Goal: Task Accomplishment & Management: Use online tool/utility

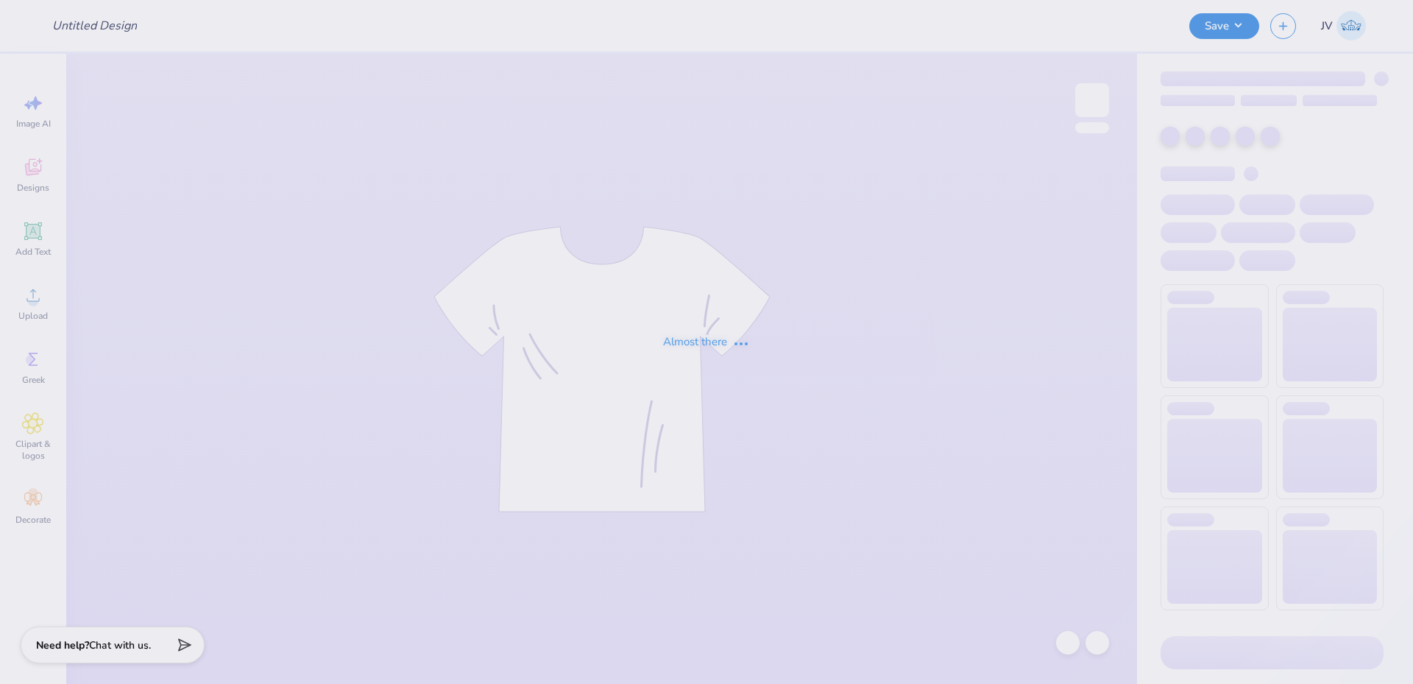
type input "utc sk hoco v3"
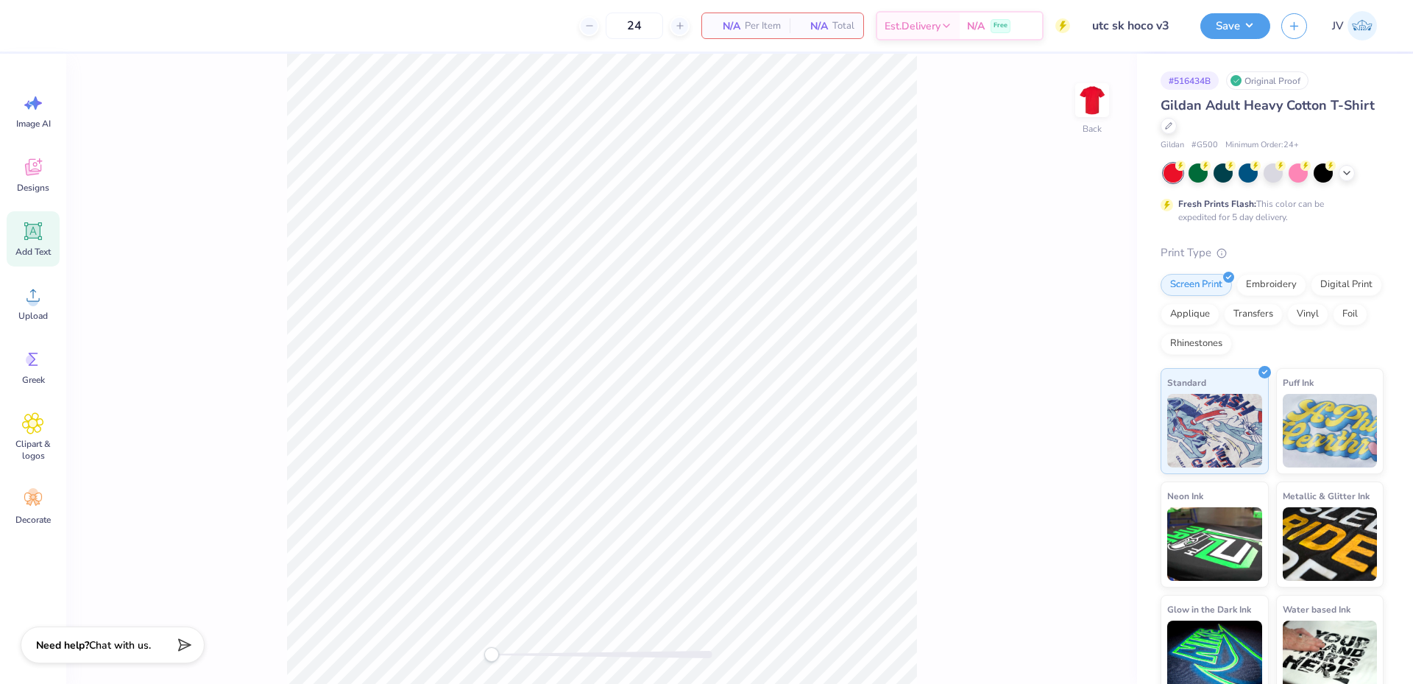
click at [39, 238] on icon at bounding box center [33, 231] width 14 height 14
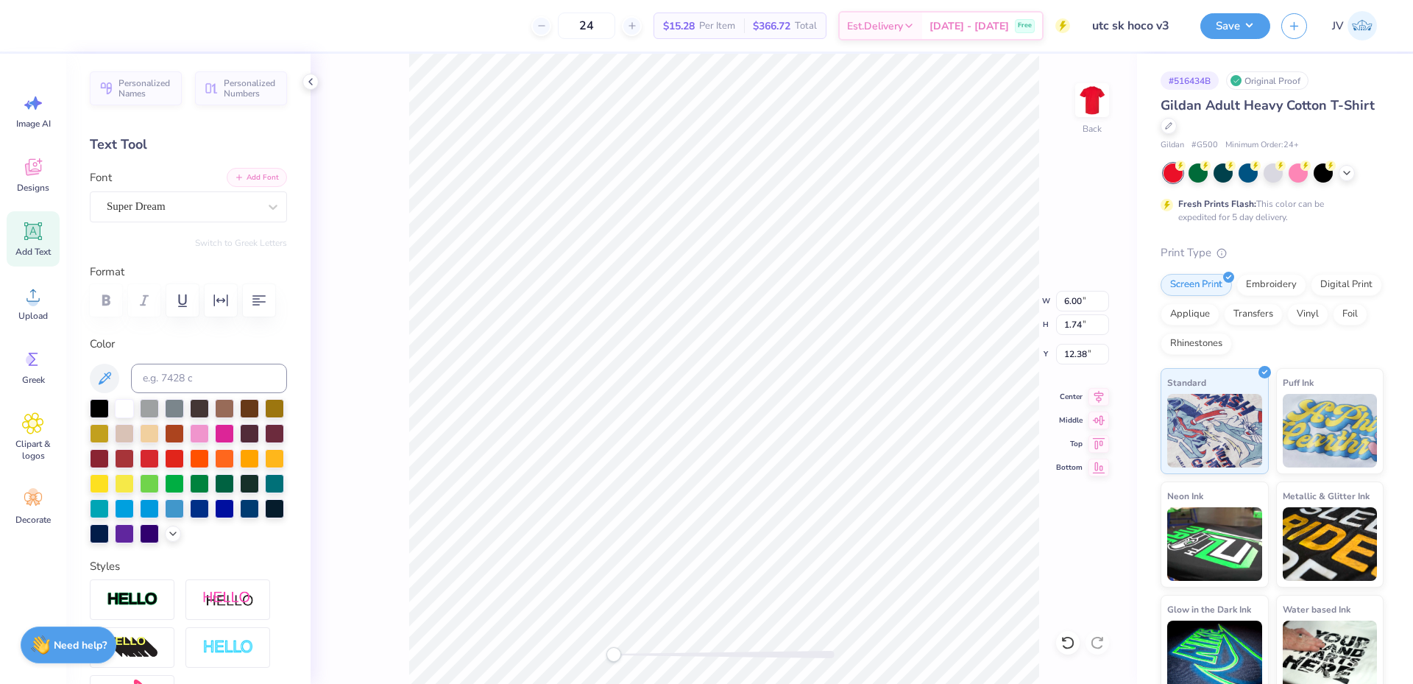
click at [238, 177] on button "Add Font" at bounding box center [257, 177] width 60 height 19
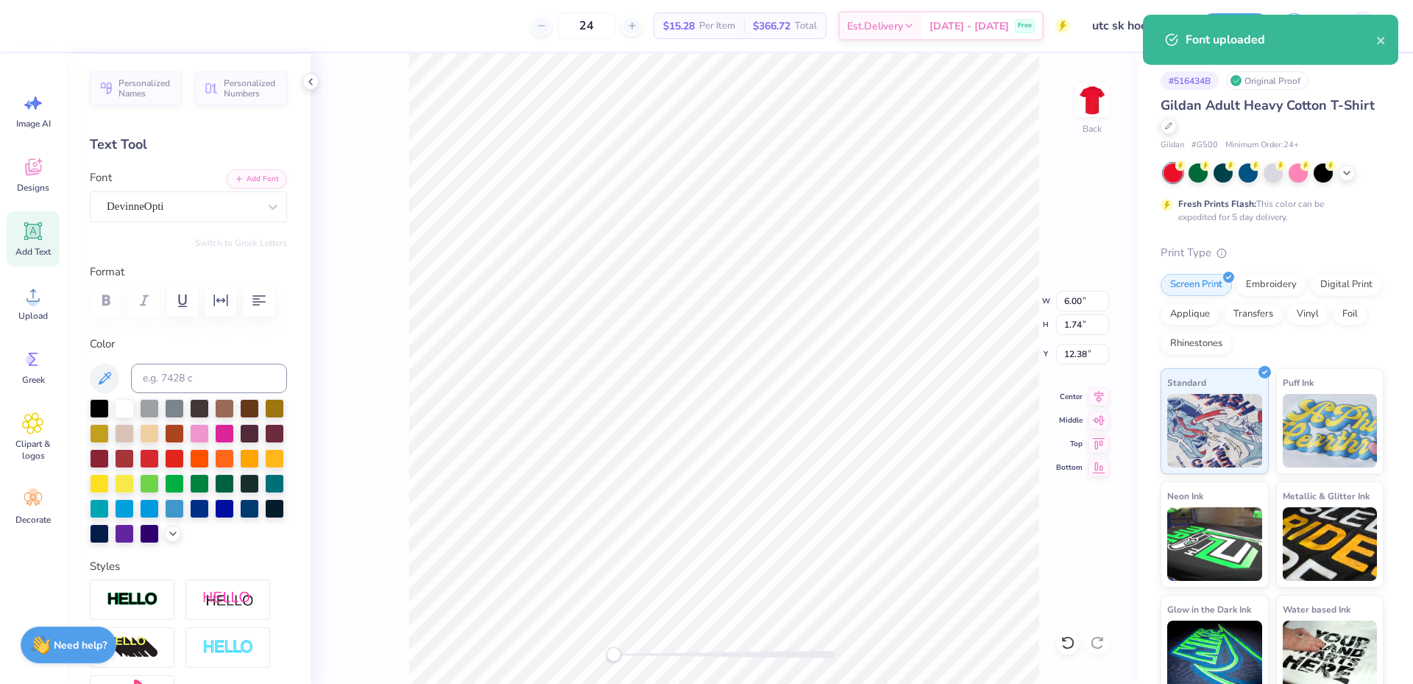
scroll to position [13, 2]
paste textarea "[GEOGRAPHIC_DATA][US_STATE] AT [GEOGRAPHIC_DATA]"
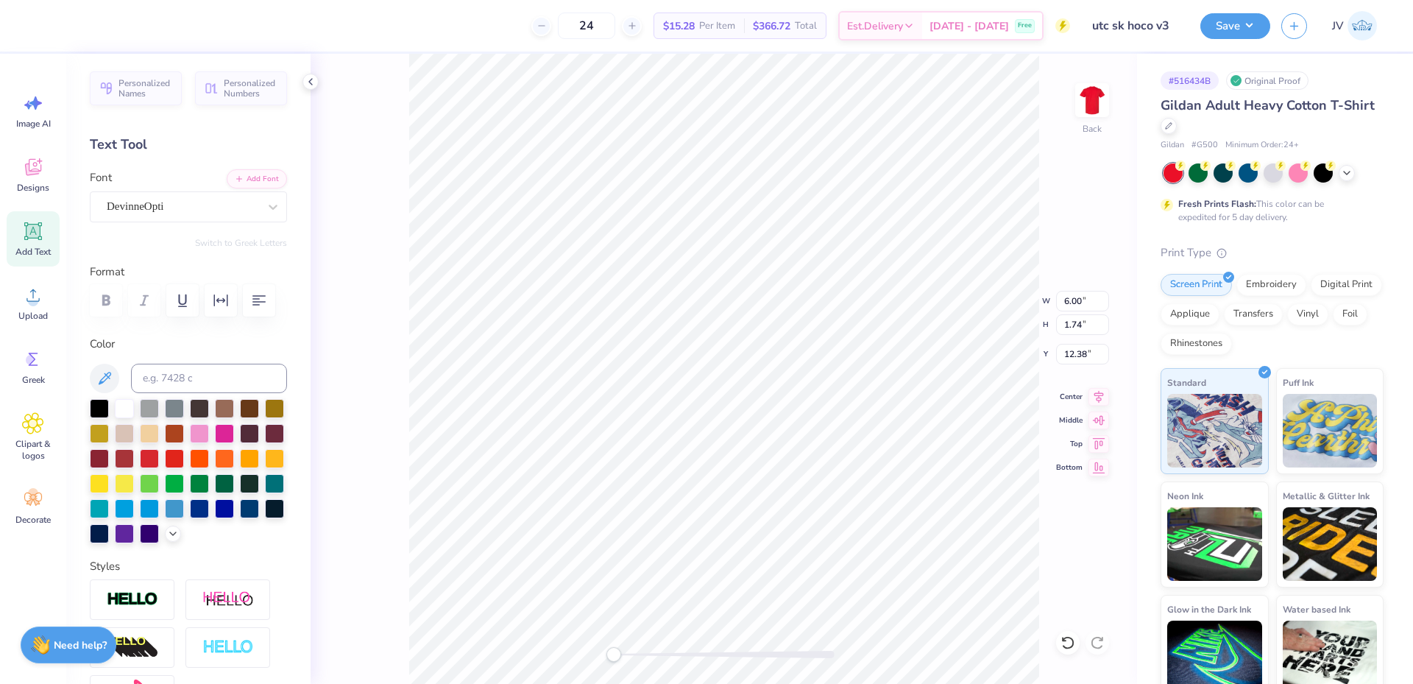
type textarea "[GEOGRAPHIC_DATA][US_STATE] AT [GEOGRAPHIC_DATA]"
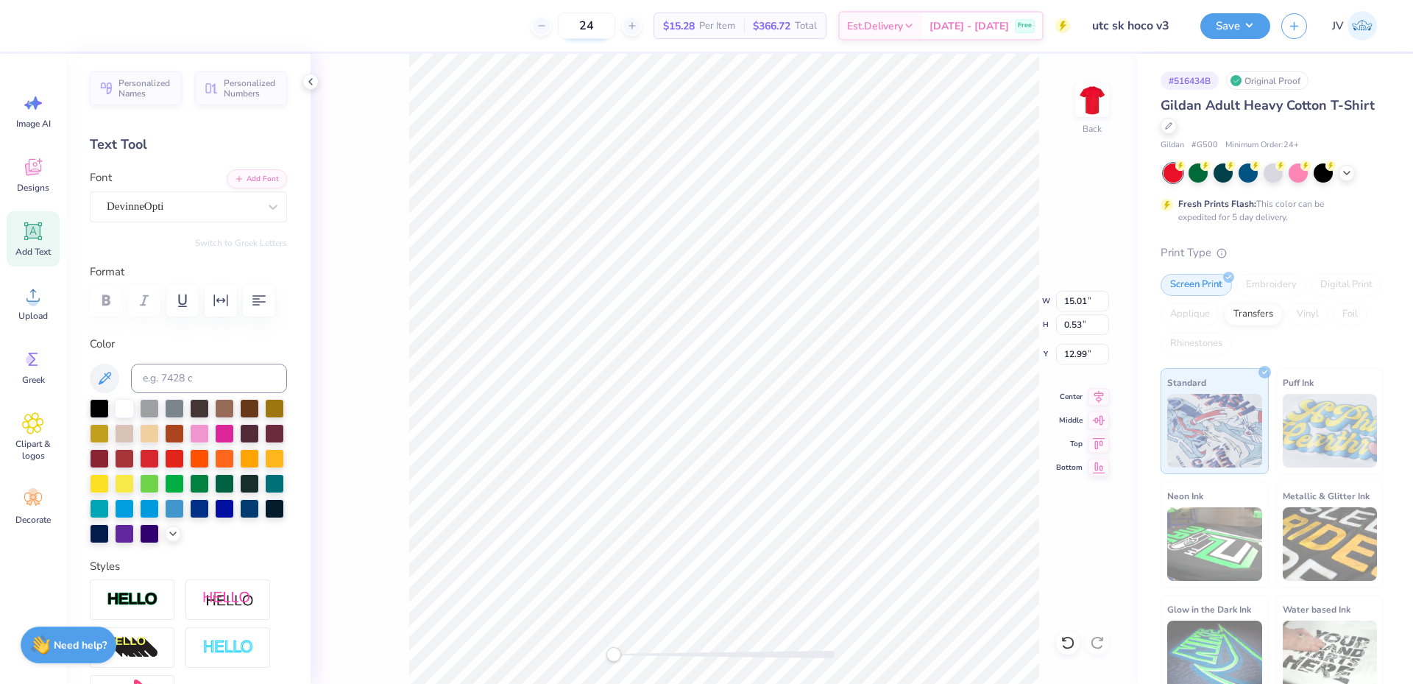
scroll to position [13, 3]
type textarea "[GEOGRAPHIC_DATA][US_STATE] AT [GEOGRAPHIC_DATA]"
click at [260, 301] on icon "button" at bounding box center [259, 300] width 18 height 18
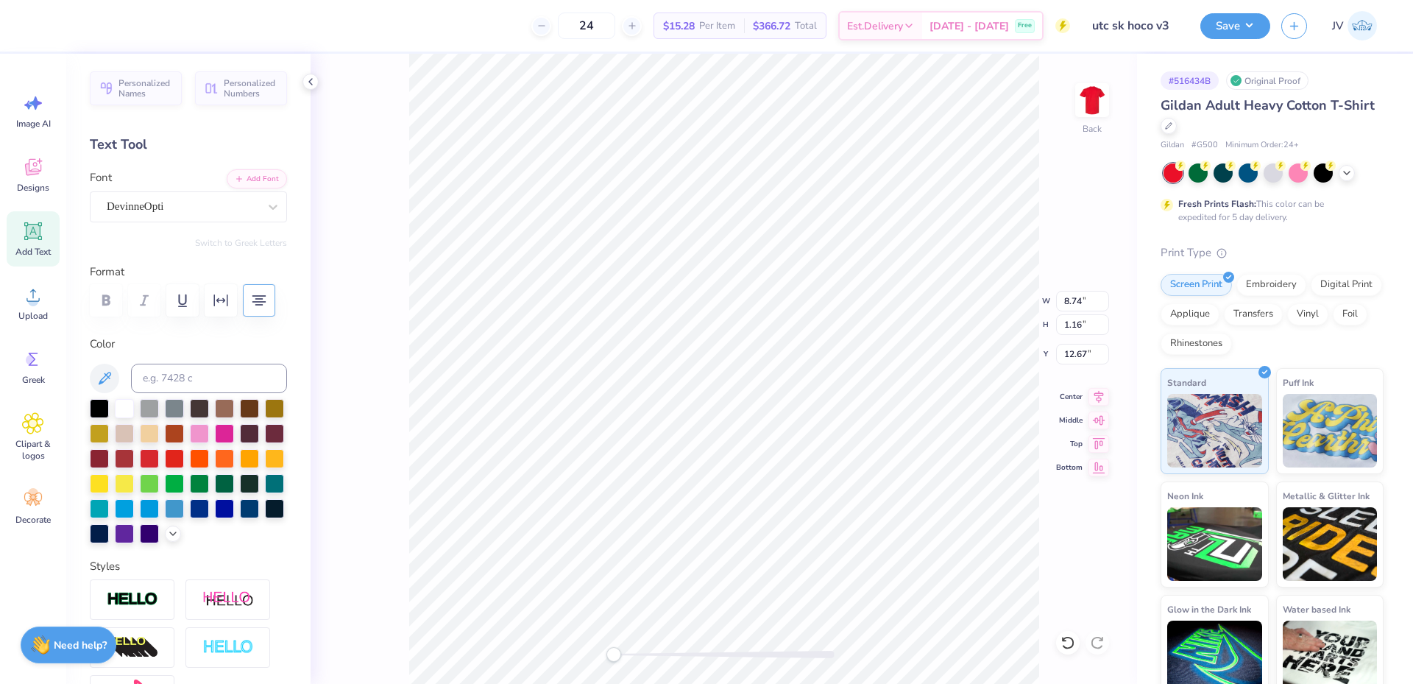
scroll to position [13, 1]
type textarea "[DATE] [GEOGRAPHIC_DATA][US_STATE] AT [GEOGRAPHIC_DATA]"
click at [32, 300] on circle at bounding box center [33, 301] width 10 height 10
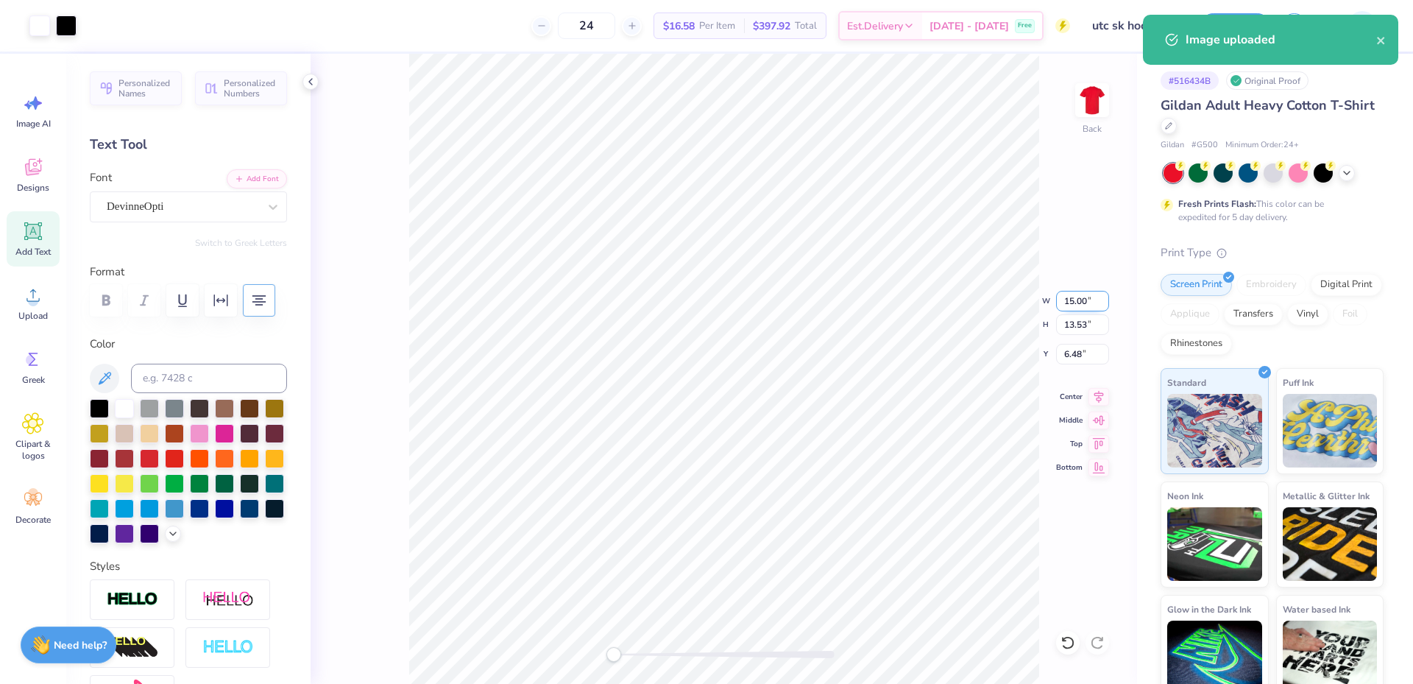
click at [1068, 305] on input "15.00" at bounding box center [1082, 301] width 53 height 21
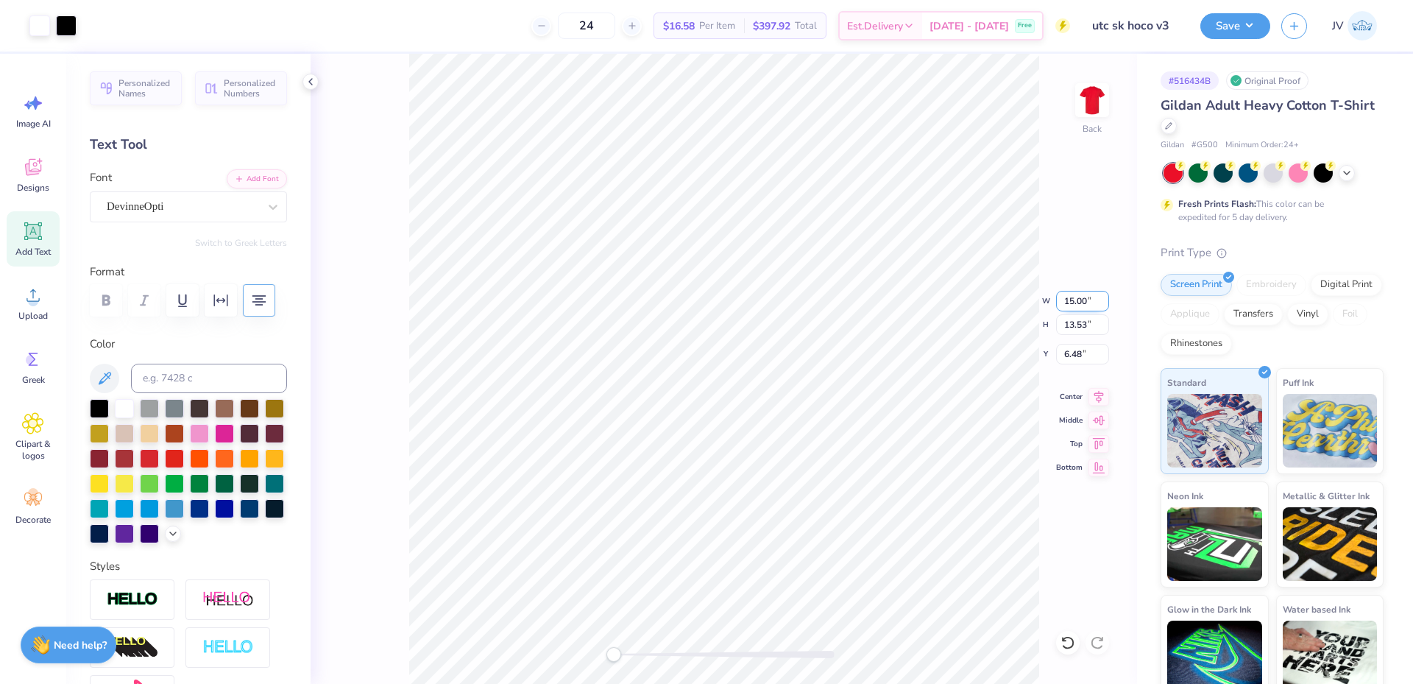
click at [1068, 305] on input "15.00" at bounding box center [1082, 301] width 53 height 21
type input "12"
click at [1086, 88] on img at bounding box center [1092, 100] width 59 height 59
click at [1071, 357] on input "7.84" at bounding box center [1082, 354] width 53 height 21
click at [1071, 356] on input "7.84" at bounding box center [1082, 354] width 53 height 21
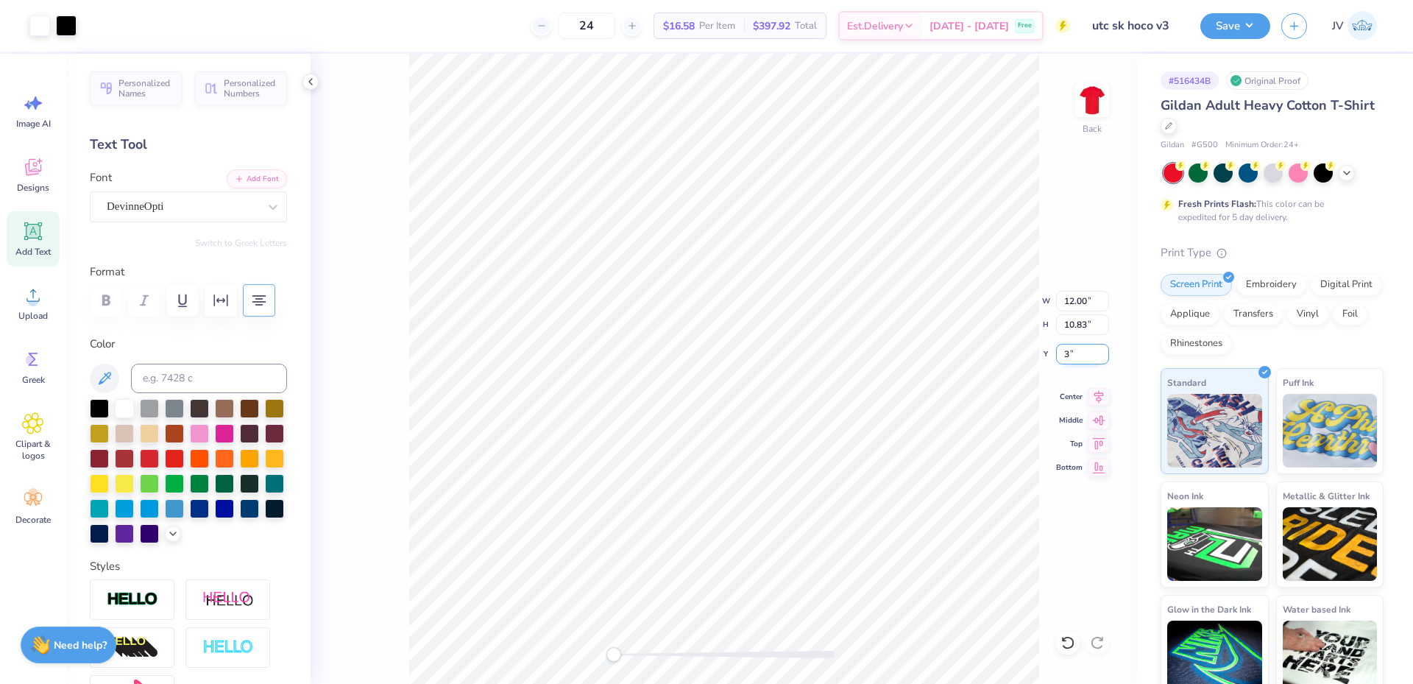
type input "3"
click at [815, 573] on li "Bring to Front" at bounding box center [822, 579] width 116 height 29
click at [1066, 298] on input "9.73" at bounding box center [1082, 301] width 53 height 21
click at [1066, 297] on input "9.73" at bounding box center [1082, 301] width 53 height 21
type input "12"
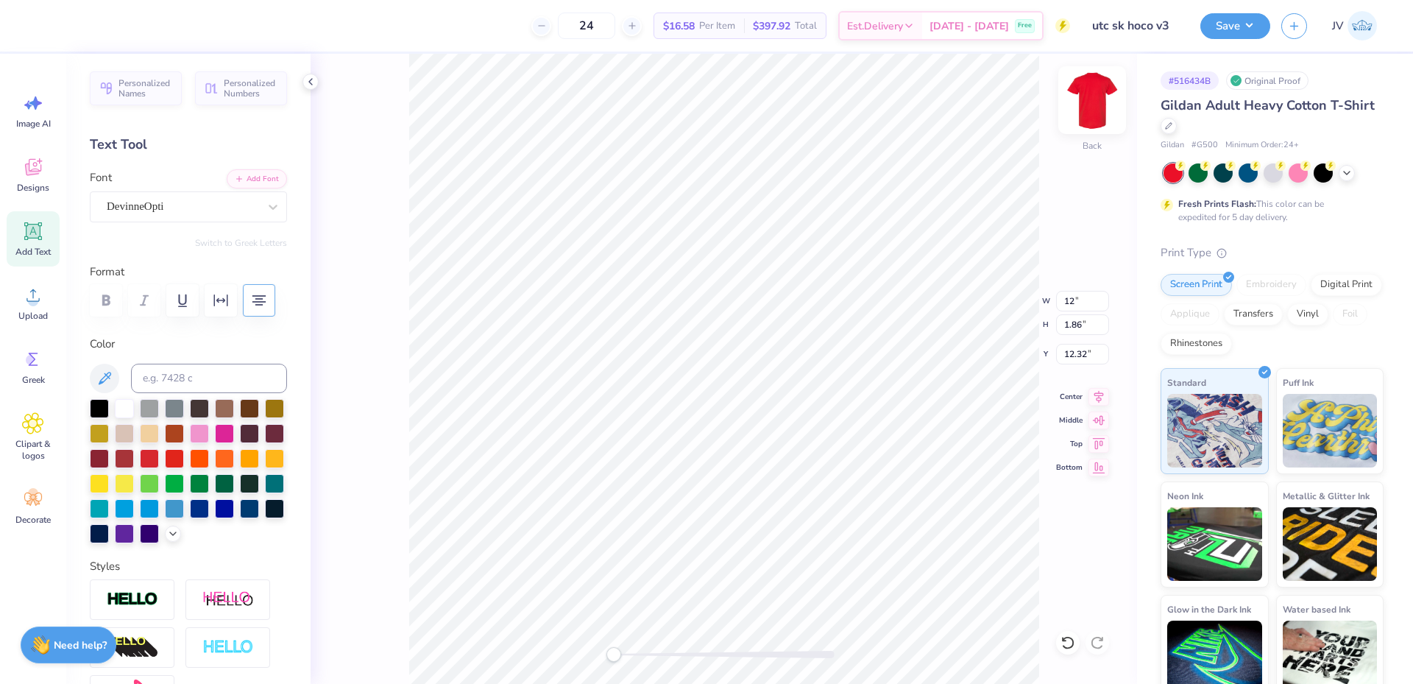
click at [1089, 93] on img at bounding box center [1092, 100] width 59 height 59
click at [1088, 96] on img at bounding box center [1091, 99] width 29 height 29
drag, startPoint x: 615, startPoint y: 656, endPoint x: 626, endPoint y: 657, distance: 10.3
click at [626, 657] on div "Accessibility label" at bounding box center [625, 654] width 15 height 15
click at [765, 405] on li "Duplicate" at bounding box center [765, 407] width 116 height 29
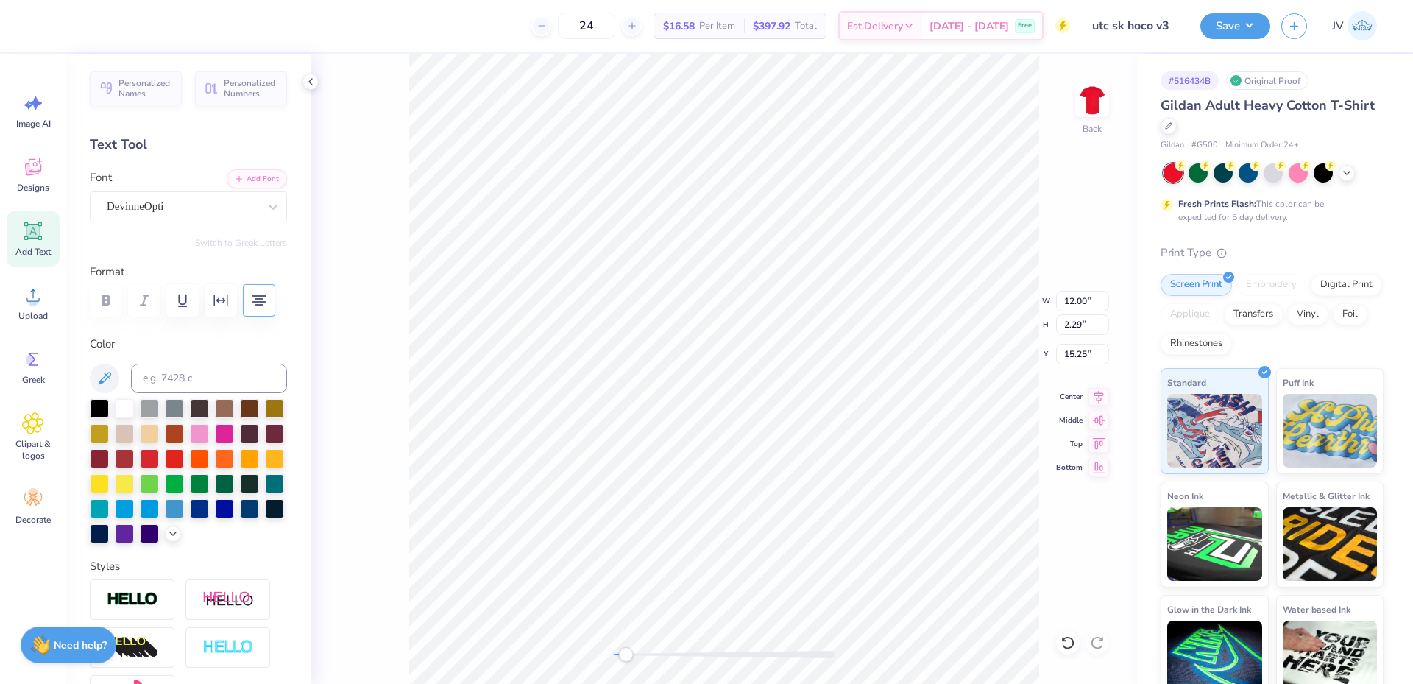
type input "15.25"
paste textarea "®"
type textarea "®"
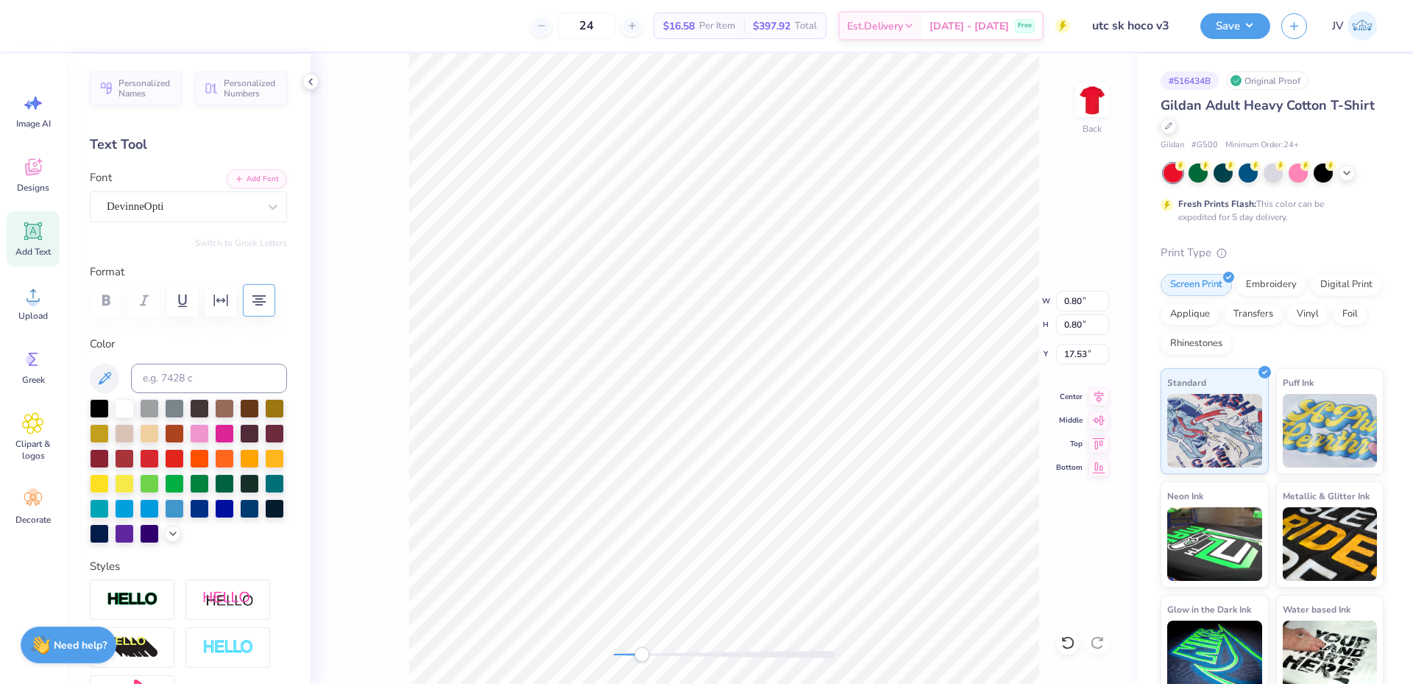
drag, startPoint x: 641, startPoint y: 655, endPoint x: 677, endPoint y: 648, distance: 36.8
click at [643, 655] on div "Accessibility label" at bounding box center [641, 654] width 15 height 15
click at [260, 214] on div at bounding box center [273, 207] width 26 height 26
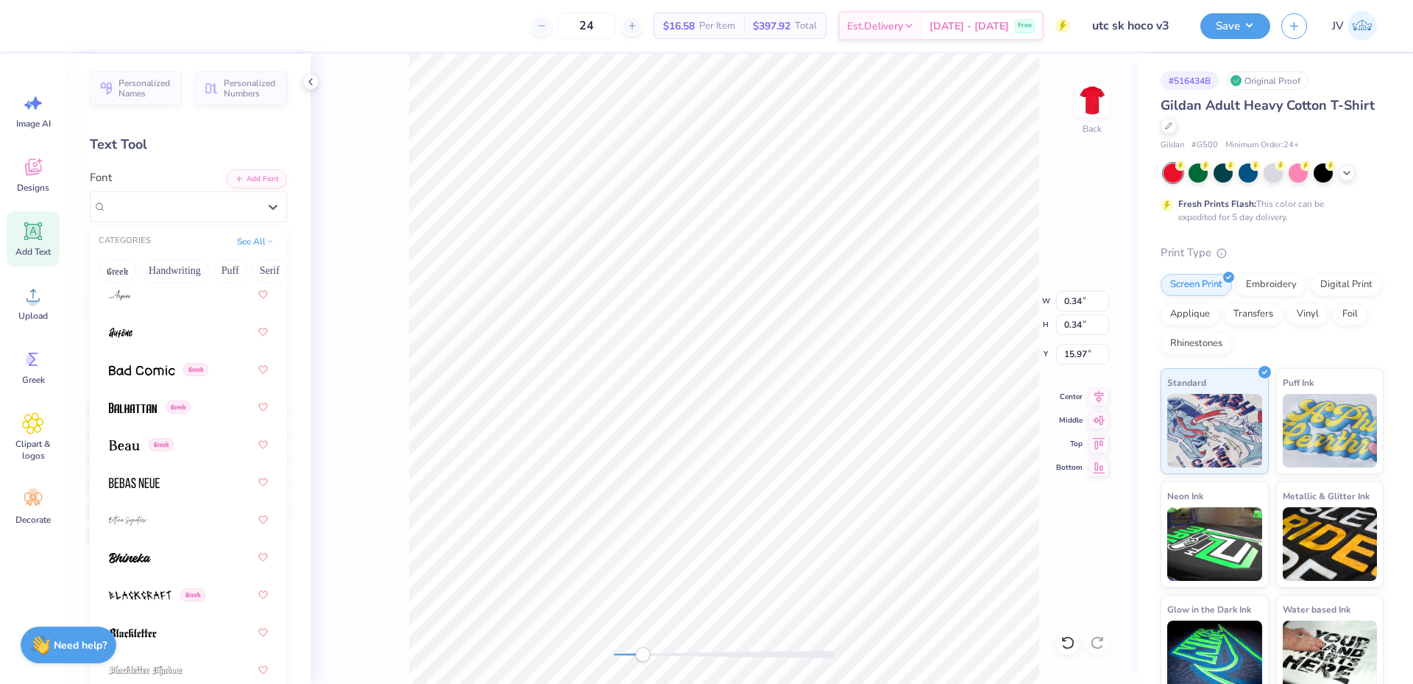
scroll to position [688, 0]
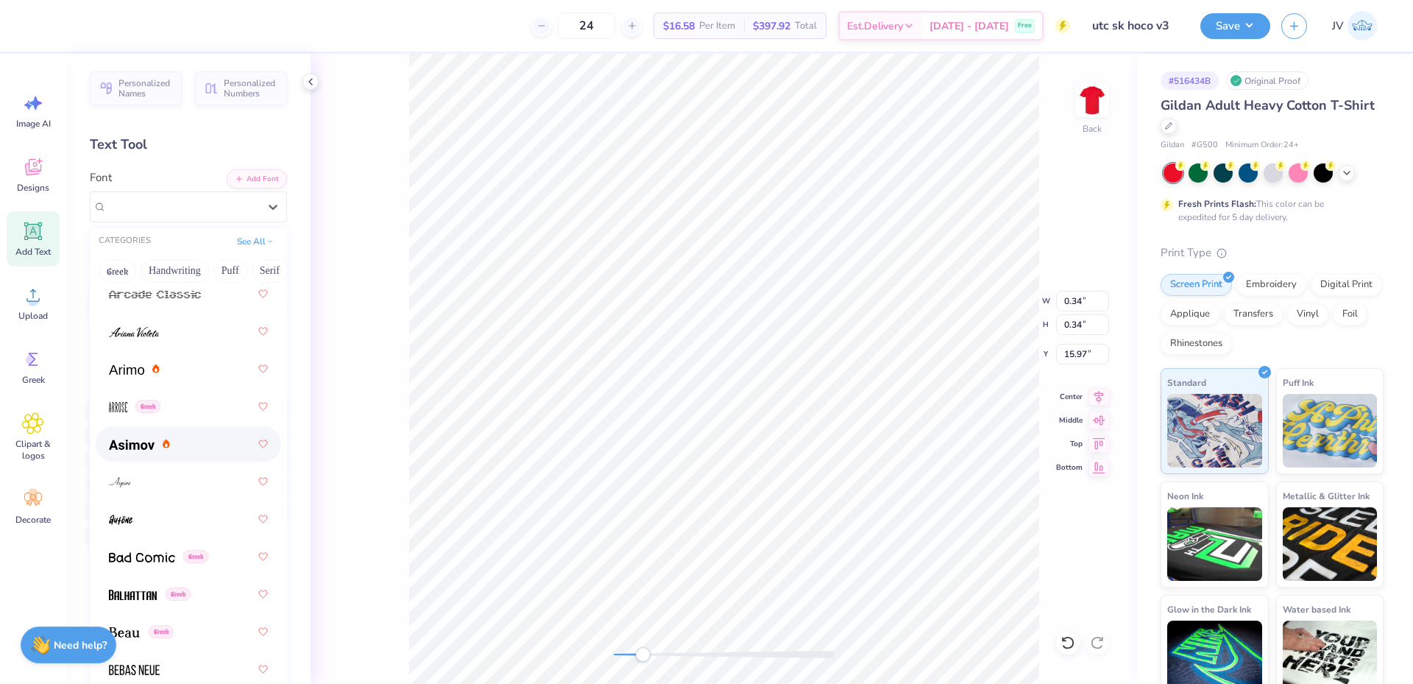
click at [144, 447] on img at bounding box center [132, 444] width 46 height 10
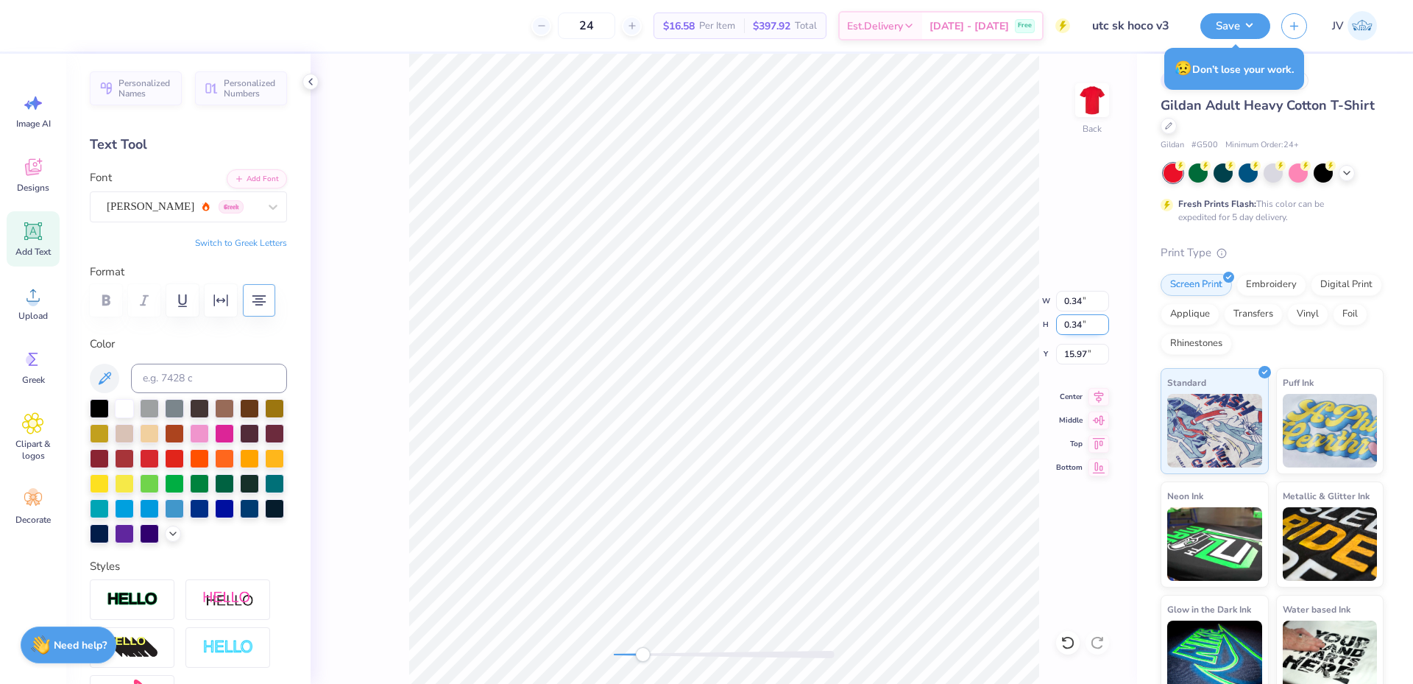
click at [1077, 328] on input "0.34" at bounding box center [1082, 324] width 53 height 21
type input ".1"
click at [903, 327] on div "Back W 0.34 0.34 " H .1 .1 " Y 15.97 15.97 " Center Middle Top Bottom" at bounding box center [724, 369] width 827 height 630
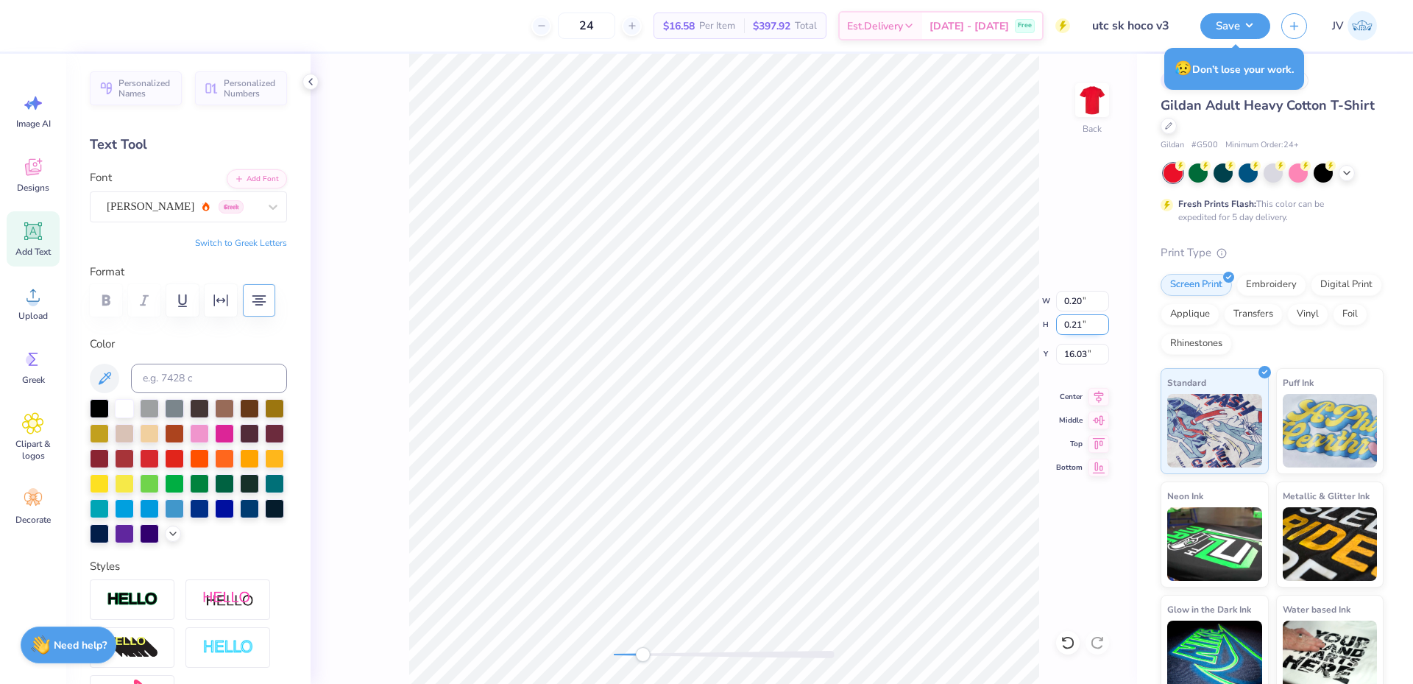
click at [1072, 330] on input "0.21" at bounding box center [1082, 324] width 53 height 21
type input ".3"
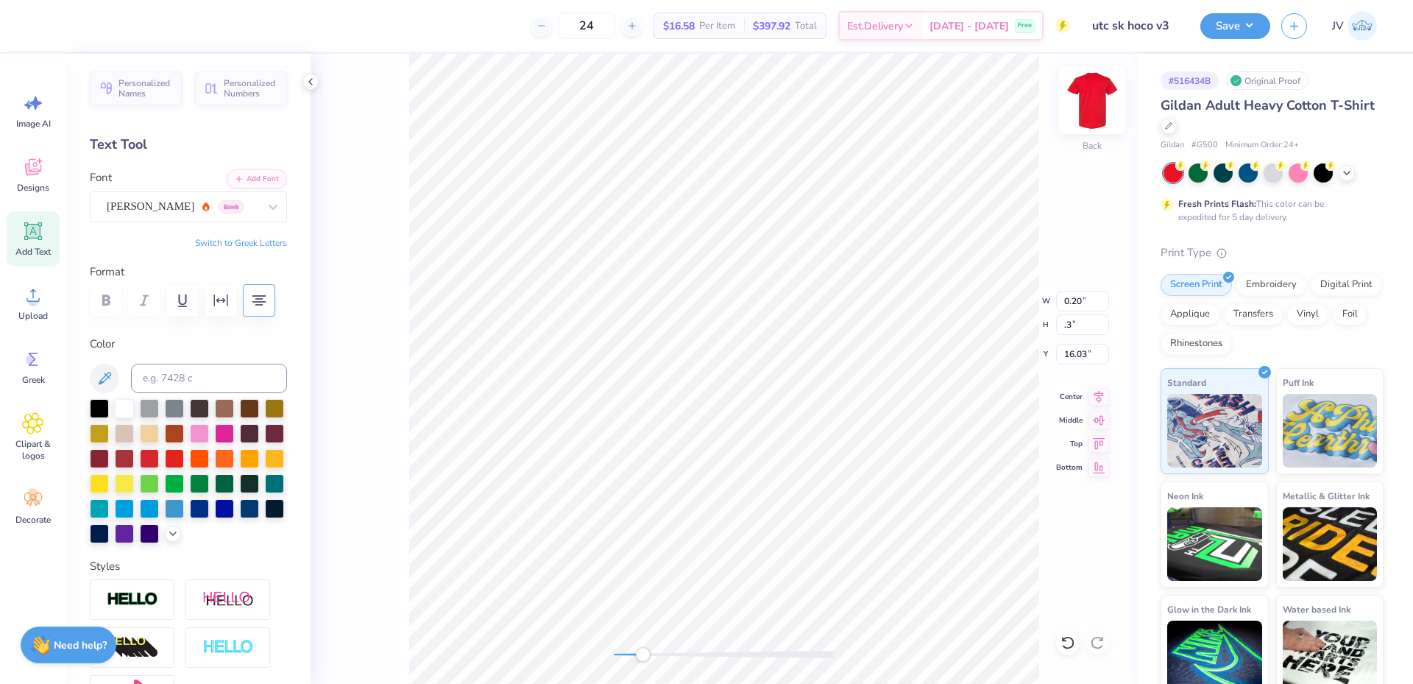
click at [1097, 119] on img at bounding box center [1092, 100] width 59 height 59
click at [1097, 115] on img at bounding box center [1091, 99] width 29 height 29
click at [1077, 329] on input "0.30" at bounding box center [1082, 324] width 53 height 21
type input ".35"
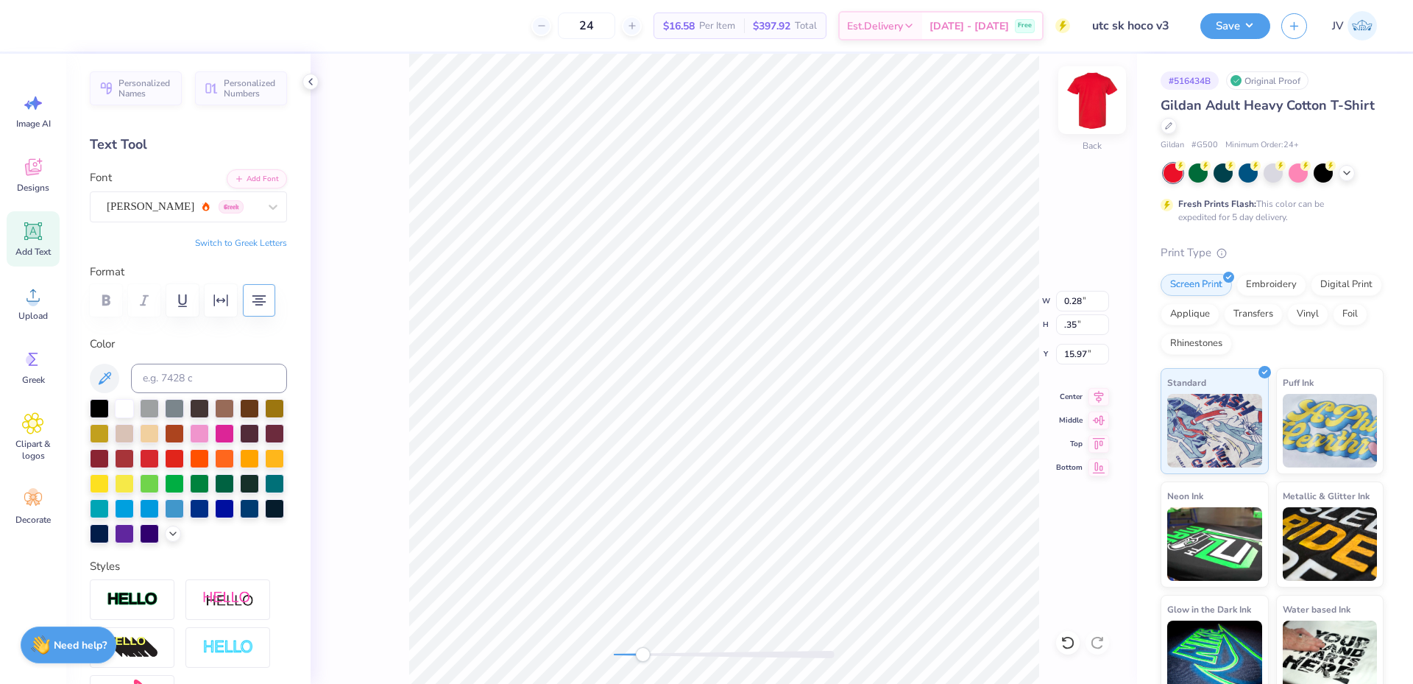
click at [1091, 103] on img at bounding box center [1092, 100] width 59 height 59
click at [1091, 103] on img at bounding box center [1091, 99] width 29 height 29
drag, startPoint x: 644, startPoint y: 656, endPoint x: 636, endPoint y: 657, distance: 8.1
click at [636, 657] on div "Accessibility label" at bounding box center [631, 654] width 15 height 15
drag, startPoint x: 682, startPoint y: 656, endPoint x: 621, endPoint y: 661, distance: 60.6
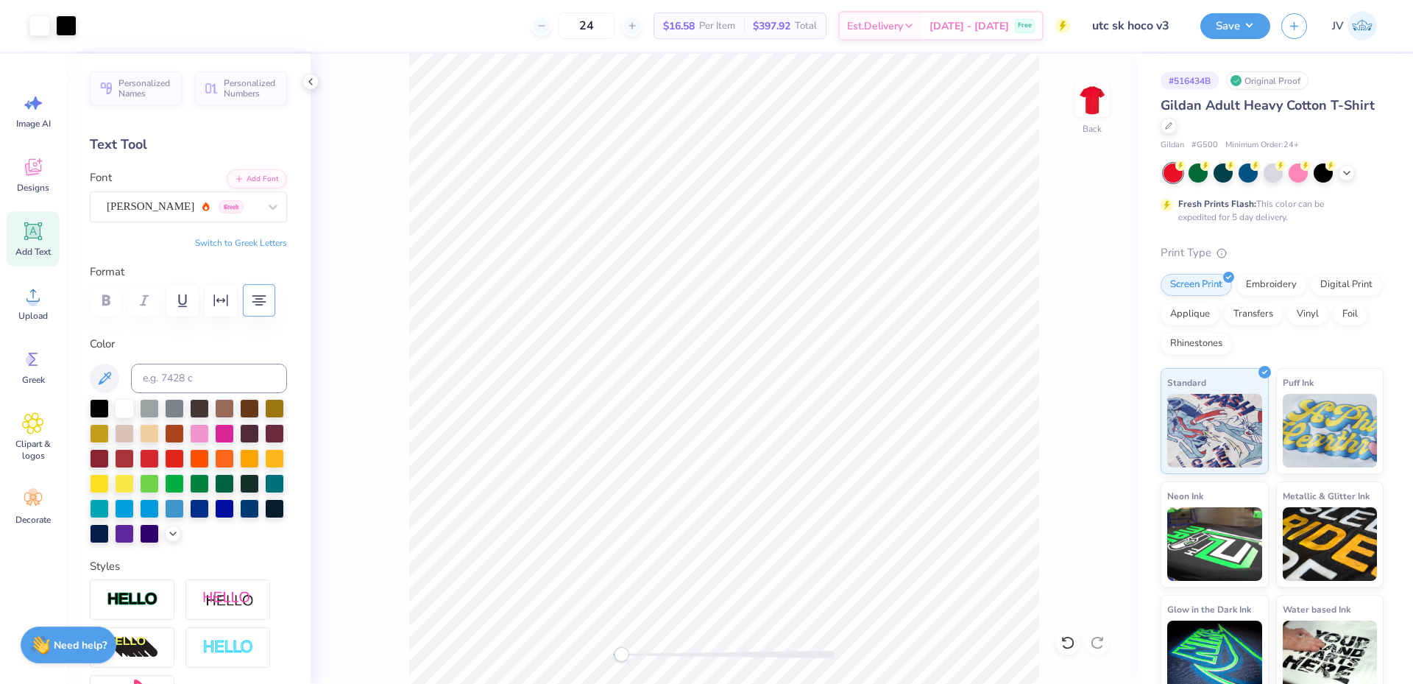
click at [621, 661] on div "Accessibility label" at bounding box center [621, 654] width 15 height 15
click at [679, 525] on li "Group" at bounding box center [698, 522] width 116 height 29
click at [32, 241] on icon at bounding box center [33, 231] width 22 height 22
type input "6.00"
type input "1.74"
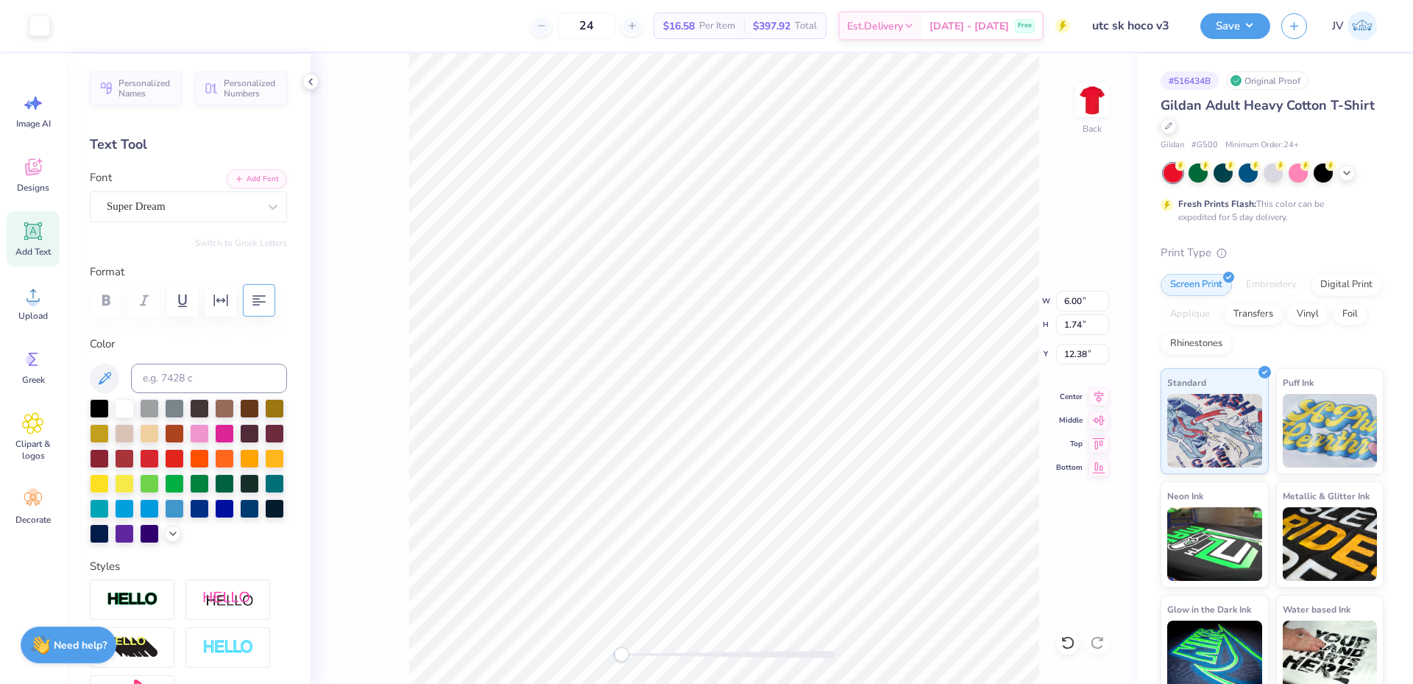
type input "12.38"
click at [101, 397] on div at bounding box center [99, 406] width 19 height 19
paste textarea "A Family Tradition..."
type textarea "A Family Tradition..."
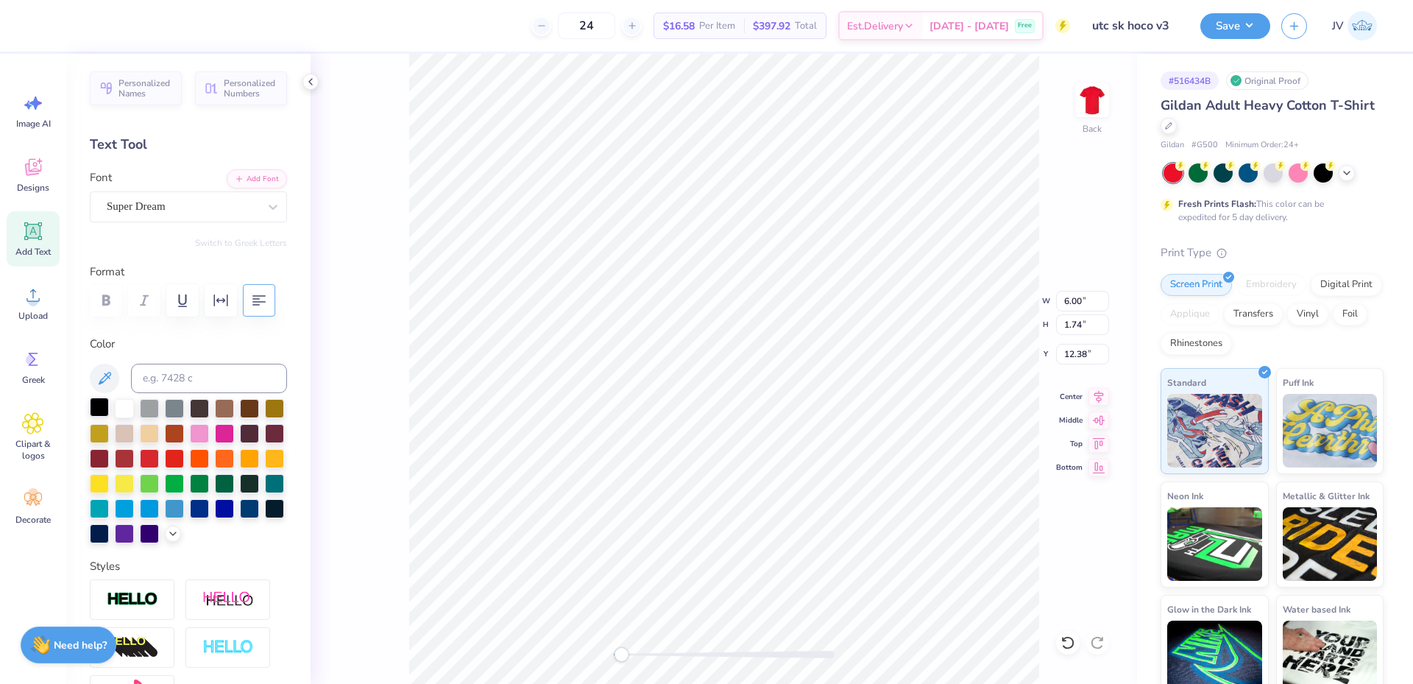
scroll to position [13, 7]
click at [266, 206] on icon at bounding box center [273, 206] width 15 height 15
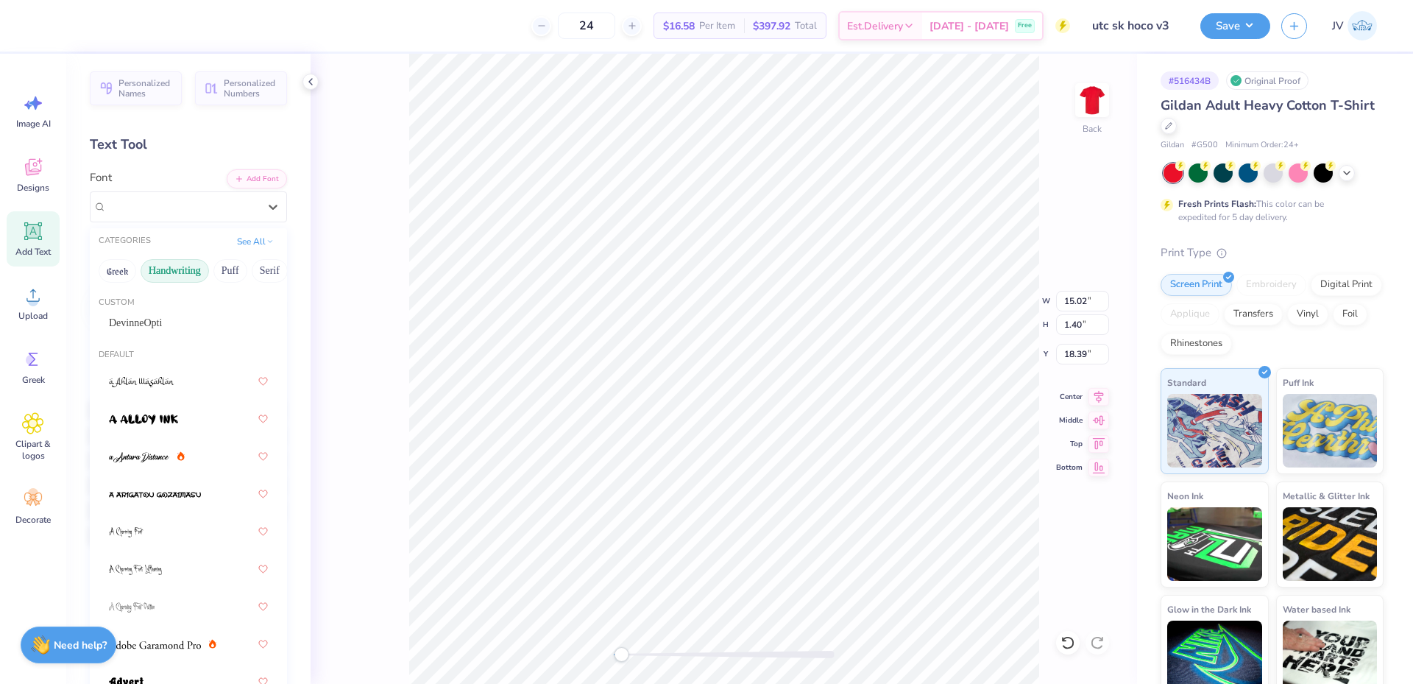
drag, startPoint x: 261, startPoint y: 277, endPoint x: 180, endPoint y: 280, distance: 81.7
click at [178, 280] on div "Greek Handwriting Puff Serif Bold Calligraphy Retro Sans Serif Minimal Fantasy …" at bounding box center [188, 271] width 197 height 32
drag, startPoint x: 220, startPoint y: 268, endPoint x: 144, endPoint y: 277, distance: 76.3
click at [133, 277] on div "Greek Handwriting Puff Serif Bold Calligraphy Retro Sans Serif Minimal Fantasy …" at bounding box center [188, 271] width 197 height 32
drag, startPoint x: 113, startPoint y: 275, endPoint x: 252, endPoint y: 275, distance: 138.4
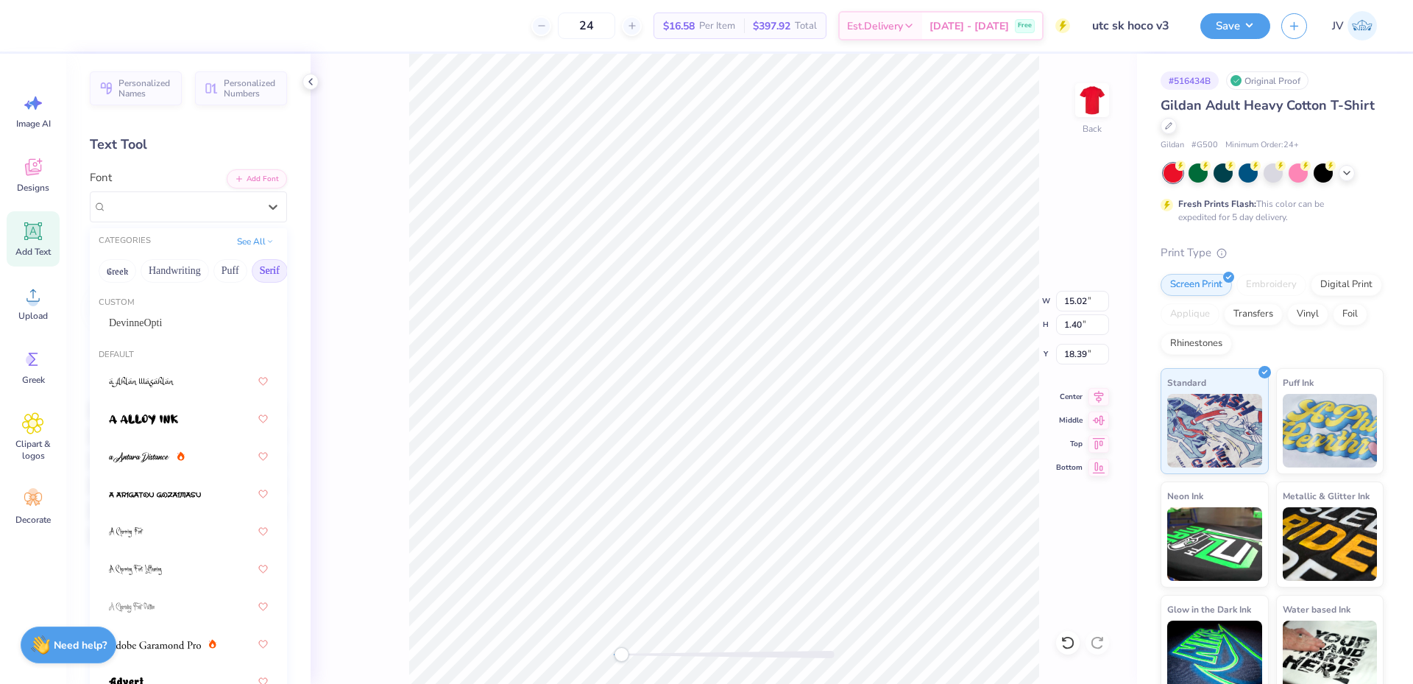
click at [252, 275] on div "Greek Handwriting Puff Serif Bold Calligraphy Retro Sans Serif Minimal Fantasy …" at bounding box center [188, 271] width 197 height 32
drag, startPoint x: 244, startPoint y: 269, endPoint x: 227, endPoint y: 268, distance: 16.9
click at [140, 280] on div "Greek Handwriting Puff Serif Bold Calligraphy Retro Sans Serif Minimal Fantasy …" at bounding box center [188, 271] width 197 height 32
click at [249, 244] on button "See All" at bounding box center [256, 240] width 46 height 15
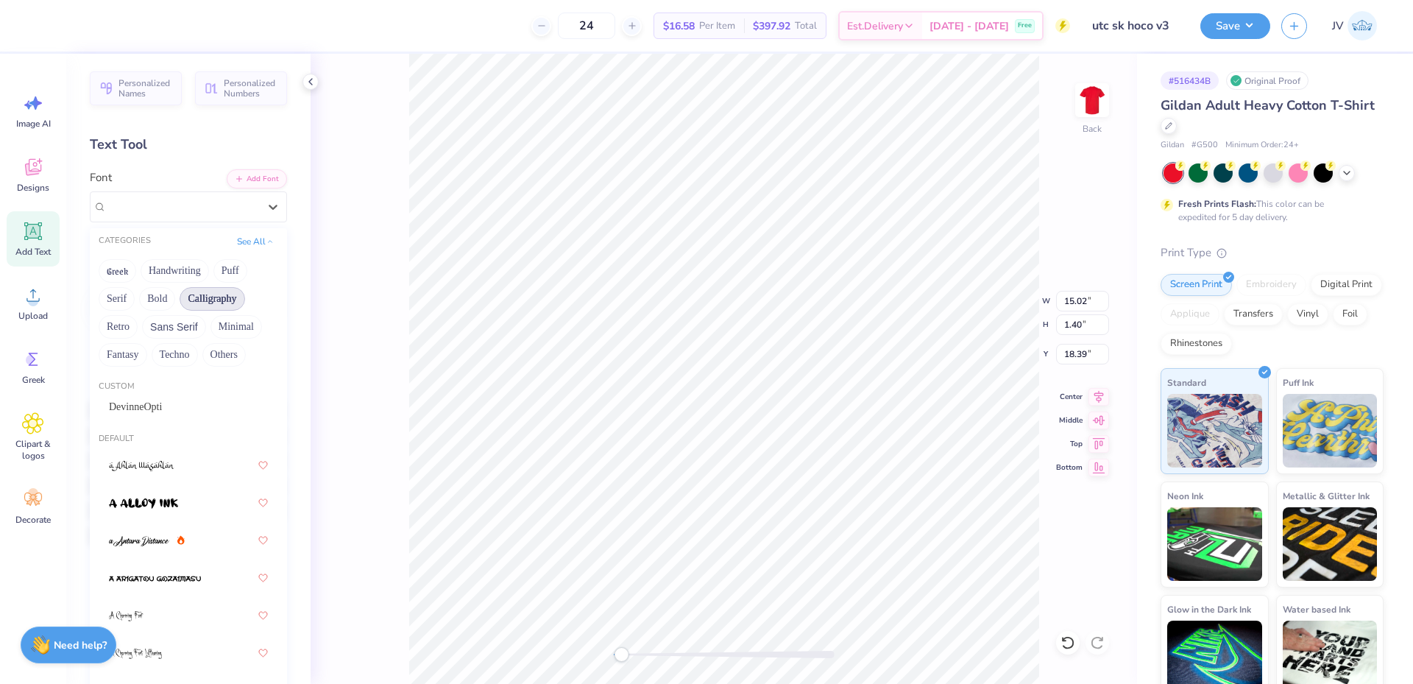
click at [223, 300] on button "Calligraphy" at bounding box center [212, 299] width 65 height 24
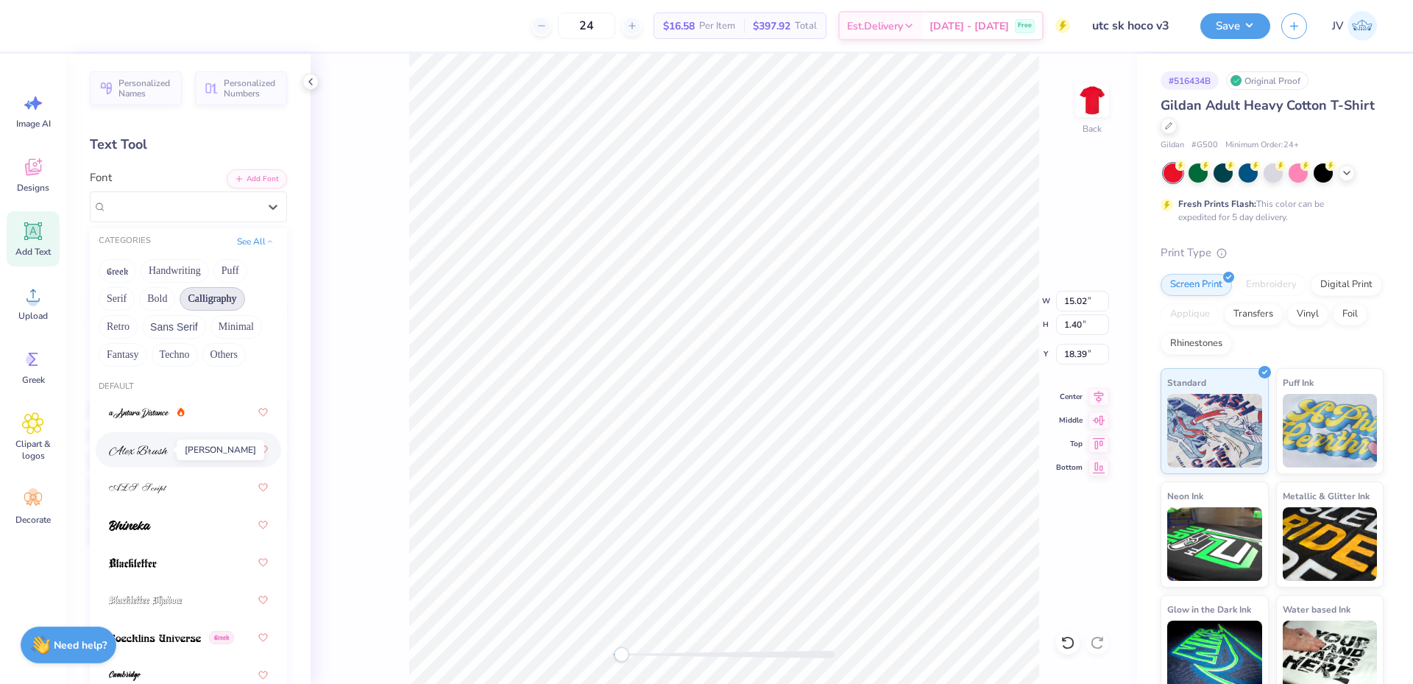
click at [160, 444] on span at bounding box center [138, 449] width 59 height 15
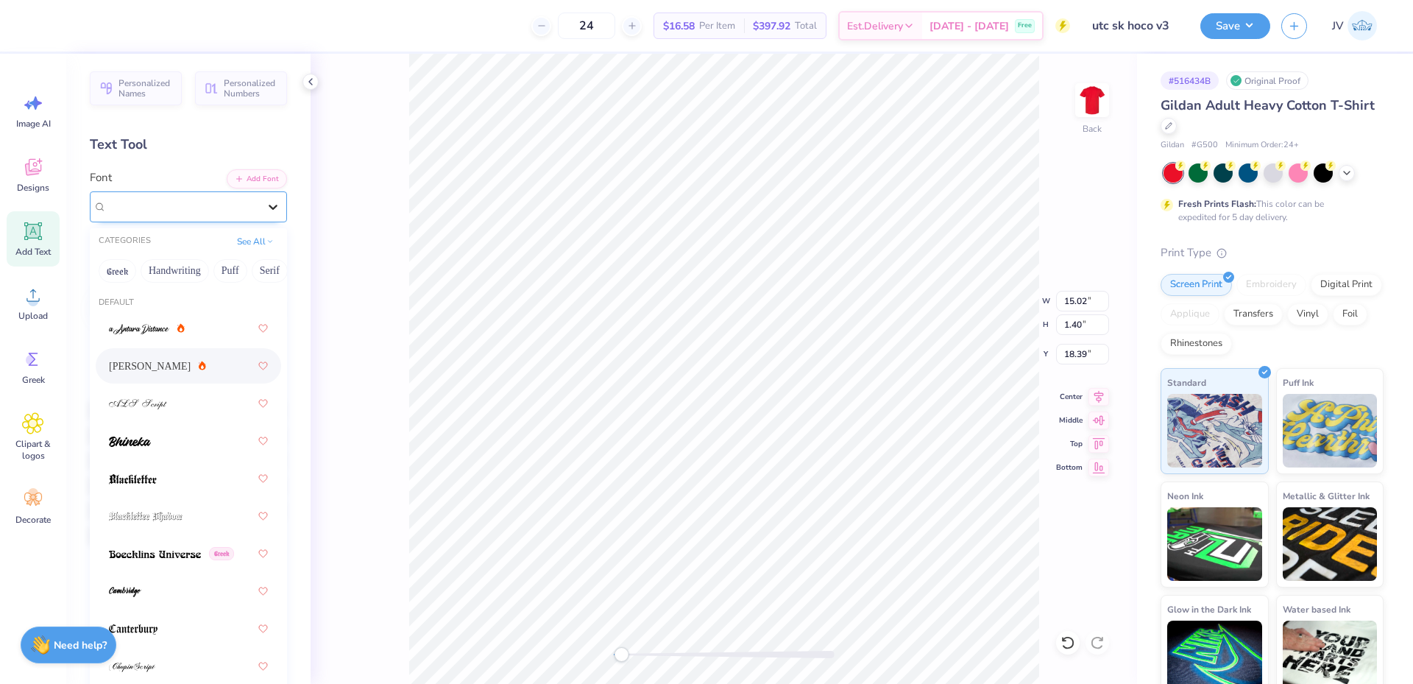
click at [267, 211] on icon at bounding box center [273, 206] width 15 height 15
click at [197, 336] on div at bounding box center [188, 328] width 159 height 26
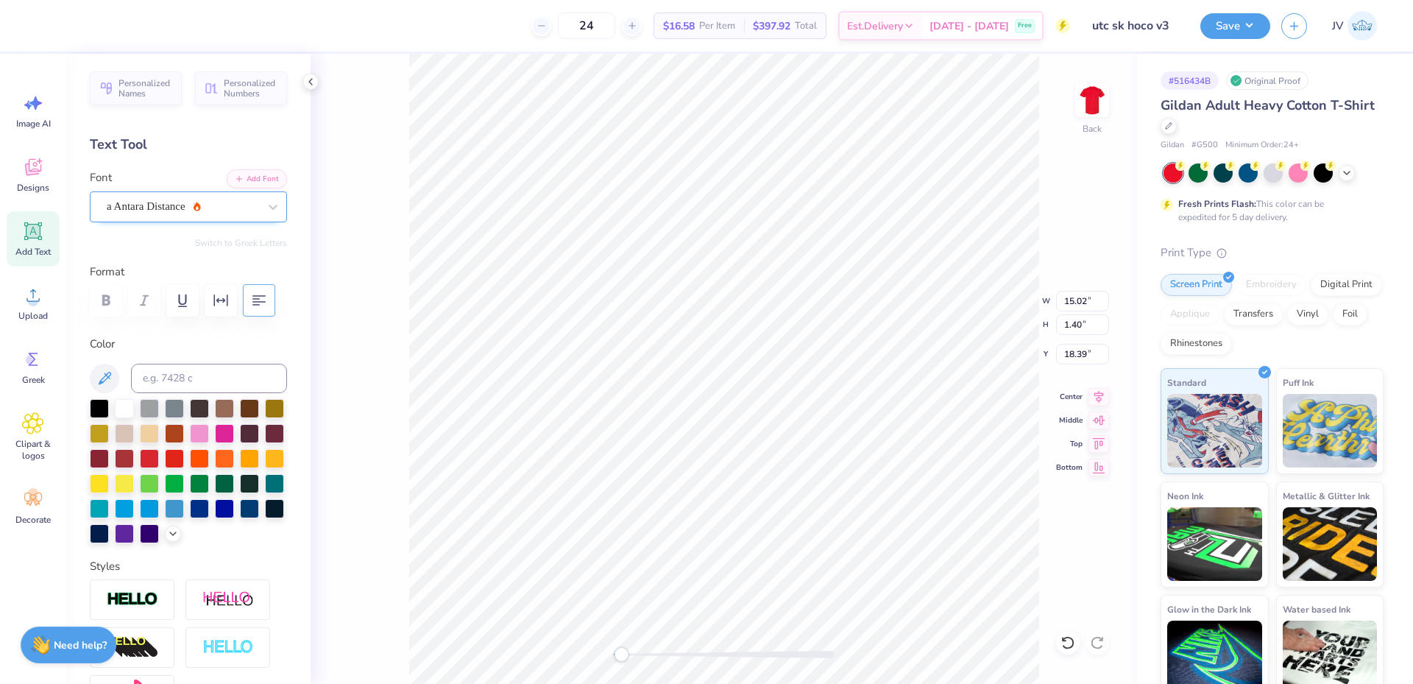
click at [211, 206] on div "a Antara Distance" at bounding box center [182, 206] width 155 height 23
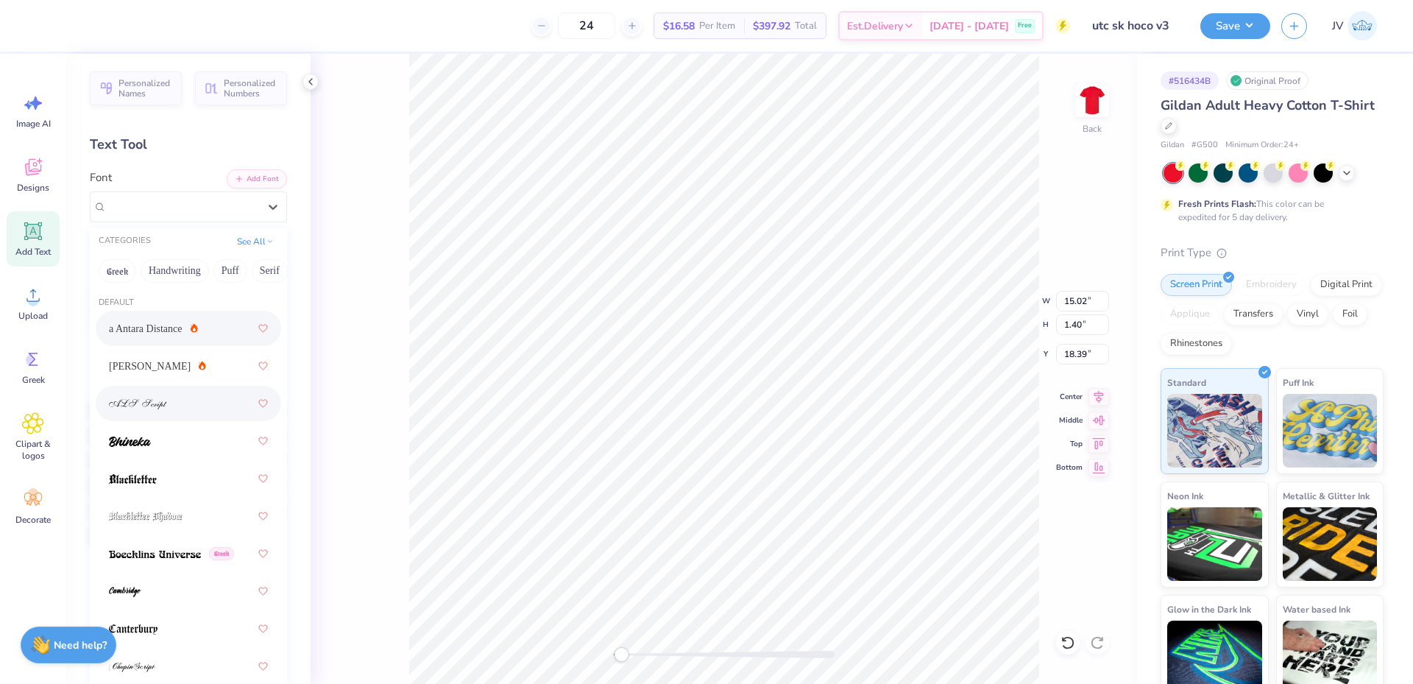
scroll to position [245, 0]
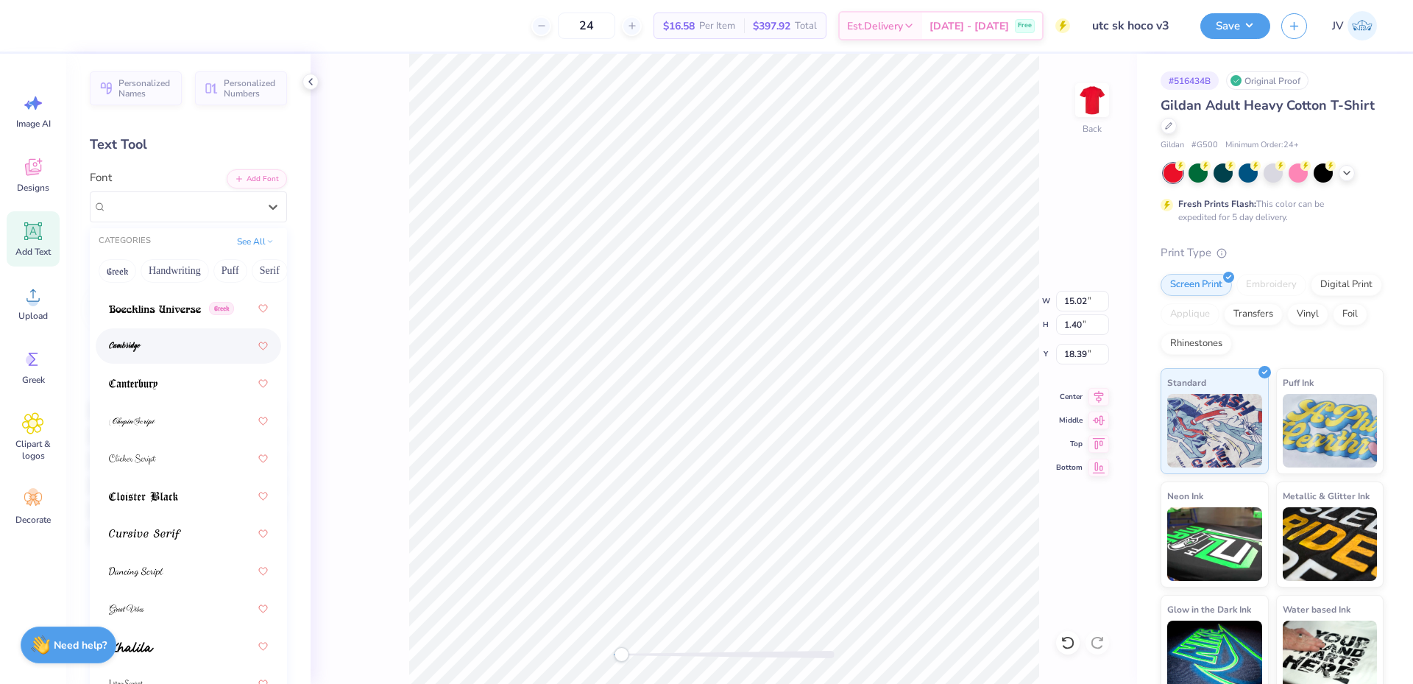
click at [174, 348] on div at bounding box center [188, 346] width 159 height 26
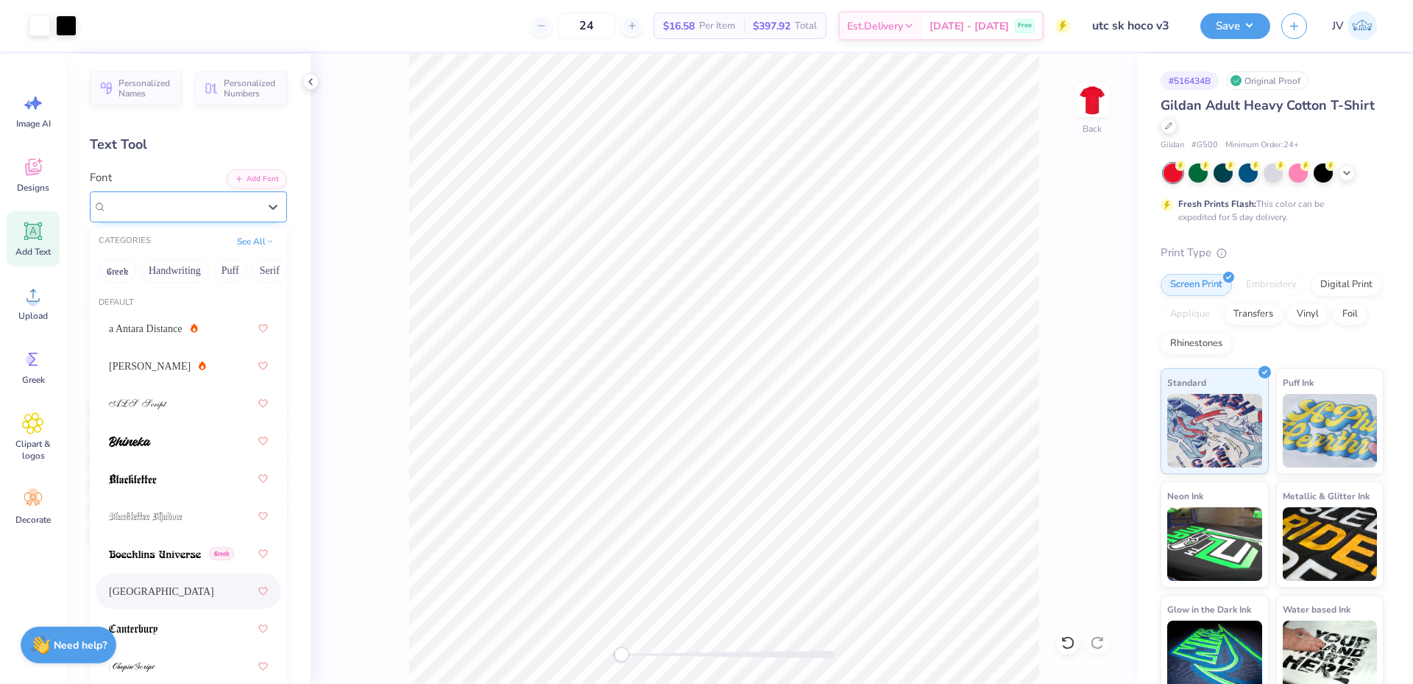
click at [193, 207] on div "[GEOGRAPHIC_DATA]" at bounding box center [182, 206] width 155 height 23
click at [190, 213] on div "[GEOGRAPHIC_DATA]" at bounding box center [182, 206] width 155 height 23
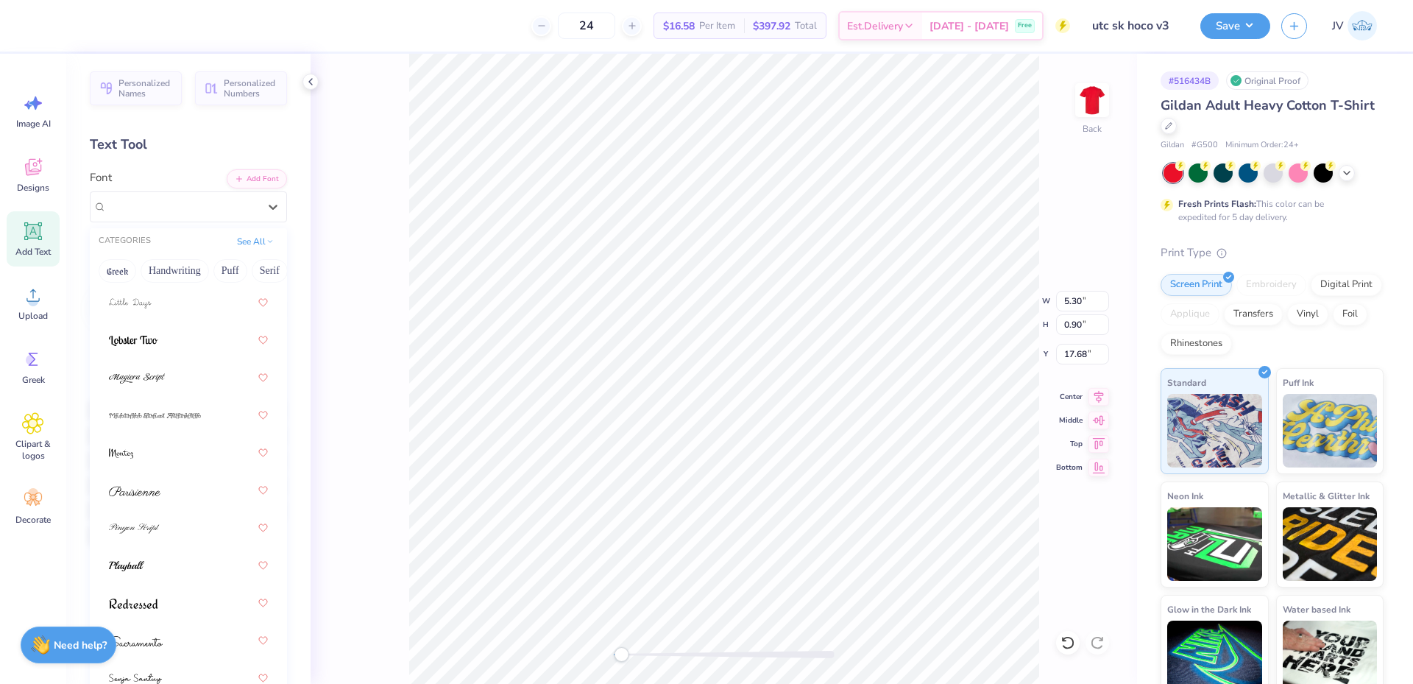
scroll to position [680, 0]
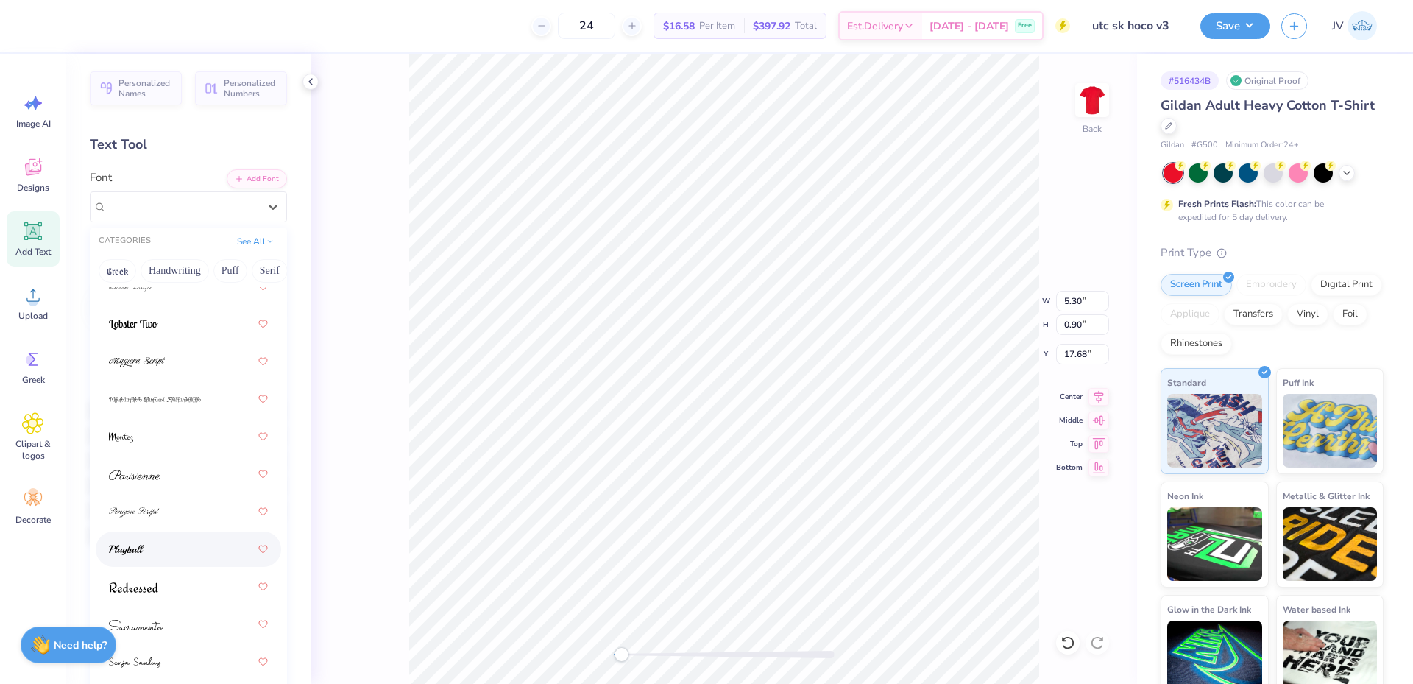
click at [146, 545] on div at bounding box center [188, 549] width 159 height 26
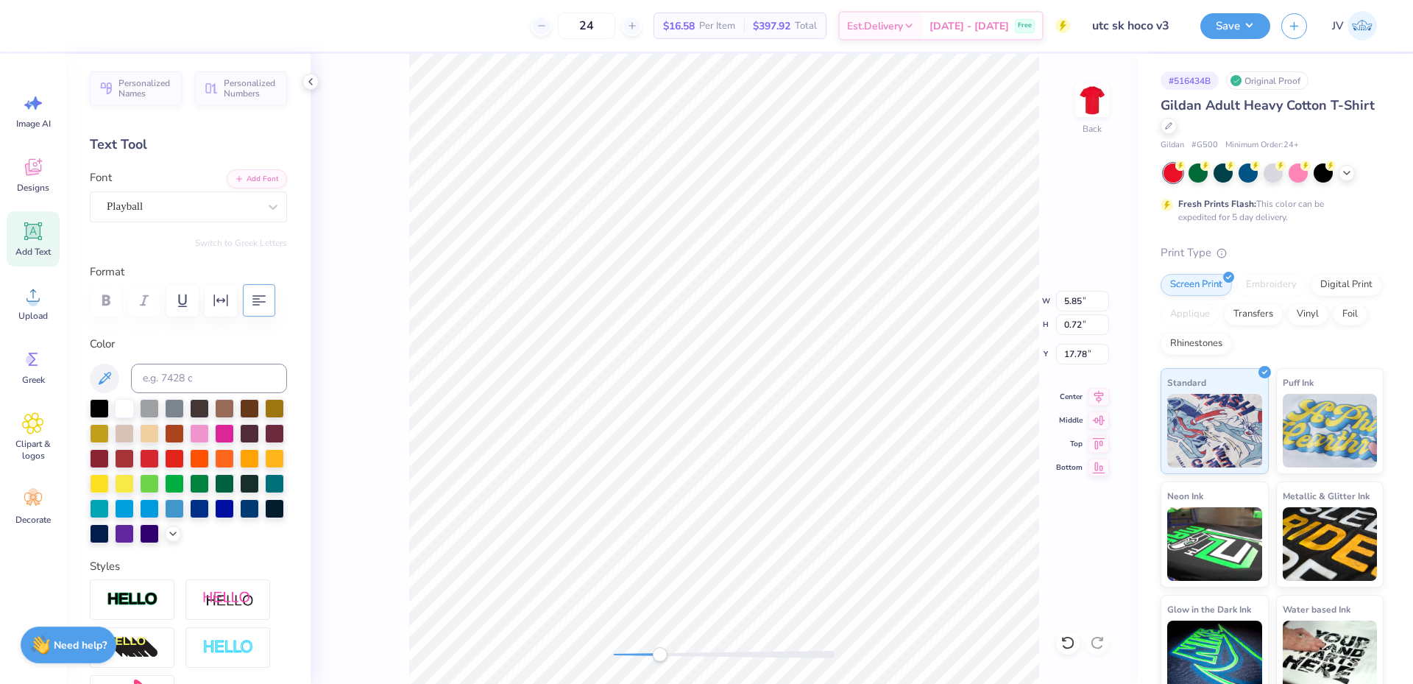
drag, startPoint x: 623, startPoint y: 661, endPoint x: 660, endPoint y: 659, distance: 36.9
click at [660, 659] on div "Accessibility label" at bounding box center [659, 654] width 15 height 15
click at [1085, 98] on img at bounding box center [1092, 100] width 59 height 59
click at [725, 407] on li "Duplicate" at bounding box center [732, 407] width 116 height 29
type input "11.73"
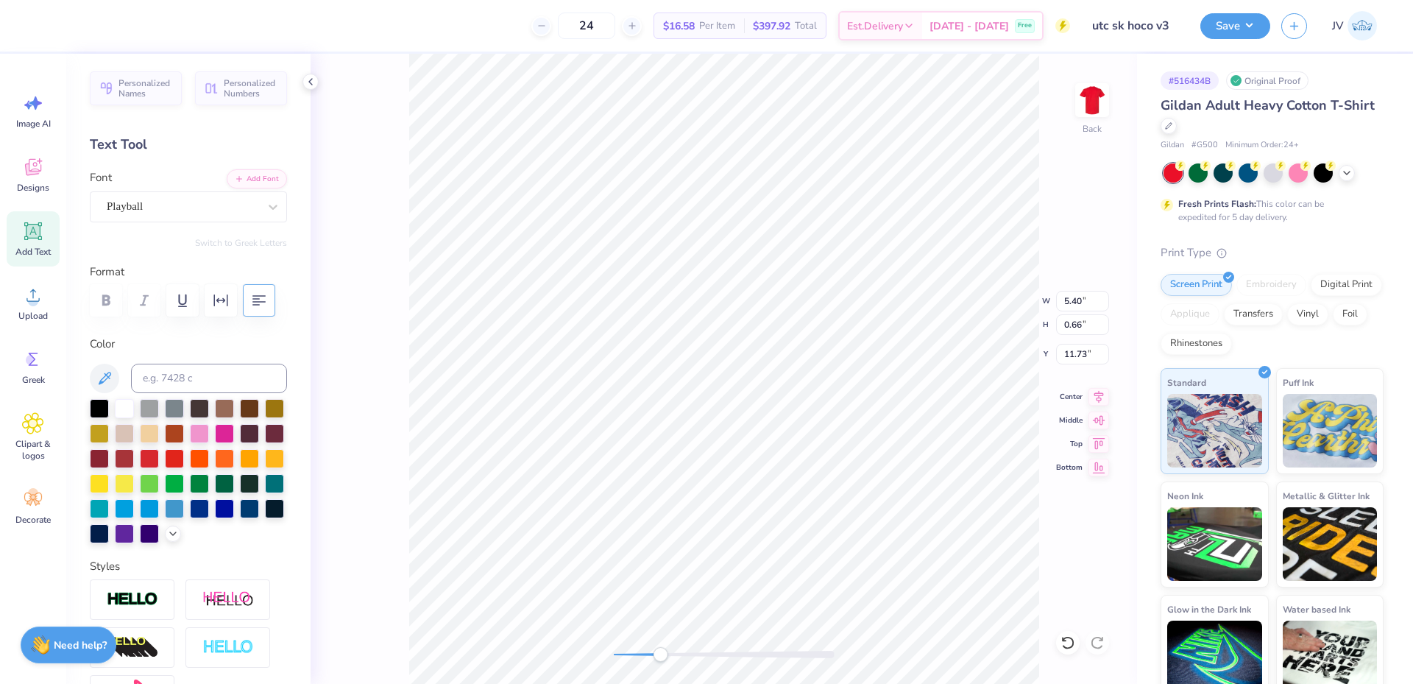
scroll to position [13, 4]
type textarea "[GEOGRAPHIC_DATA]"
click at [259, 298] on icon "button" at bounding box center [259, 300] width 18 height 18
click at [266, 204] on icon at bounding box center [273, 206] width 15 height 15
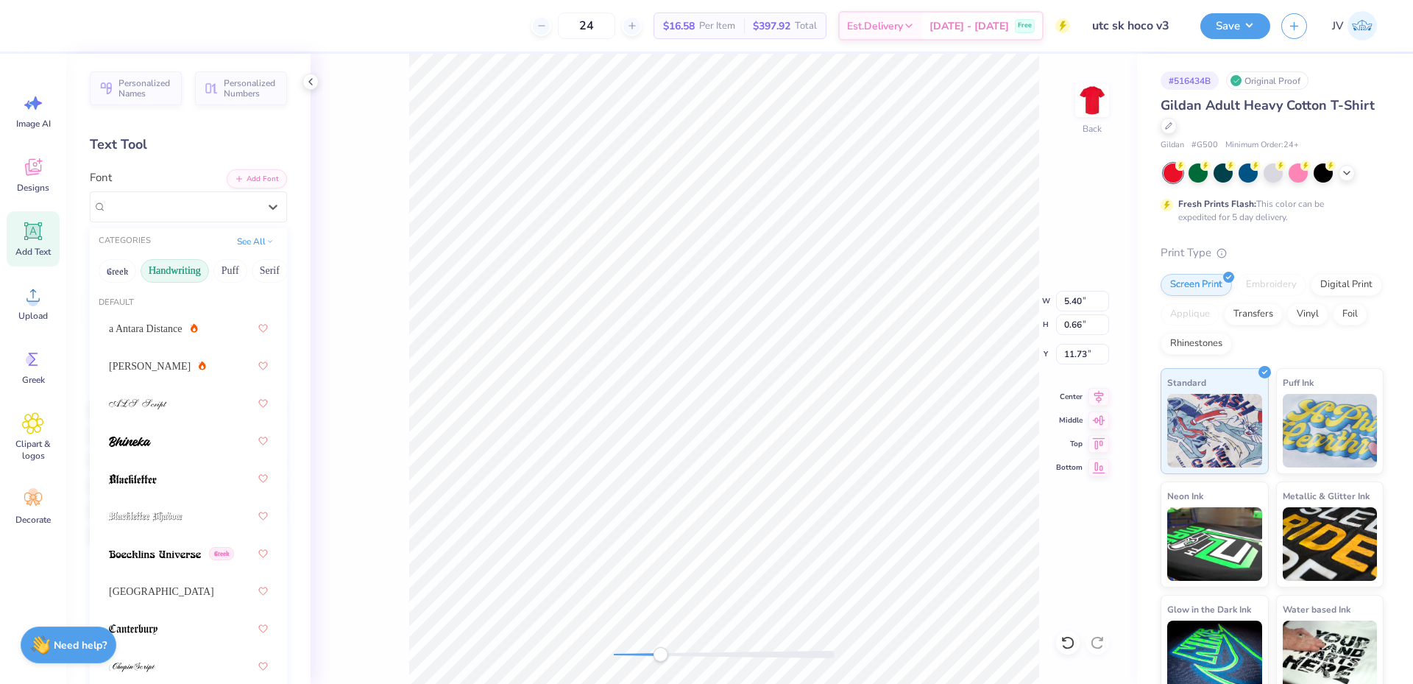
click at [170, 272] on button "Handwriting" at bounding box center [175, 271] width 68 height 24
click at [252, 242] on button "See All" at bounding box center [256, 240] width 46 height 15
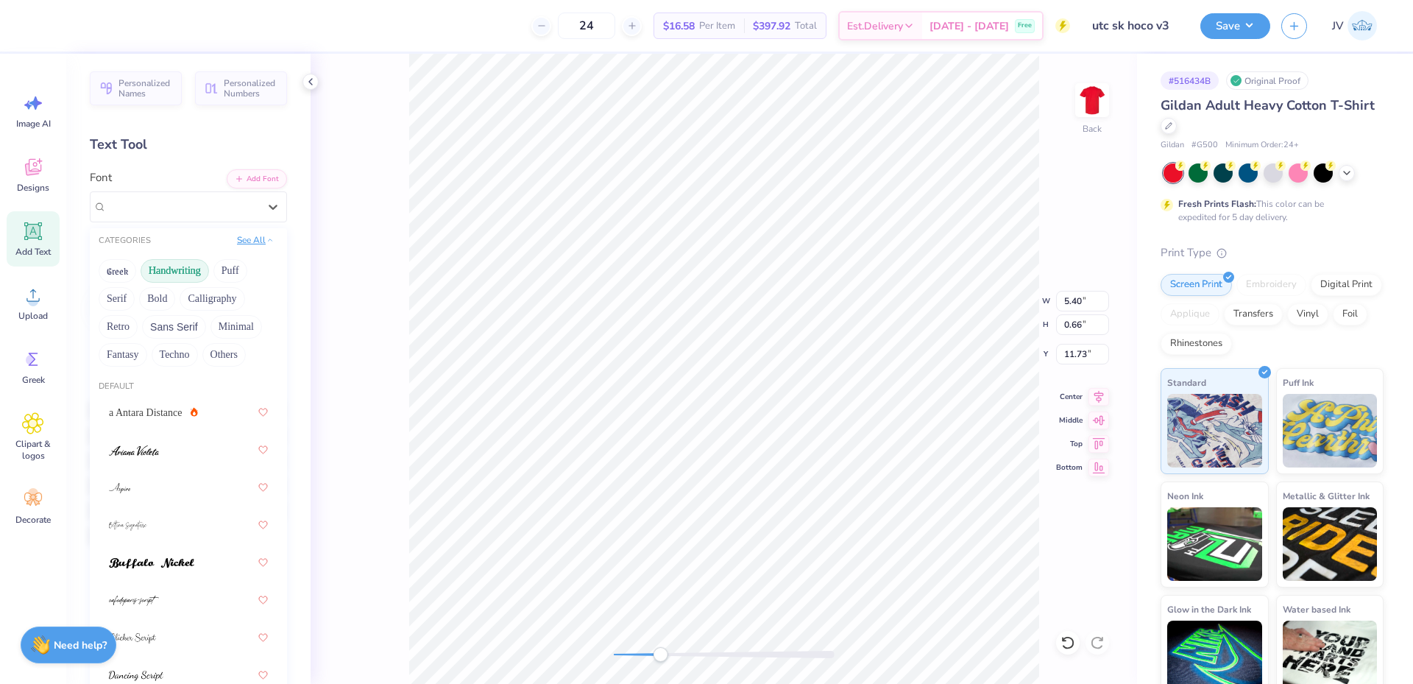
click at [252, 242] on button "See All" at bounding box center [256, 240] width 46 height 15
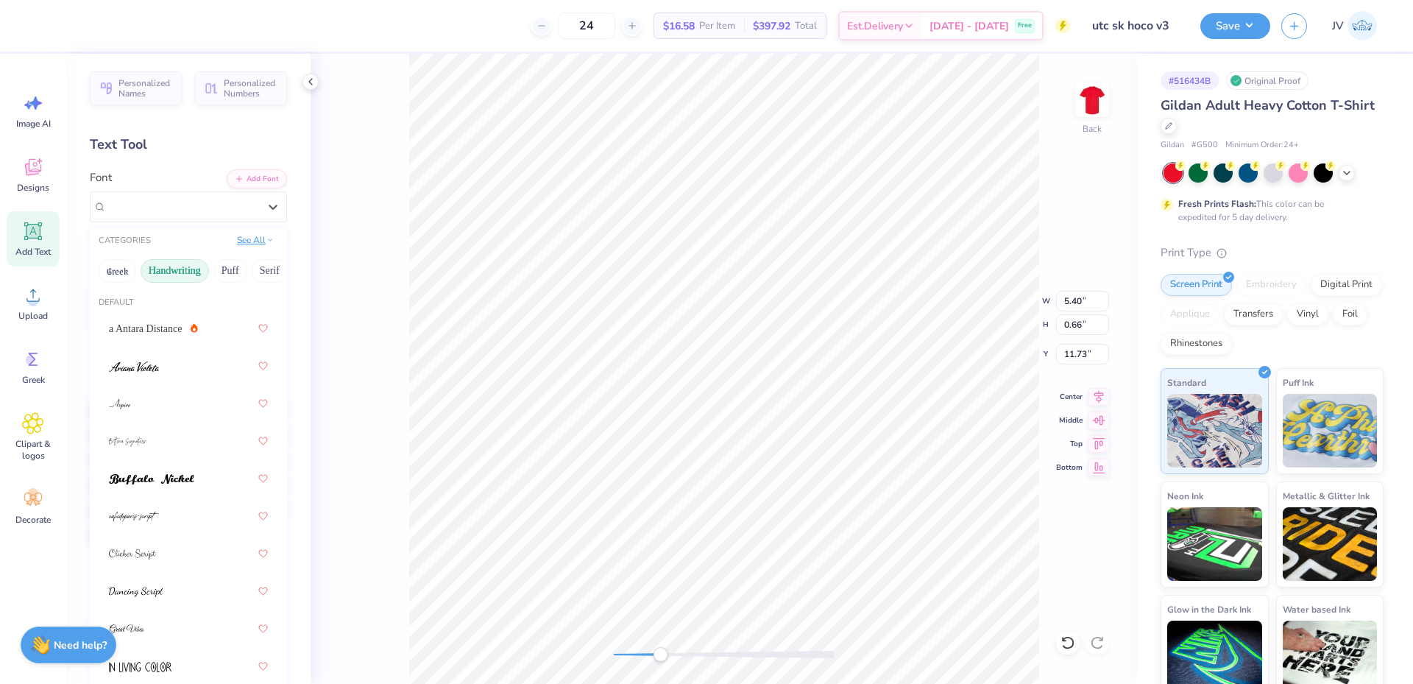
click at [244, 243] on button "See All" at bounding box center [256, 240] width 46 height 15
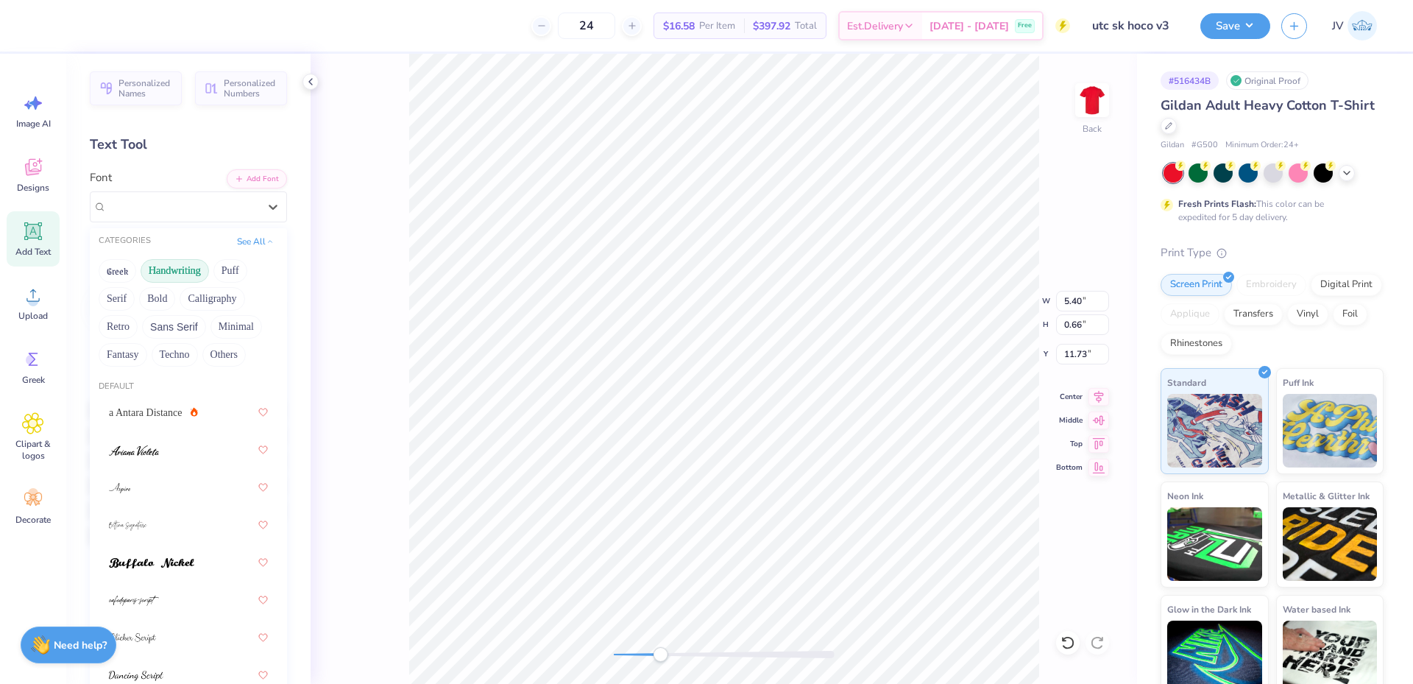
click at [172, 277] on button "Handwriting" at bounding box center [175, 271] width 68 height 24
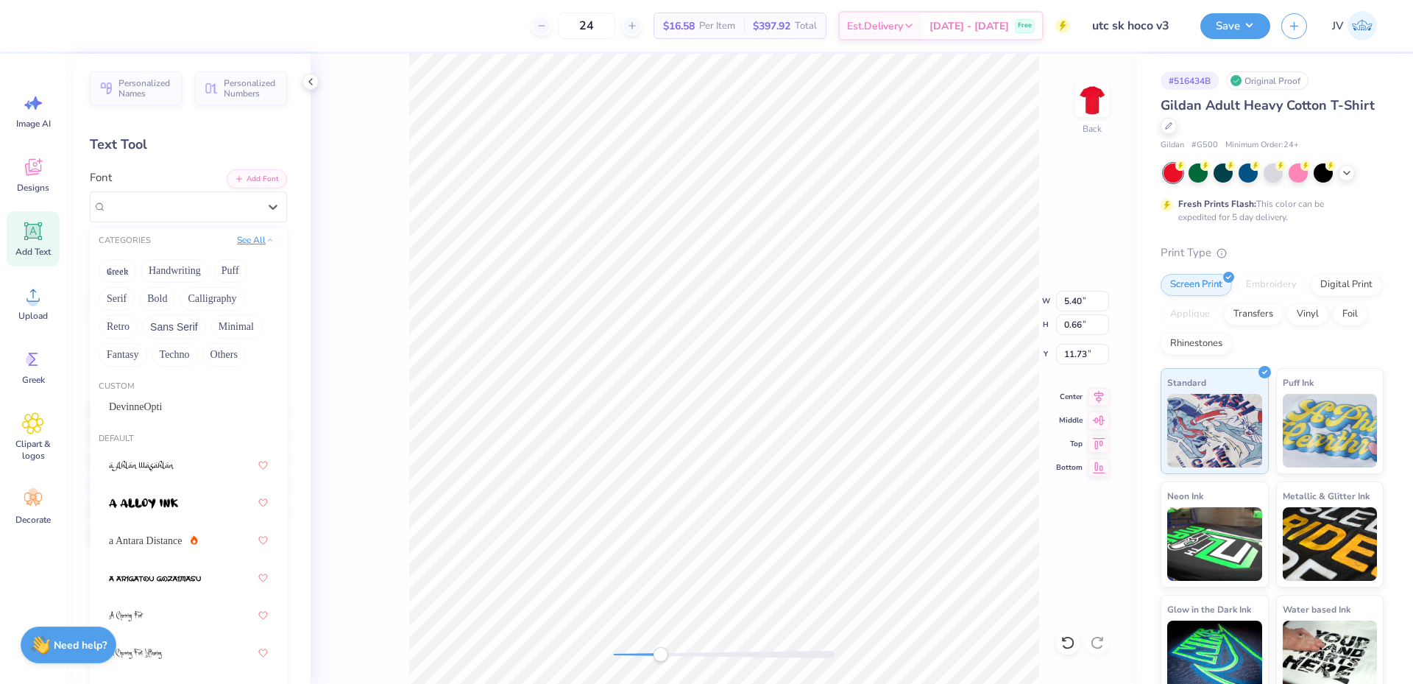
click at [246, 240] on button "See All" at bounding box center [256, 240] width 46 height 15
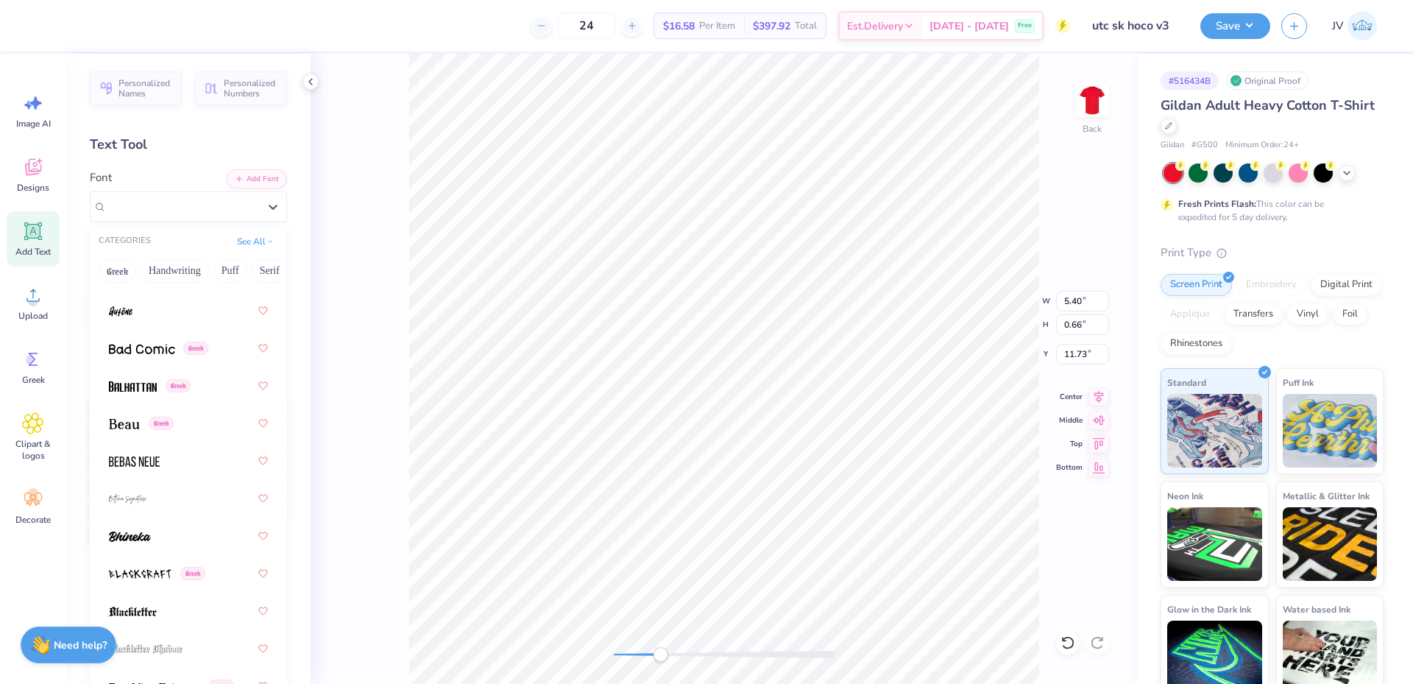
scroll to position [1042, 0]
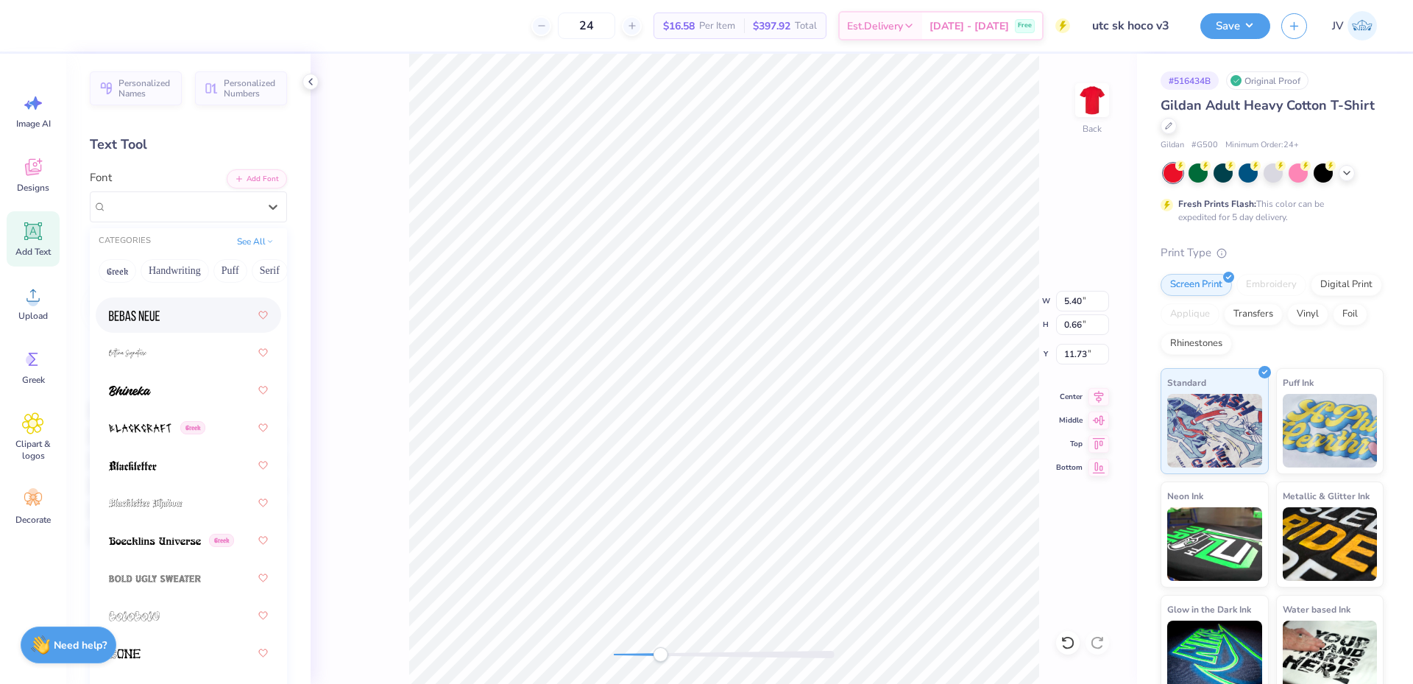
click at [146, 319] on img at bounding box center [134, 316] width 51 height 10
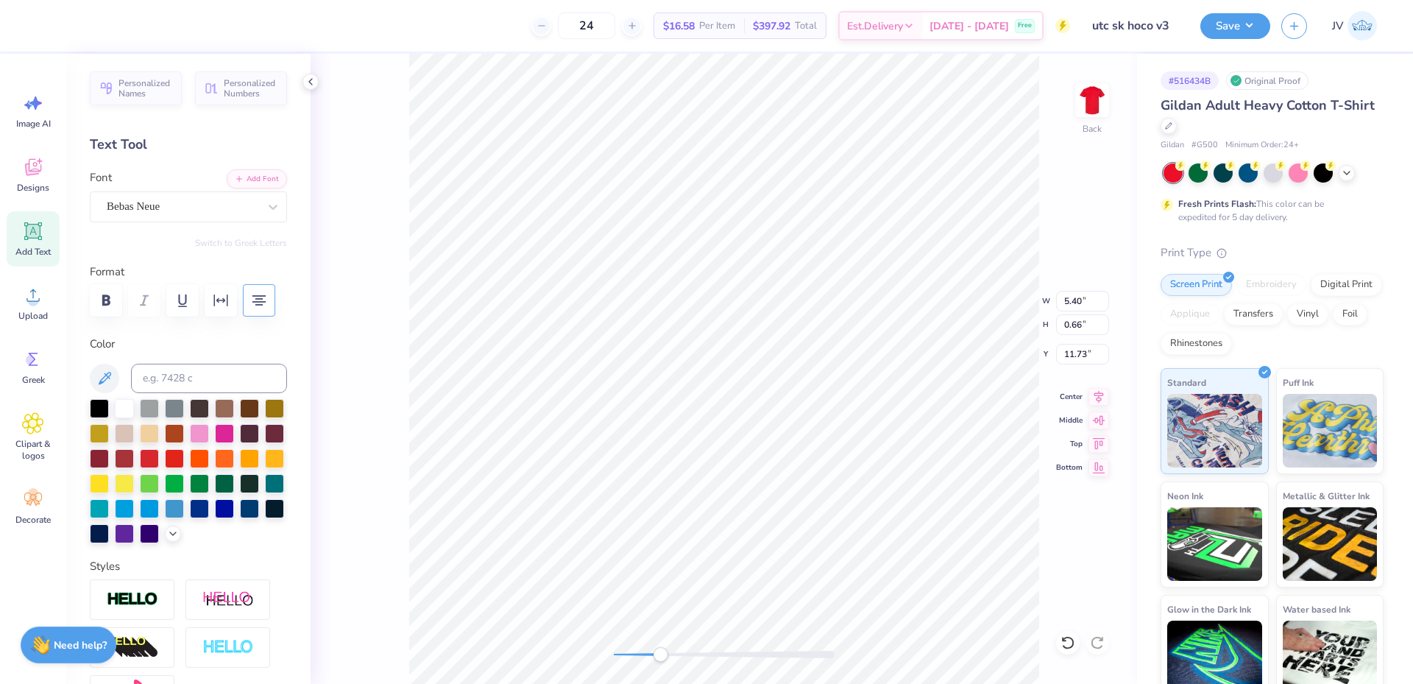
type input "2.36"
type input "1.34"
type input "8.78"
type input "12.00"
type input "10.83"
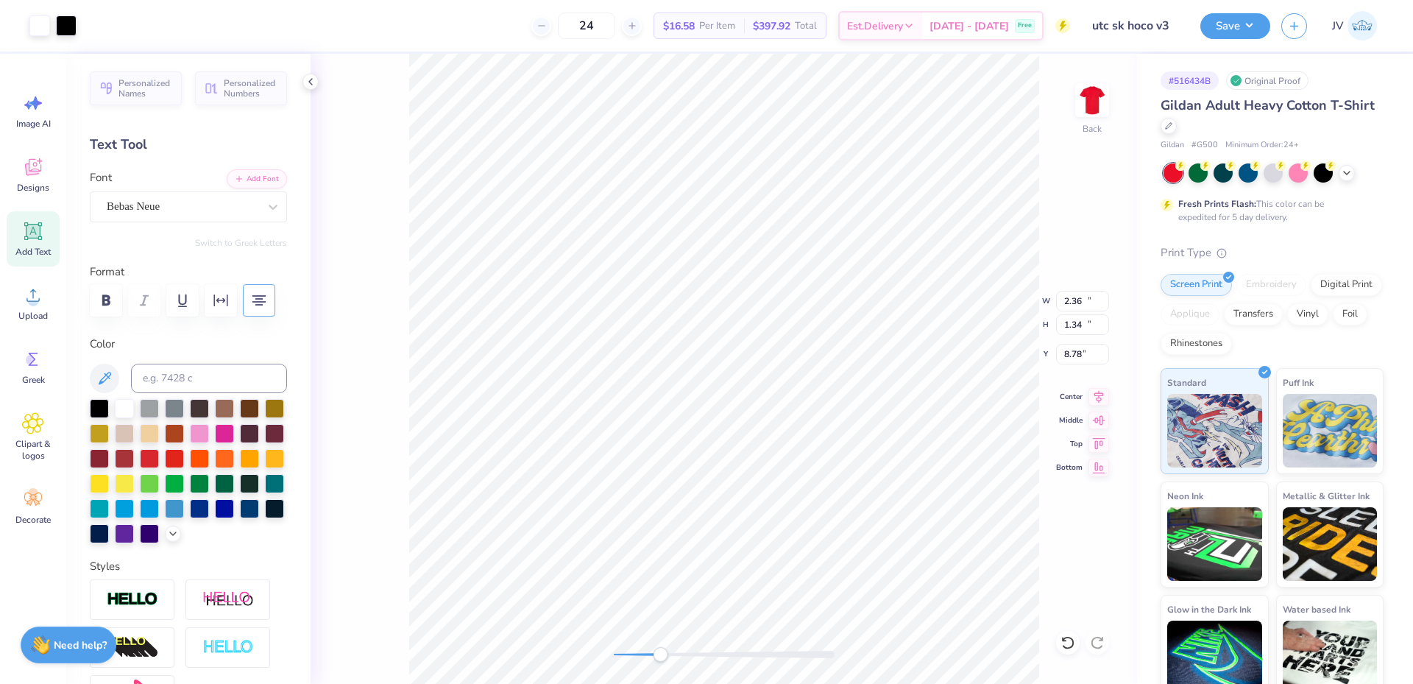
type input "3.00"
drag, startPoint x: 667, startPoint y: 651, endPoint x: 677, endPoint y: 648, distance: 10.5
click at [677, 648] on div "Accessibility label" at bounding box center [677, 654] width 15 height 15
type input "0.87"
type input "0.49"
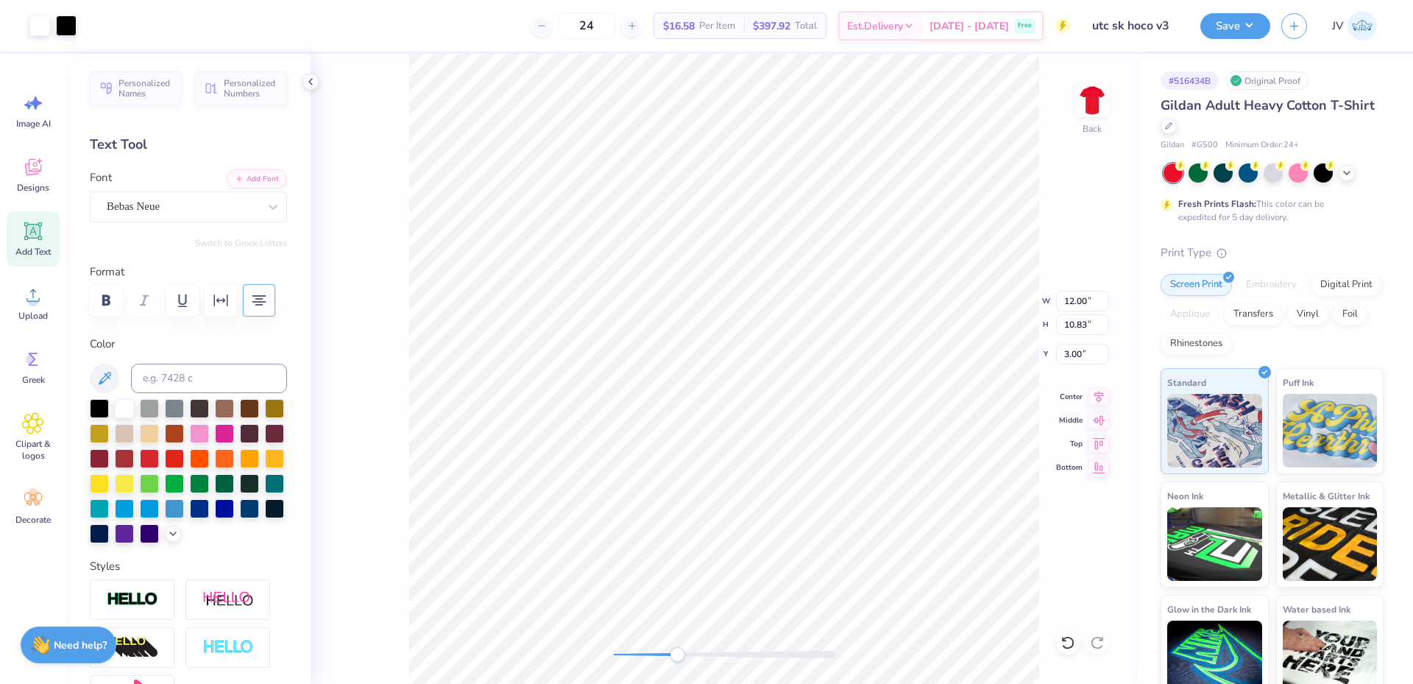
type input "7.18"
type input "12.00"
type input "10.83"
type input "3.00"
drag, startPoint x: 679, startPoint y: 658, endPoint x: 645, endPoint y: 658, distance: 33.9
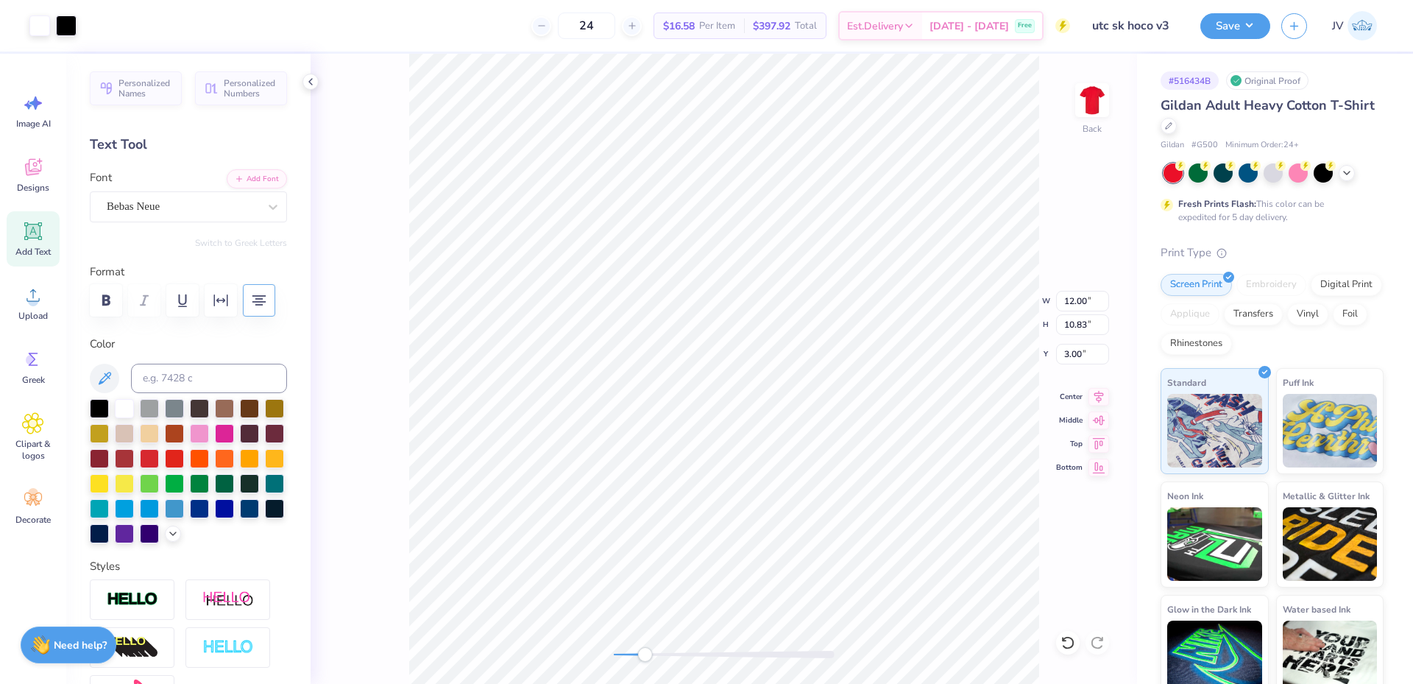
click at [645, 658] on div "Accessibility label" at bounding box center [644, 654] width 15 height 15
type input "0.93"
type input "0.53"
type input "7.18"
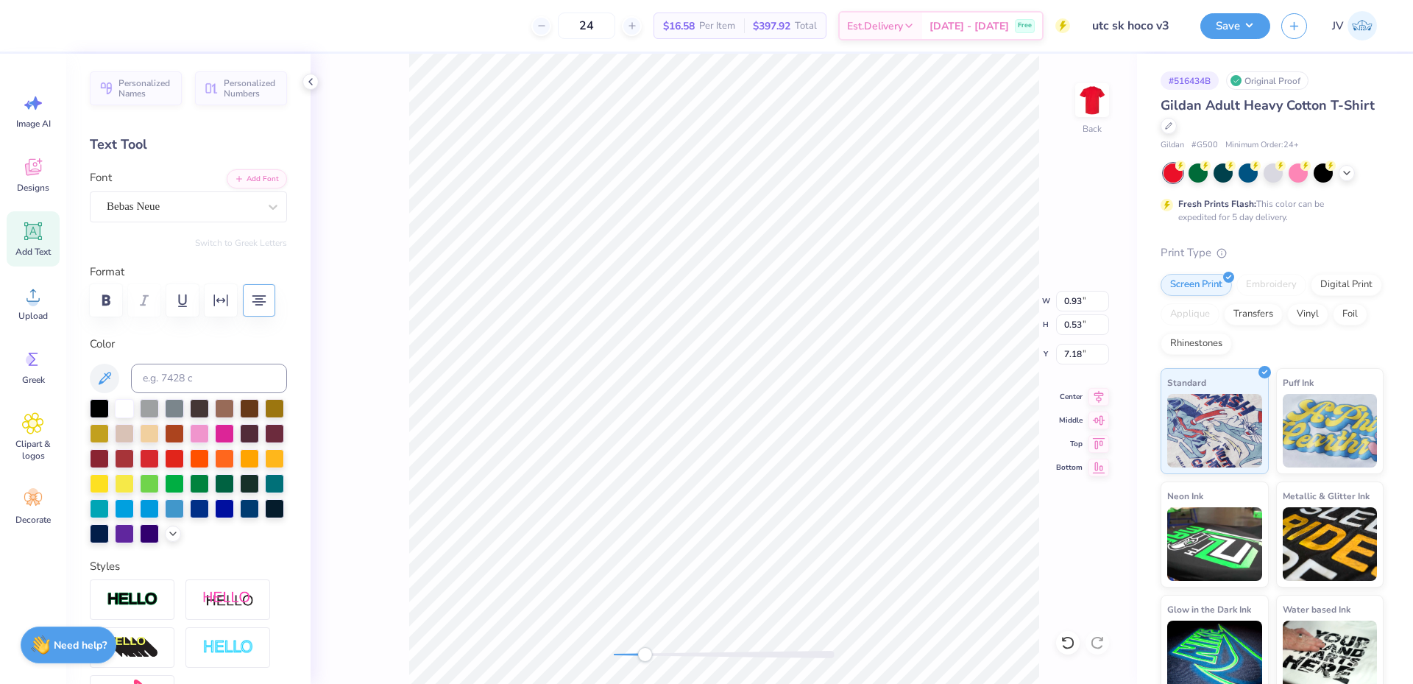
type textarea "STADIUM"
type textarea "UNIVERSITY"
type input "12.00"
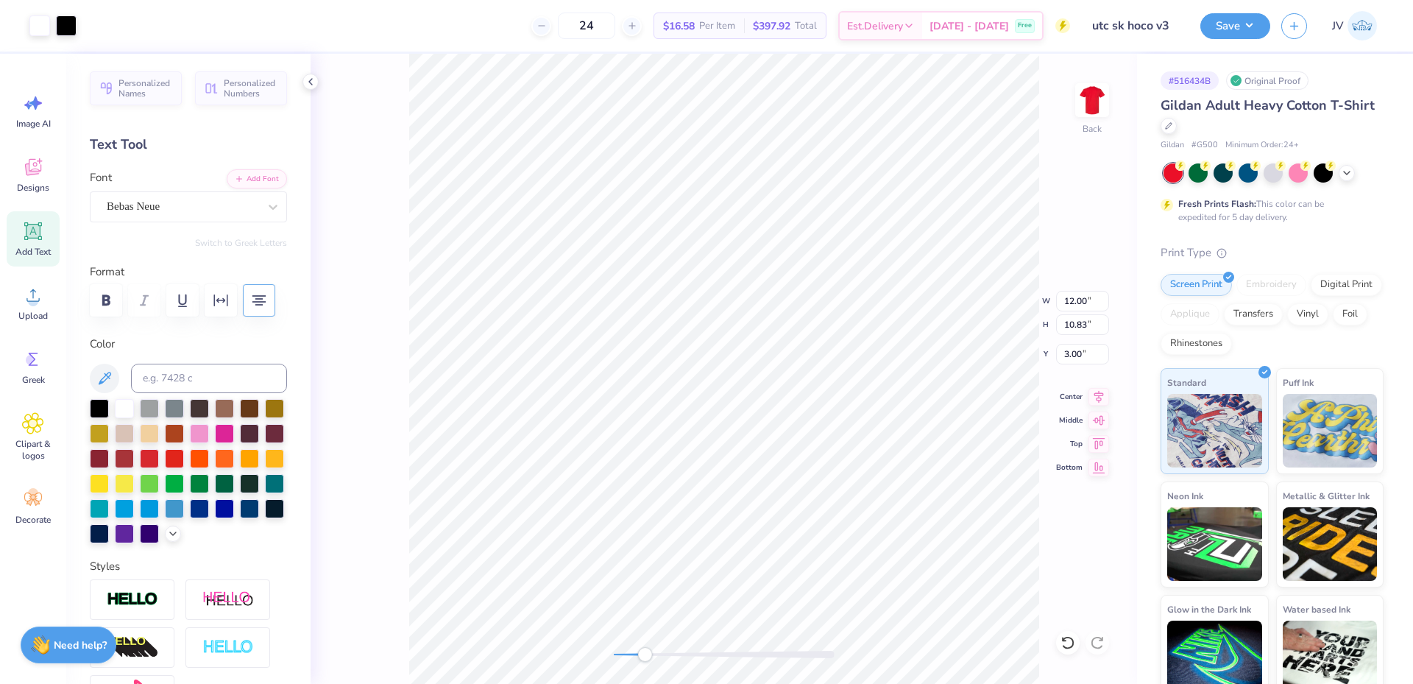
type input "10.83"
type input "3.00"
type input "0.93"
type input "0.20"
click at [640, 408] on li "Duplicate" at bounding box center [635, 407] width 116 height 29
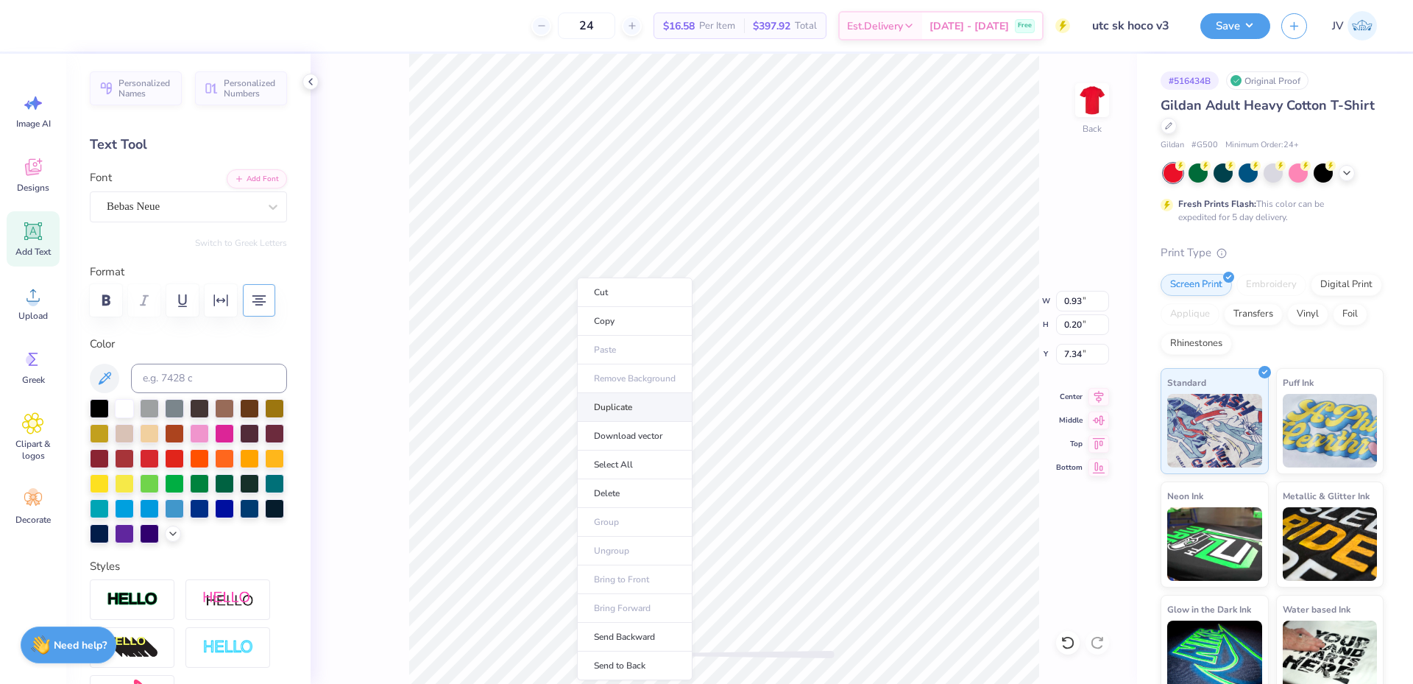
type input "8.34"
paste textarea "STADIUM"
type textarea "STADIUM"
drag, startPoint x: 644, startPoint y: 656, endPoint x: 668, endPoint y: 653, distance: 23.8
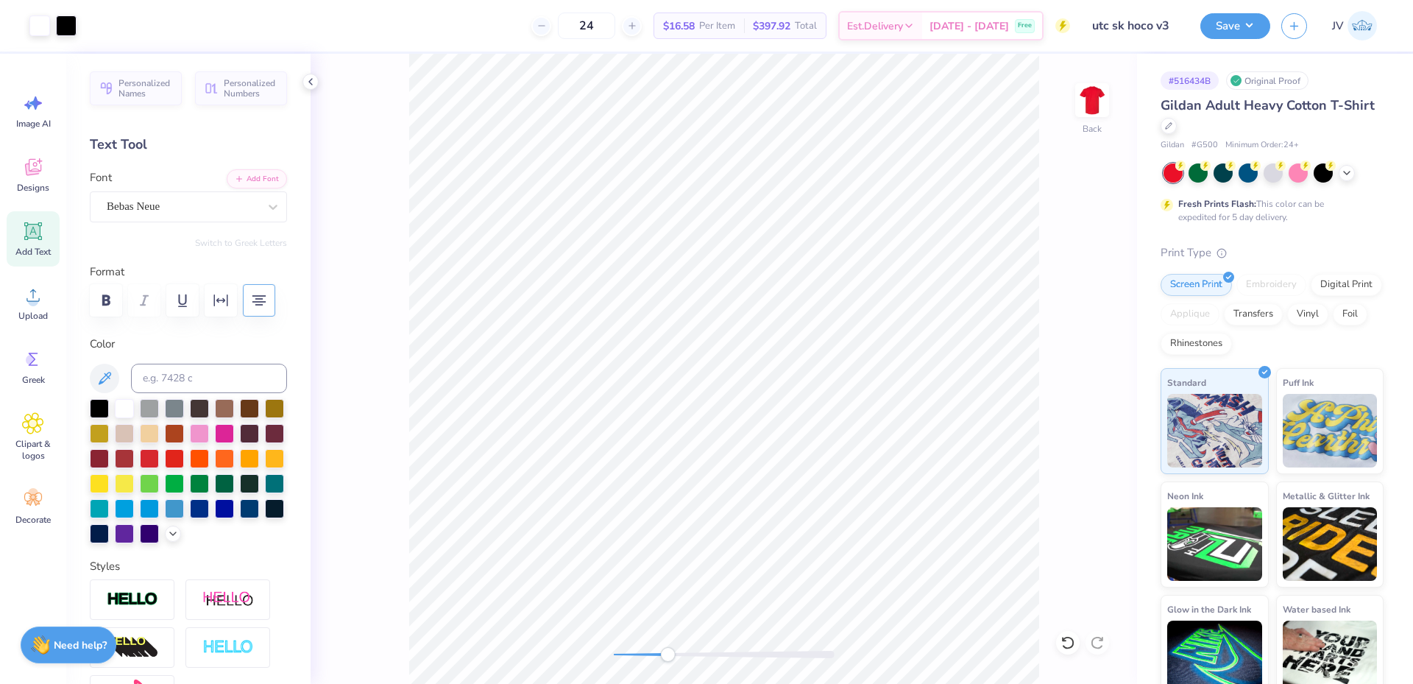
click at [668, 653] on div "Accessibility label" at bounding box center [667, 654] width 15 height 15
type input "0.69"
type input "8.08"
type input "12.00"
type input "10.83"
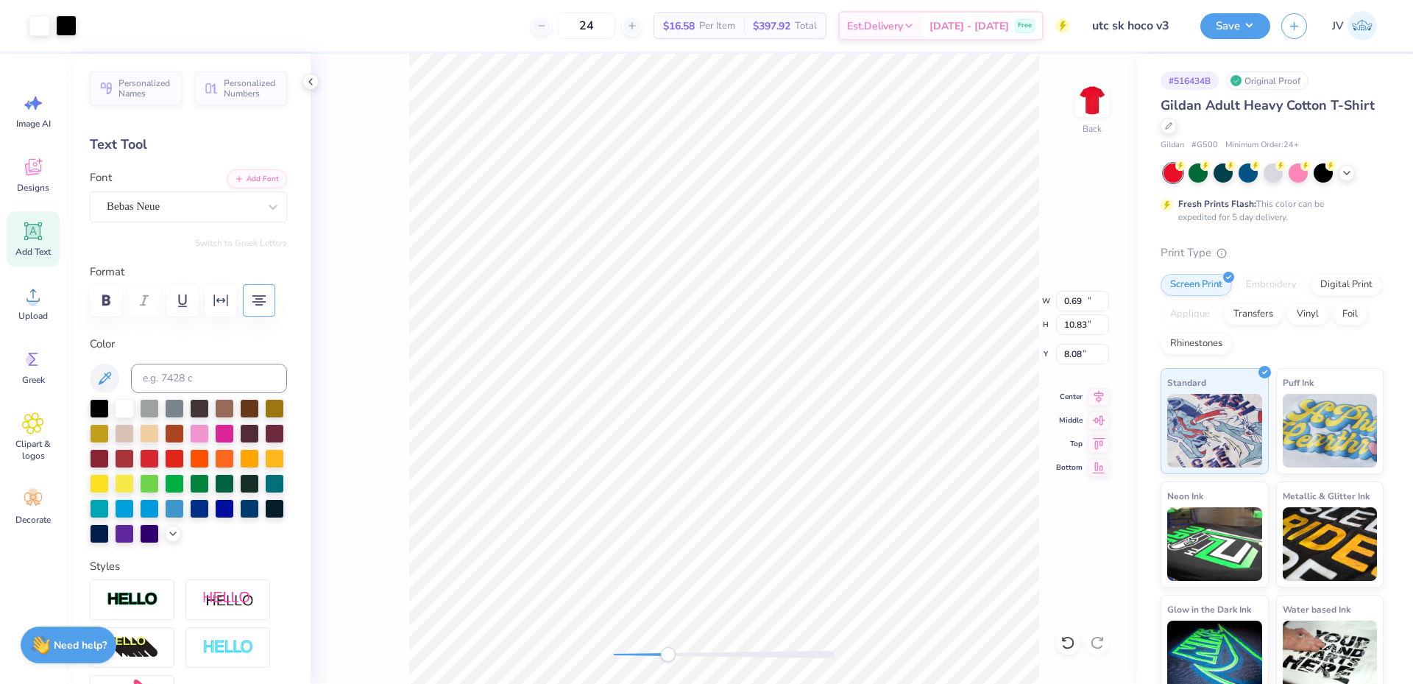
type input "3.00"
drag, startPoint x: 668, startPoint y: 654, endPoint x: 622, endPoint y: 651, distance: 45.7
click at [622, 651] on div "Accessibility label" at bounding box center [622, 654] width 15 height 15
click at [894, 496] on li "Group" at bounding box center [906, 500] width 116 height 29
click at [571, 653] on div "Back W 12.00 12.00 " H 13.54 13.54 " Y 3.00 3.00 " Center Middle Top Bottom" at bounding box center [724, 369] width 827 height 630
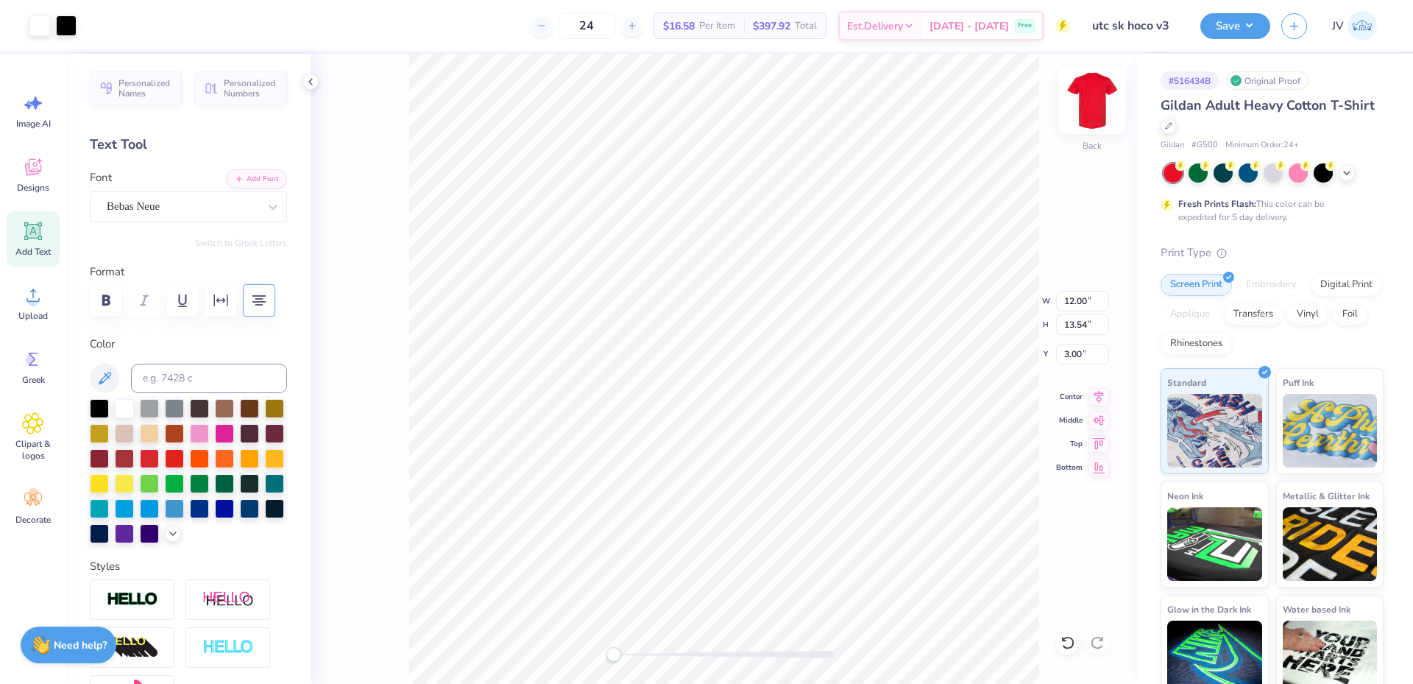
click at [1091, 102] on img at bounding box center [1092, 100] width 59 height 59
click at [1099, 89] on img at bounding box center [1092, 100] width 59 height 59
click at [1094, 113] on img at bounding box center [1092, 100] width 59 height 59
click at [774, 559] on li "Ungroup" at bounding box center [793, 551] width 116 height 29
click at [1237, 24] on button "Save" at bounding box center [1235, 24] width 70 height 26
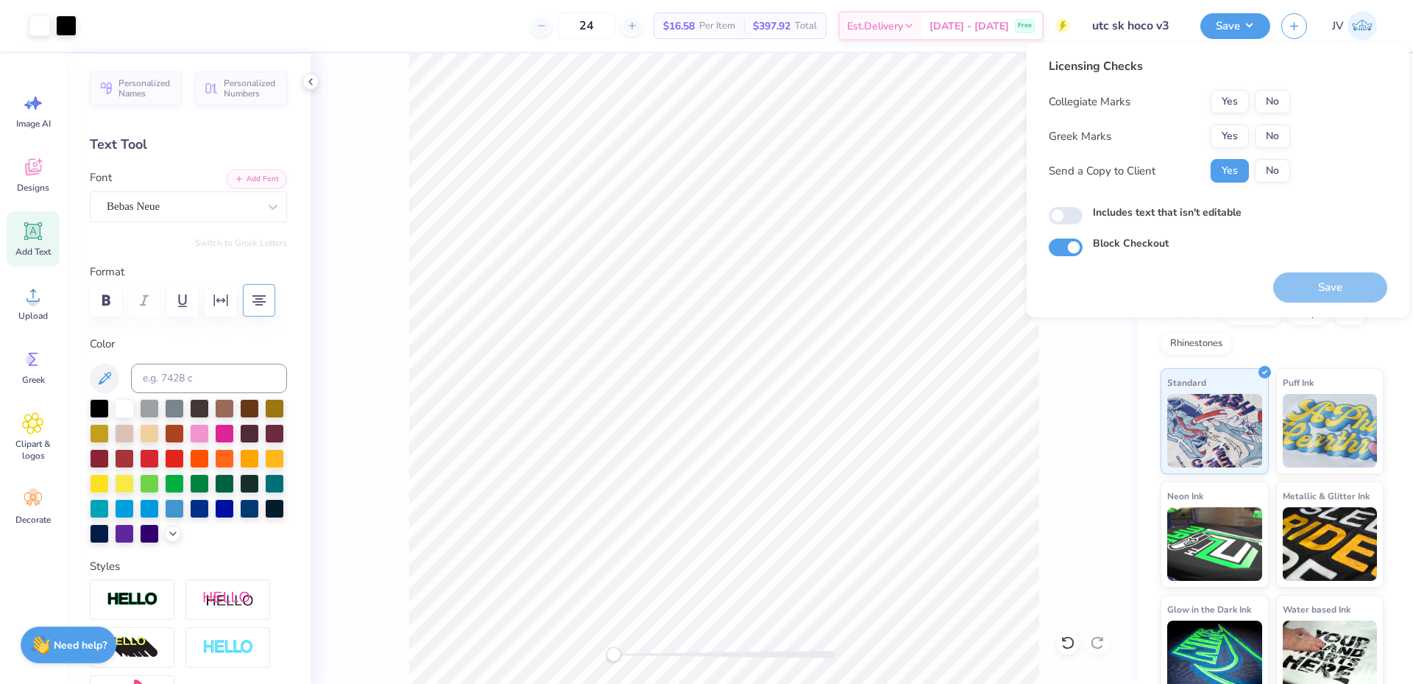
click at [1228, 87] on div "Licensing Checks Collegiate Marks Yes No Greek Marks Yes No Send a Copy to Clie…" at bounding box center [1169, 125] width 241 height 136
click at [1231, 100] on button "Yes" at bounding box center [1230, 102] width 38 height 24
click at [1228, 133] on button "Yes" at bounding box center [1230, 136] width 38 height 24
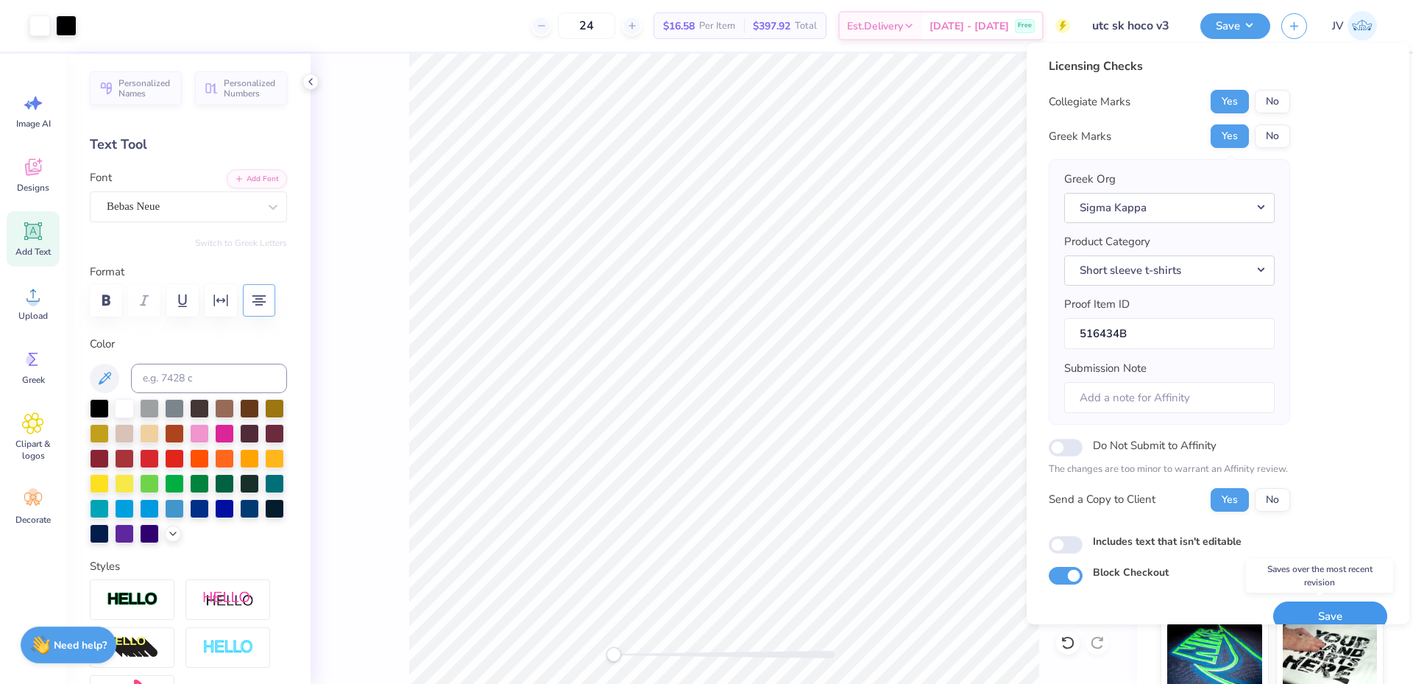
click at [1312, 606] on button "Save" at bounding box center [1330, 616] width 114 height 30
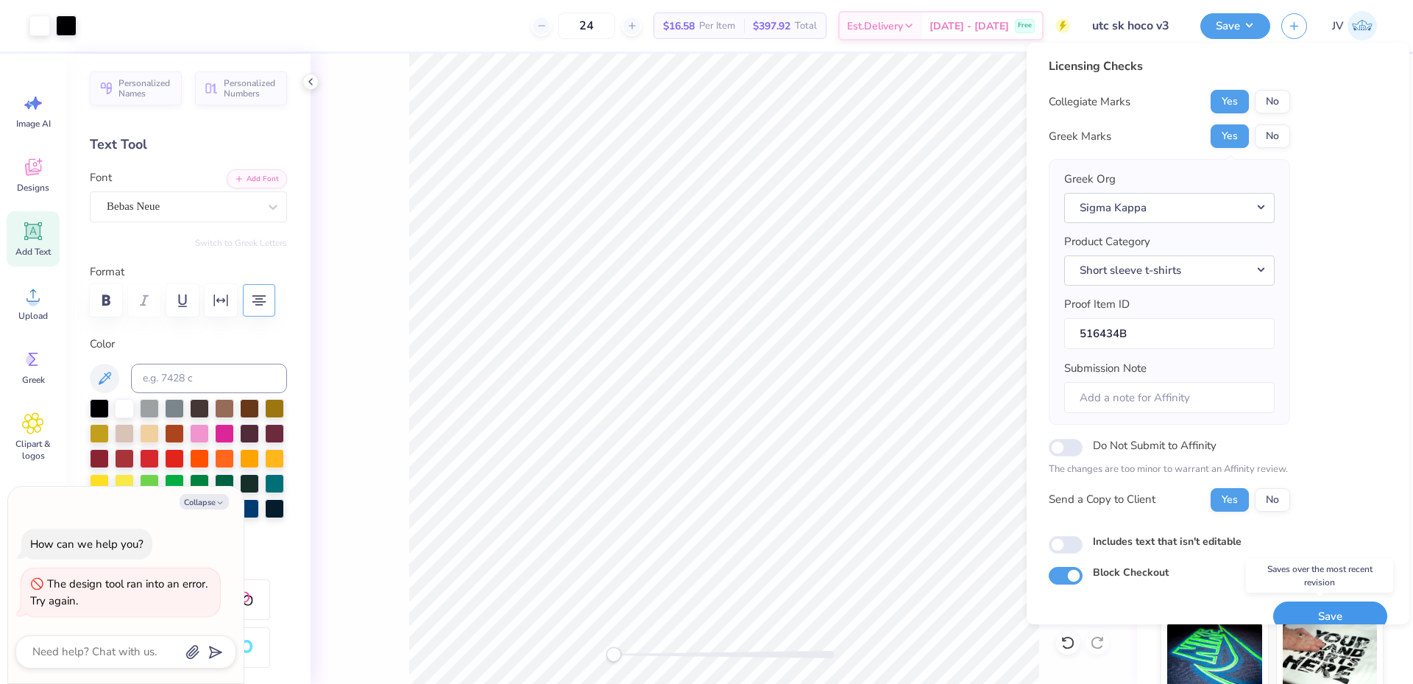
click at [1309, 609] on button "Save" at bounding box center [1330, 616] width 114 height 30
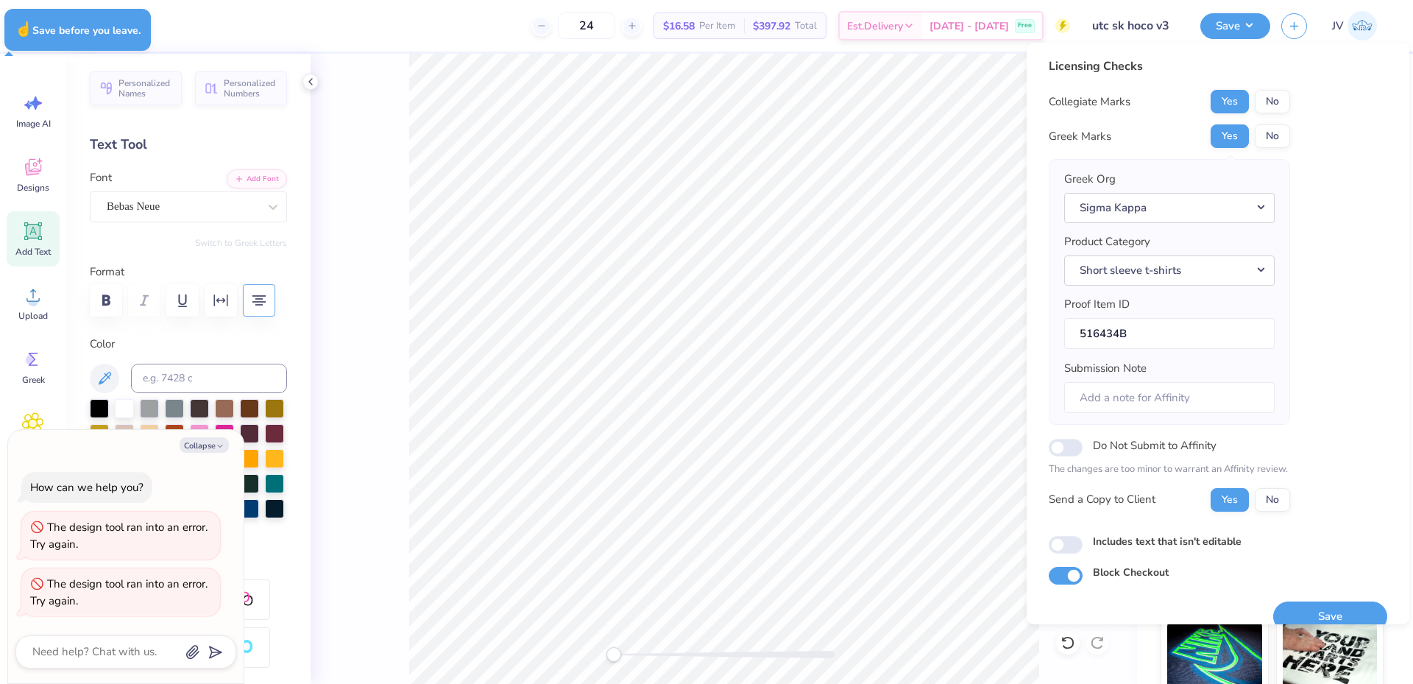
type textarea "x"
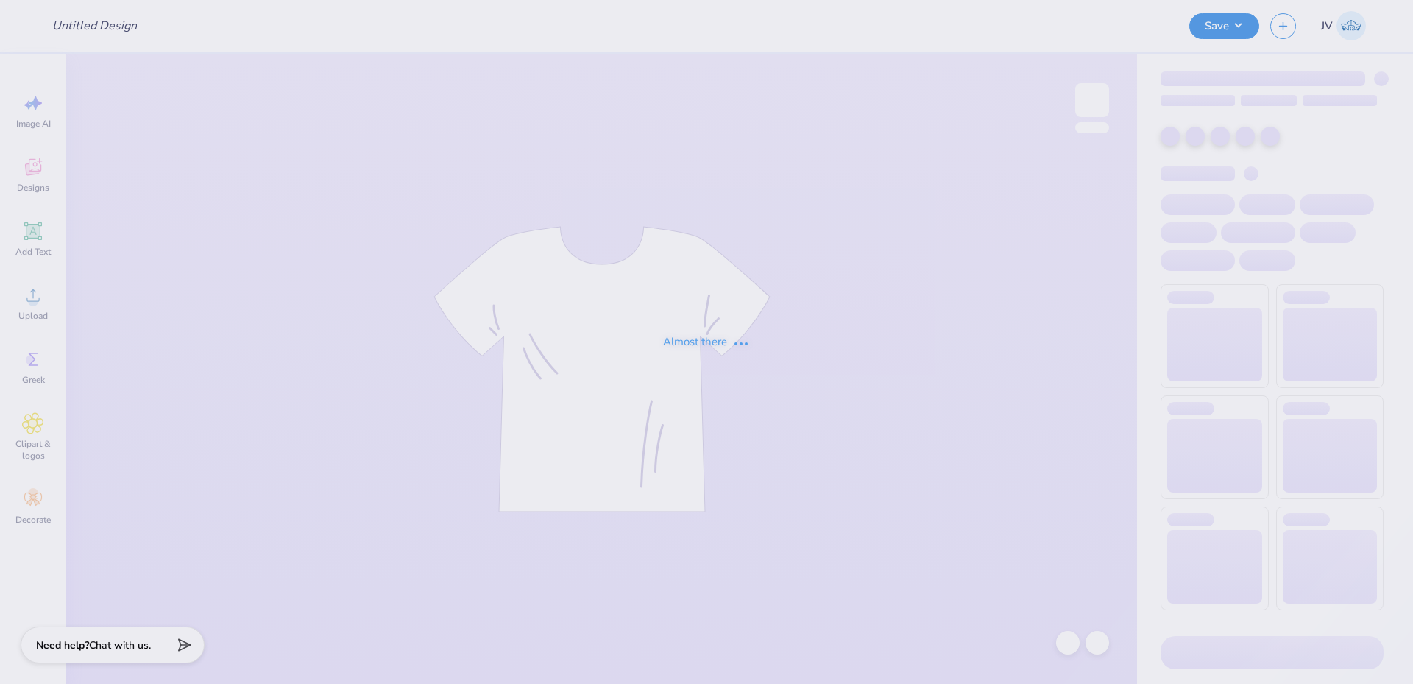
type input "utc sk hoco v3"
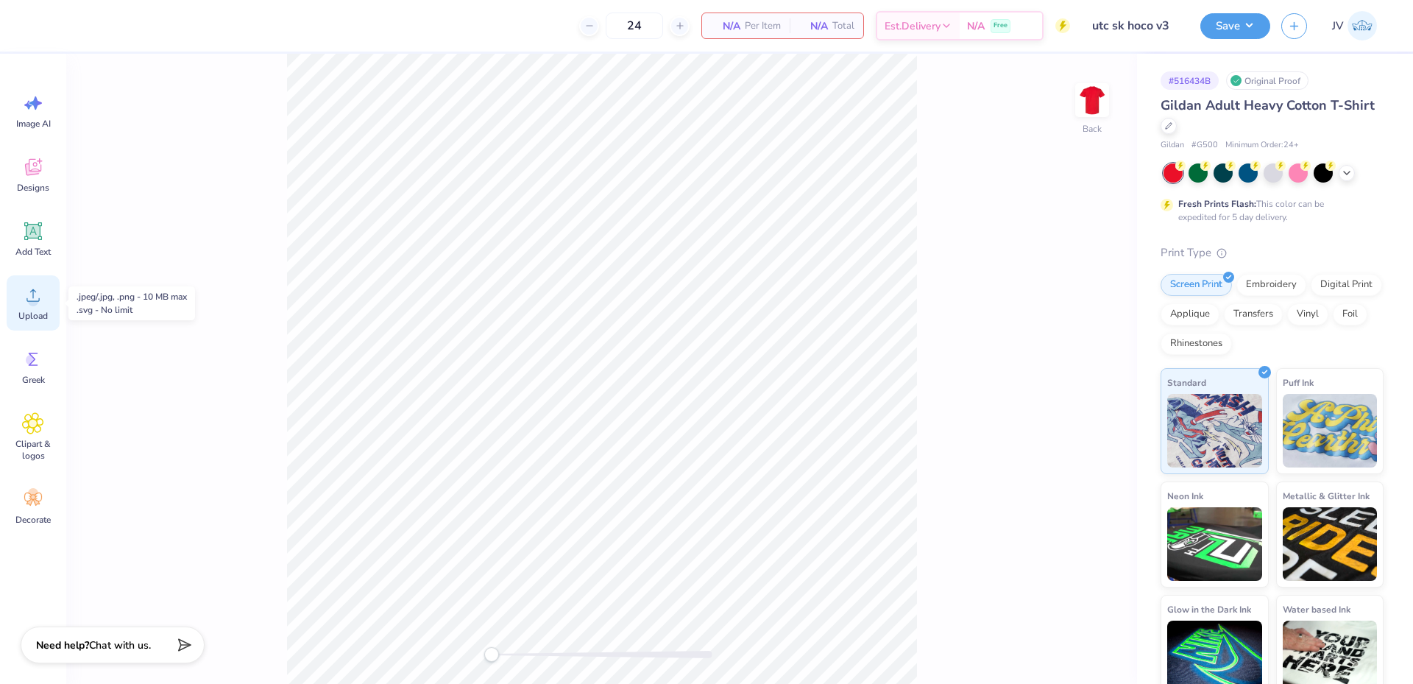
click at [35, 297] on circle at bounding box center [33, 301] width 10 height 10
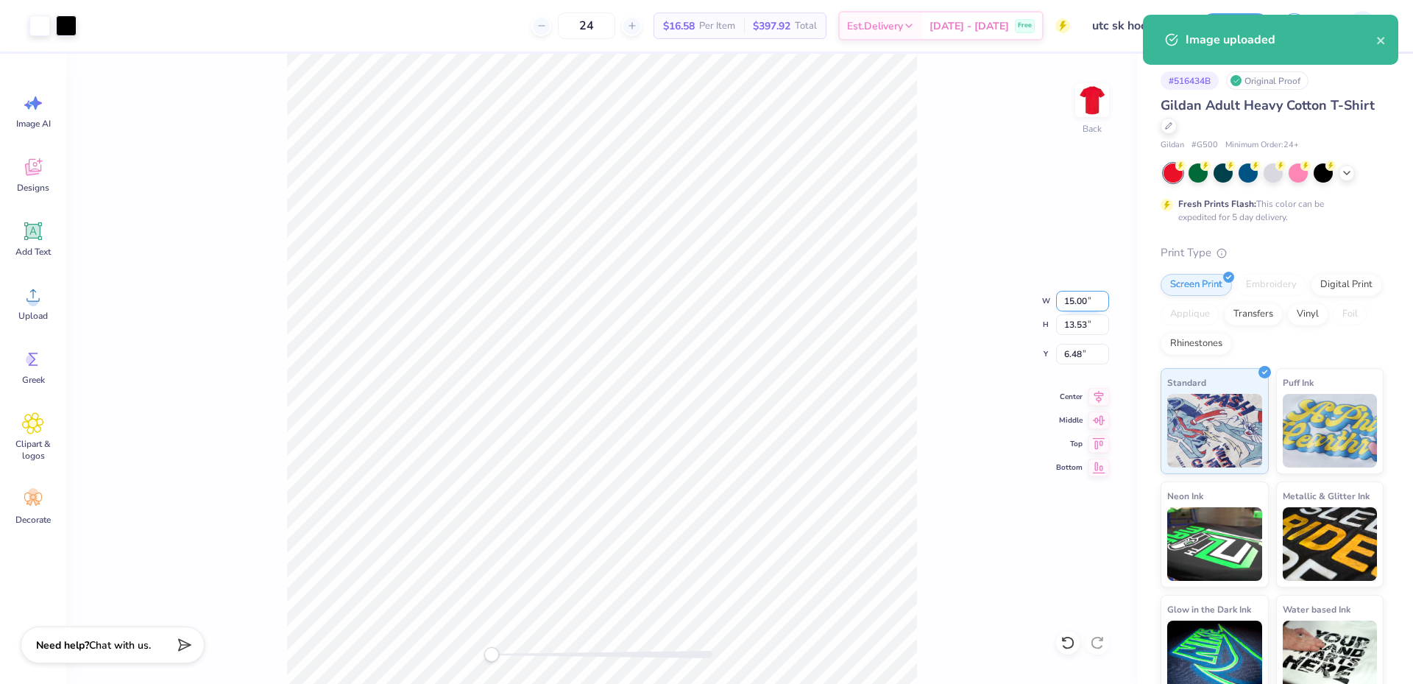
click at [1075, 303] on input "15.00" at bounding box center [1082, 301] width 53 height 21
type input "12"
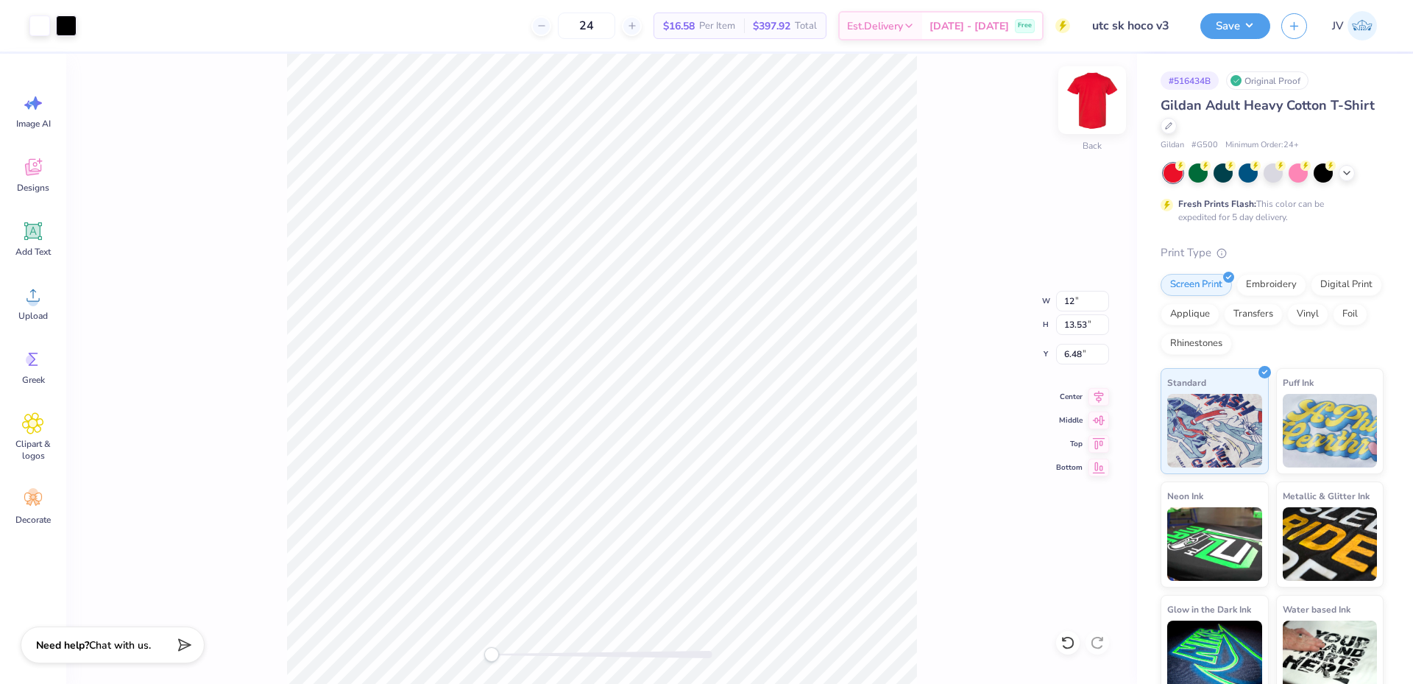
click at [1100, 91] on img at bounding box center [1092, 100] width 59 height 59
click at [1100, 91] on img at bounding box center [1091, 99] width 29 height 29
click at [1075, 353] on input "7.84" at bounding box center [1082, 354] width 53 height 21
type input "3"
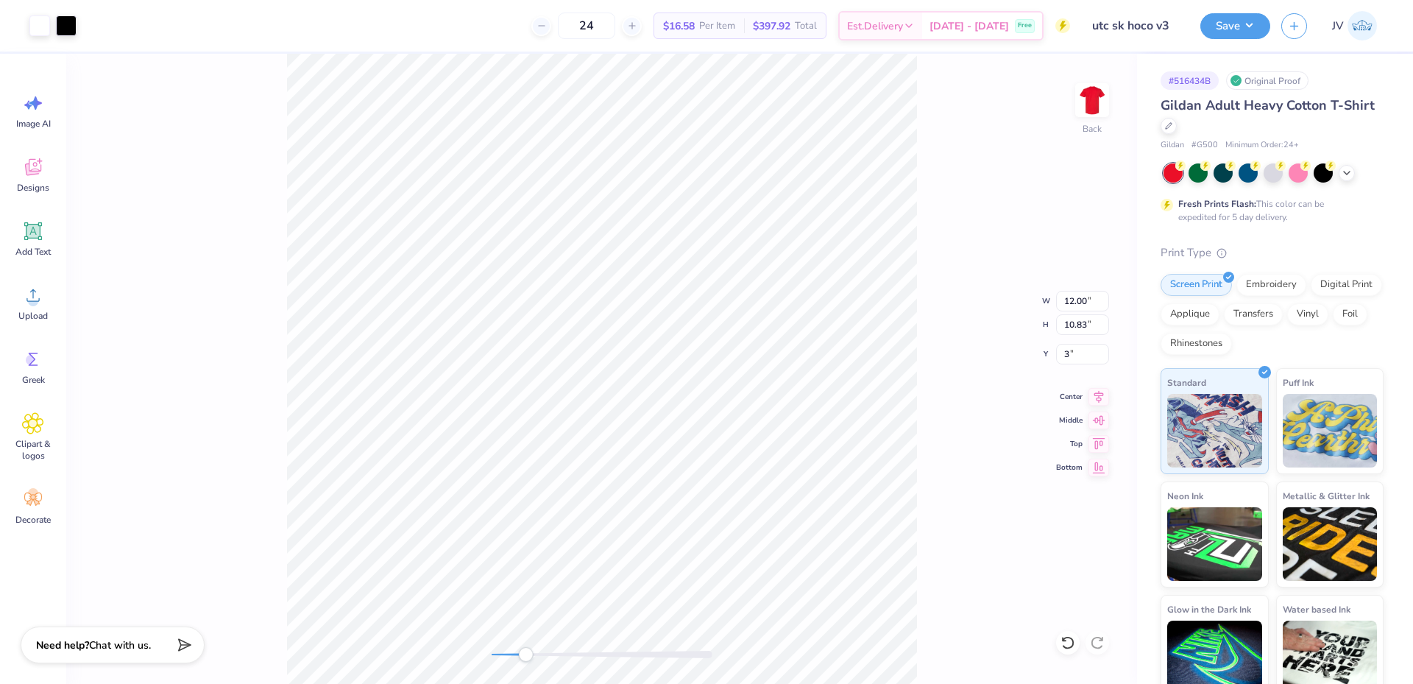
drag, startPoint x: 495, startPoint y: 656, endPoint x: 526, endPoint y: 654, distance: 30.9
click at [526, 654] on div "Accessibility label" at bounding box center [525, 654] width 15 height 15
click at [38, 233] on icon at bounding box center [33, 231] width 14 height 14
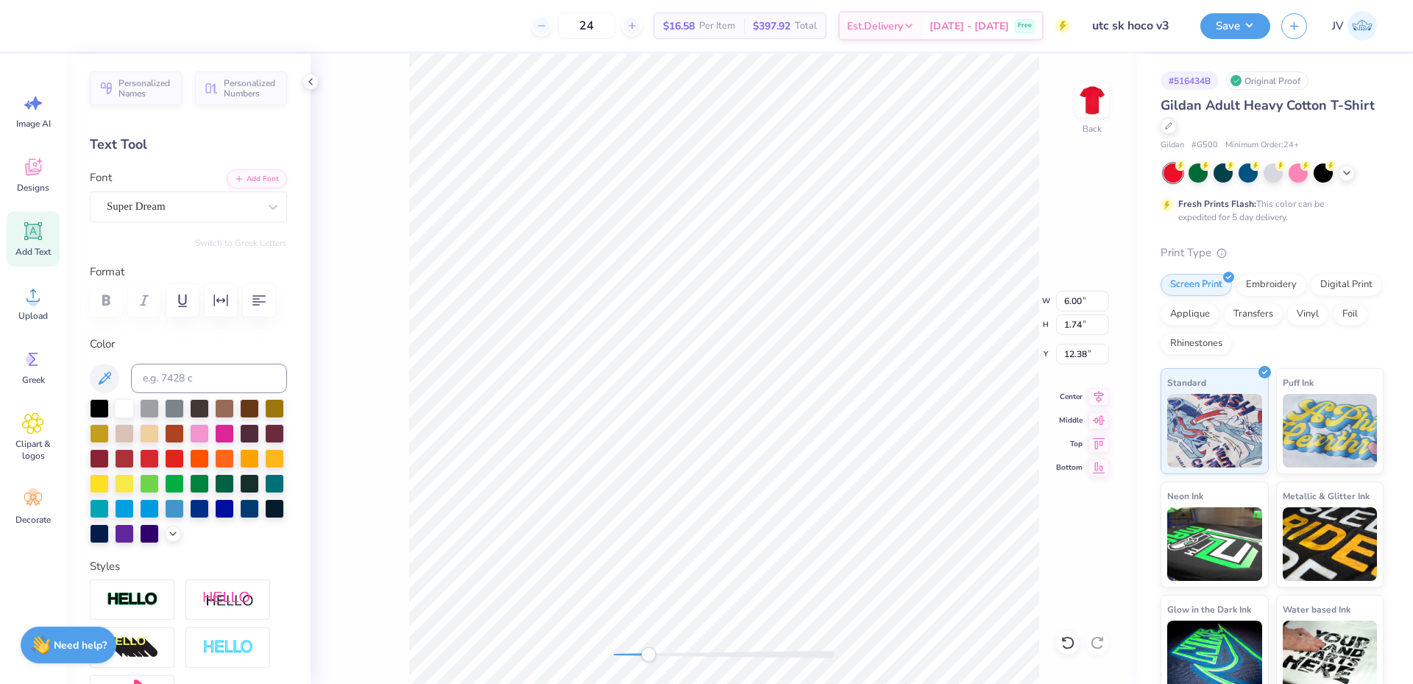
scroll to position [13, 4]
type textarea "UNIVERSITY"
click at [98, 405] on div at bounding box center [99, 406] width 19 height 19
click at [194, 219] on div "Super Dream" at bounding box center [188, 206] width 197 height 31
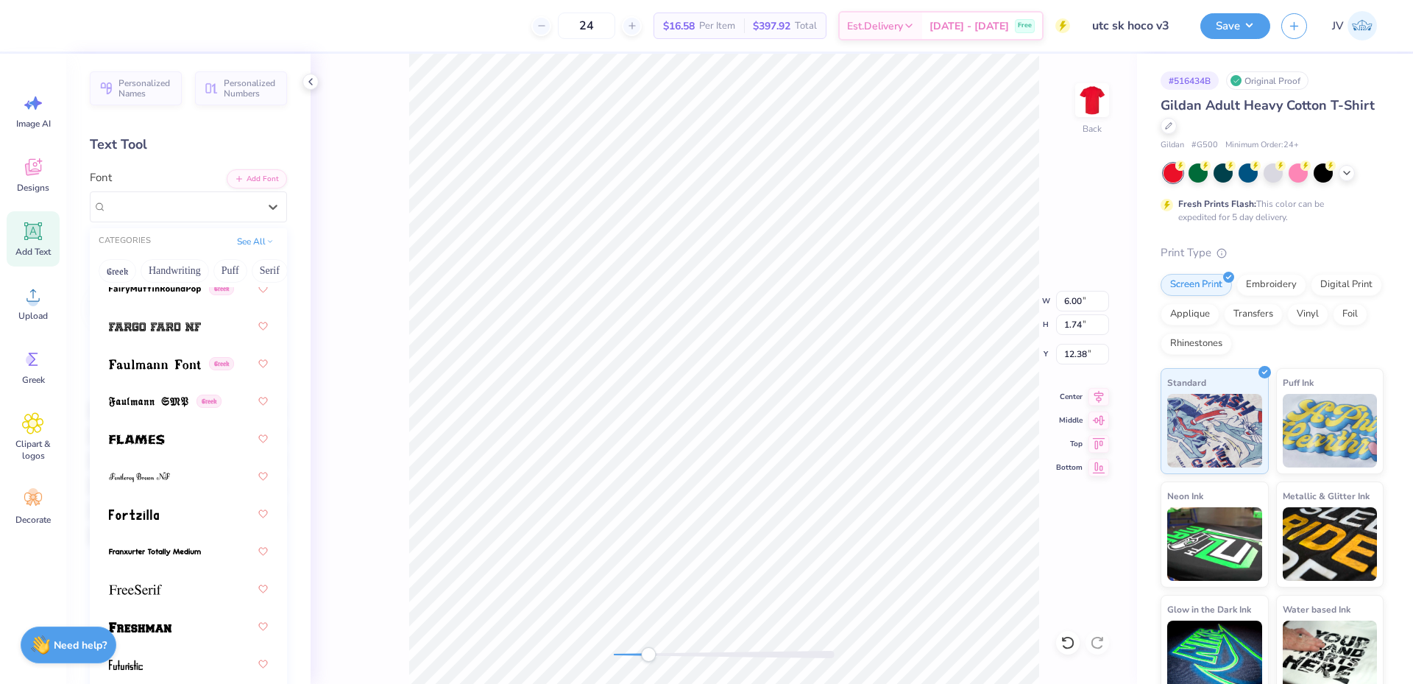
scroll to position [4398, 0]
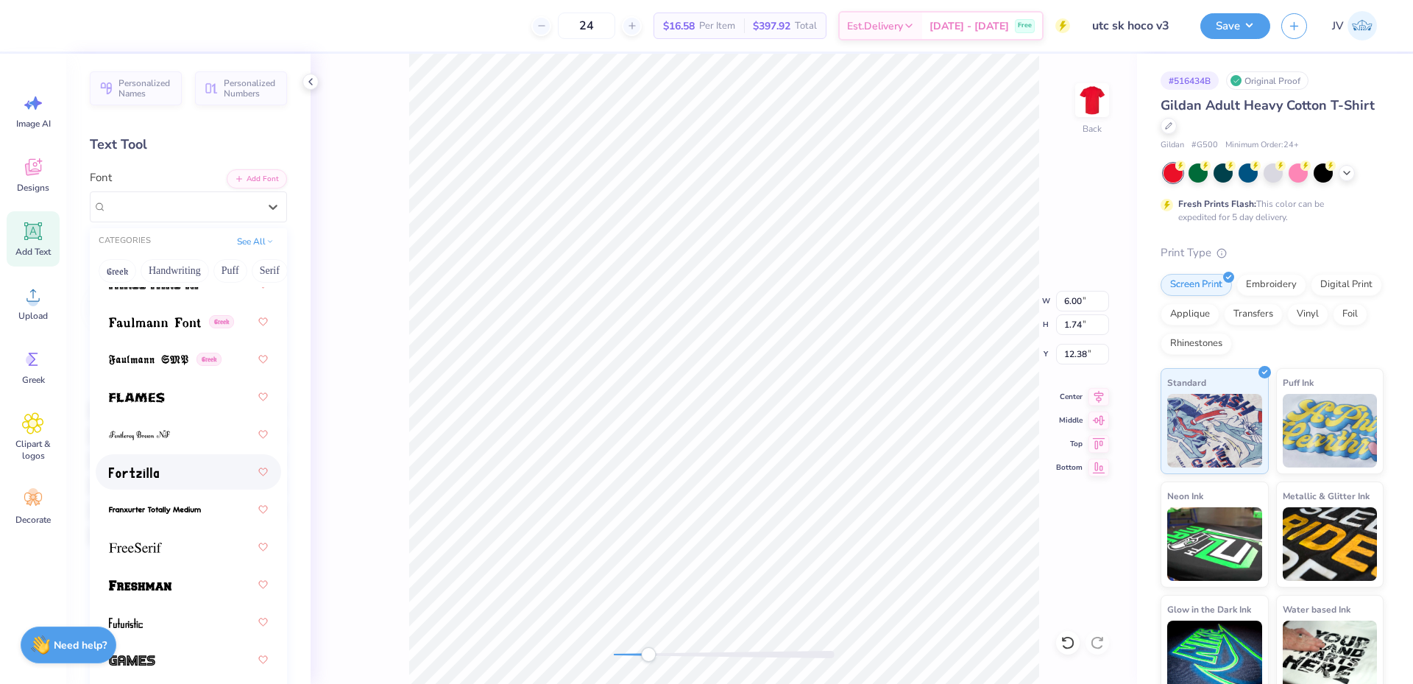
click at [134, 464] on div at bounding box center [188, 472] width 159 height 26
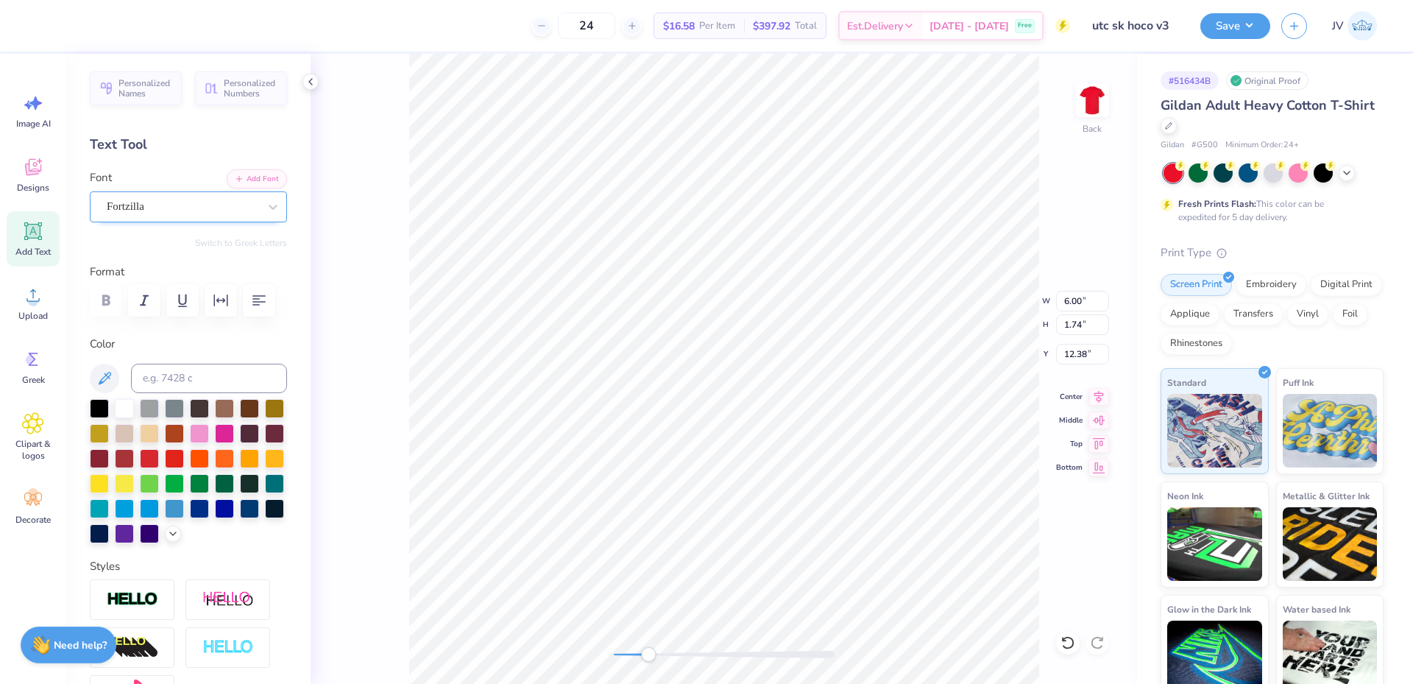
click at [242, 205] on div "Fortzilla" at bounding box center [182, 206] width 155 height 23
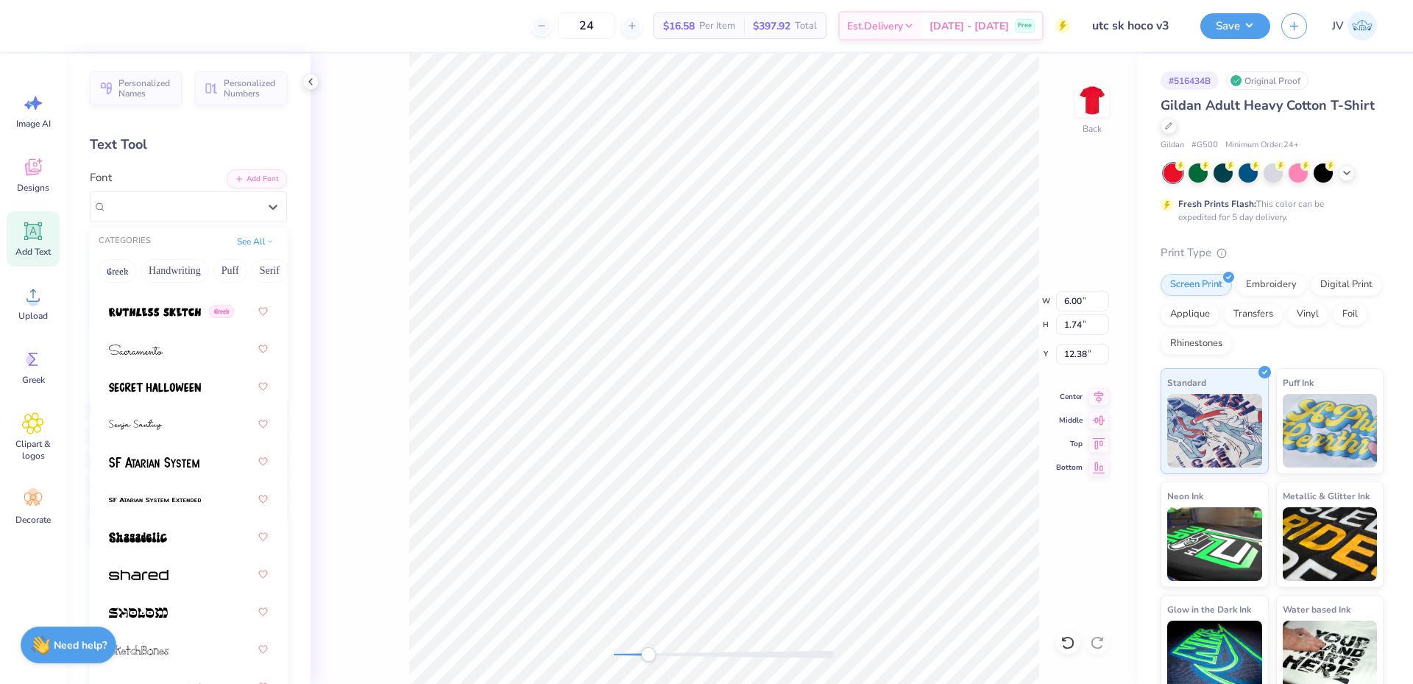
scroll to position [9605, 0]
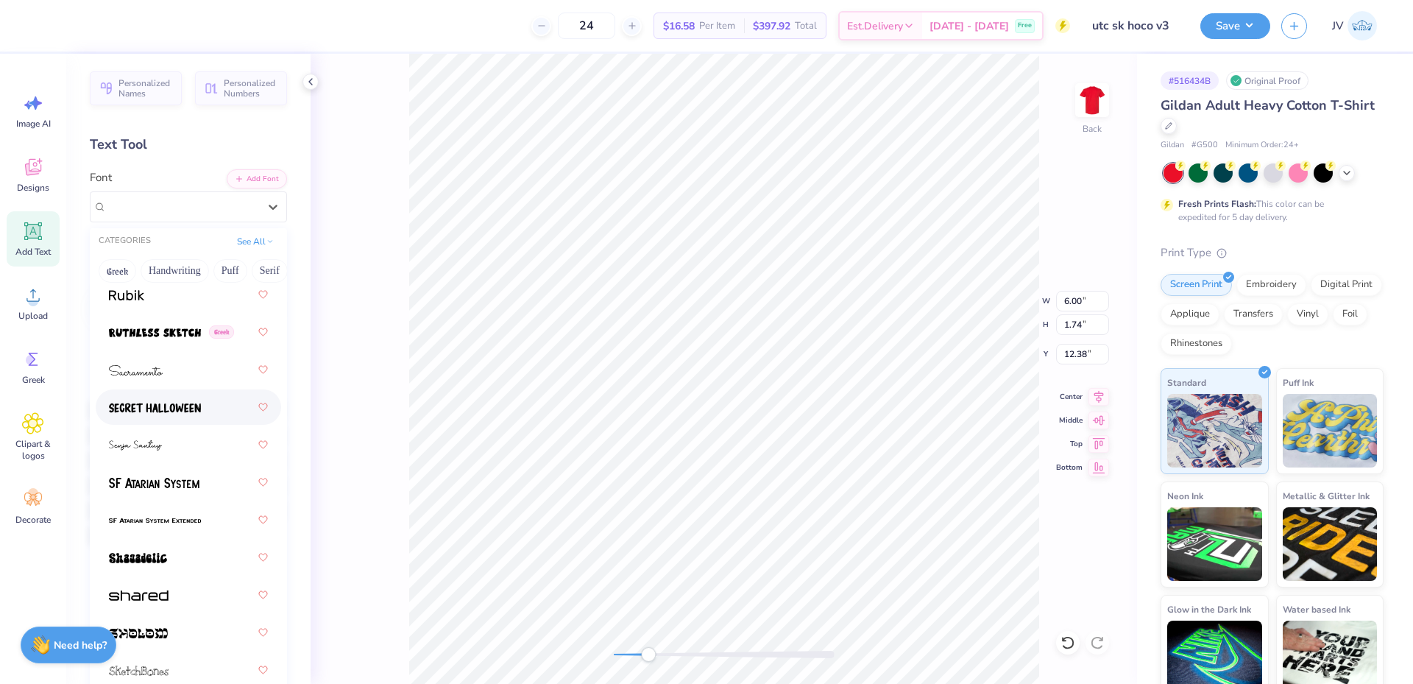
click at [171, 403] on img at bounding box center [155, 408] width 92 height 10
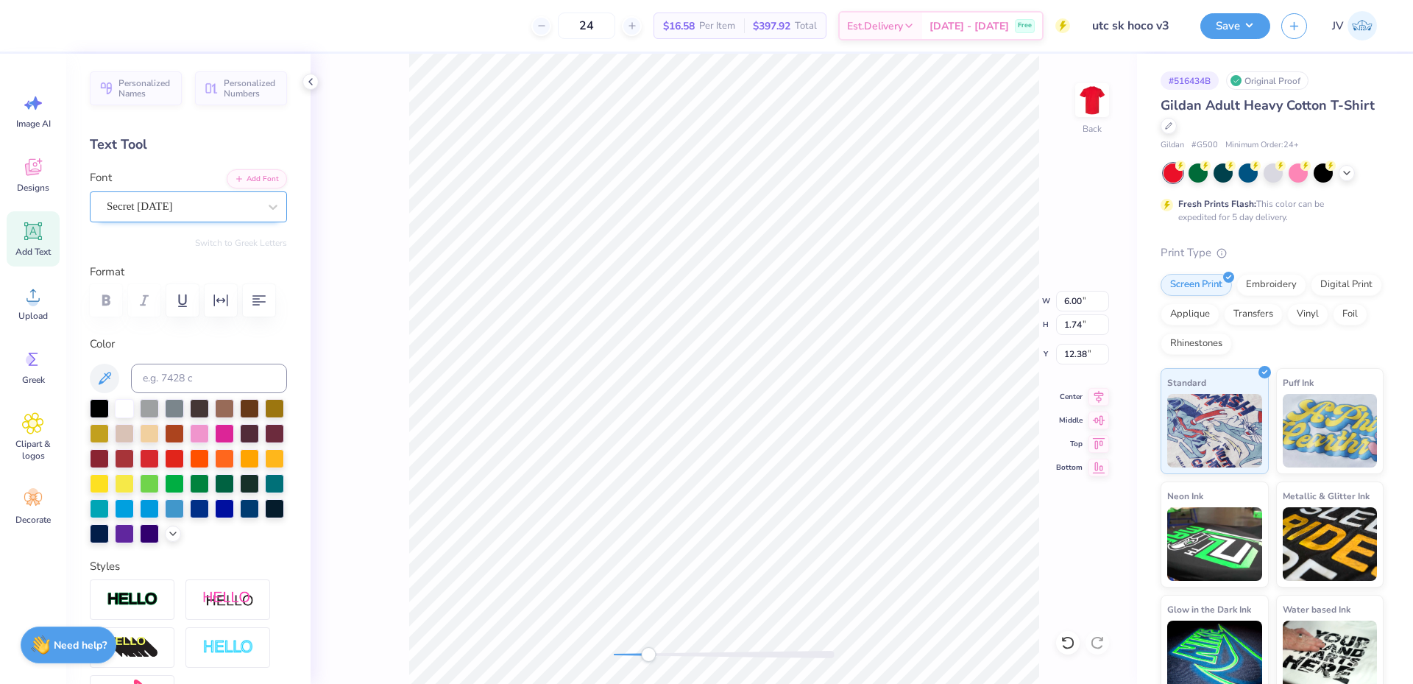
click at [206, 202] on div "Secret Halloween" at bounding box center [182, 206] width 155 height 23
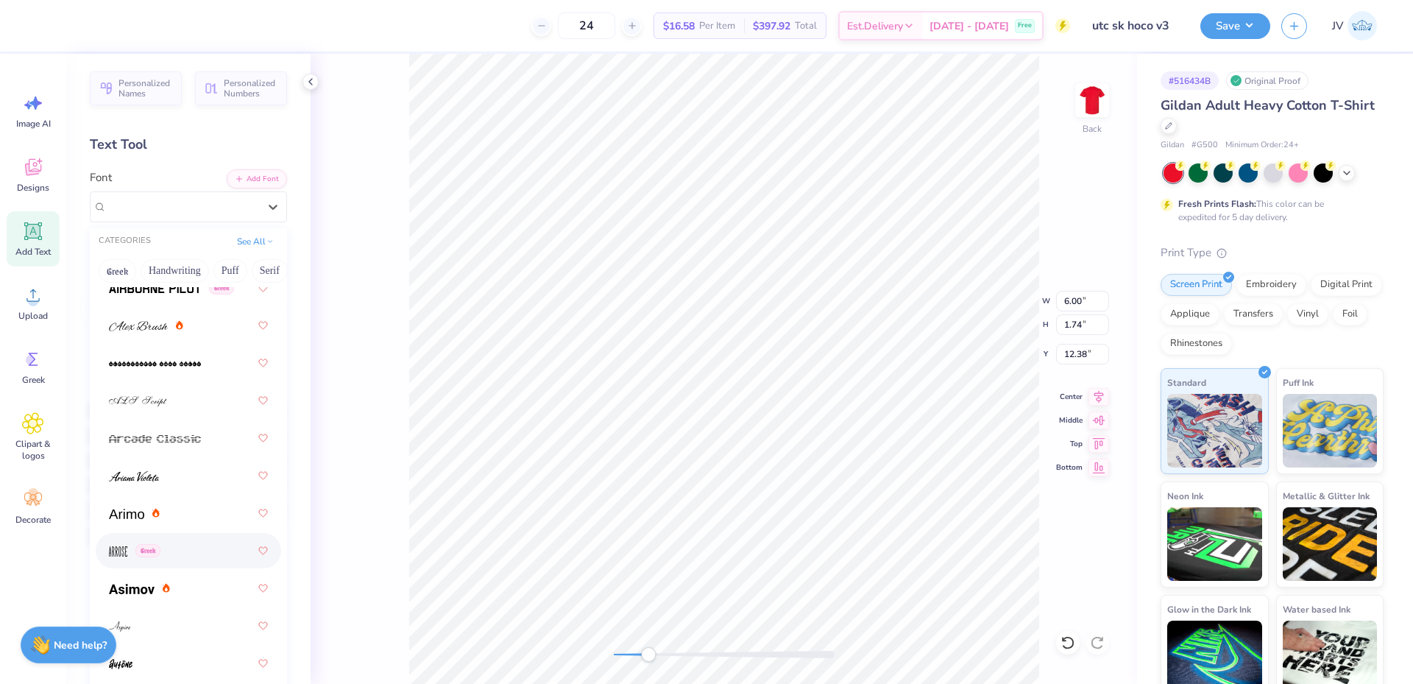
scroll to position [736, 0]
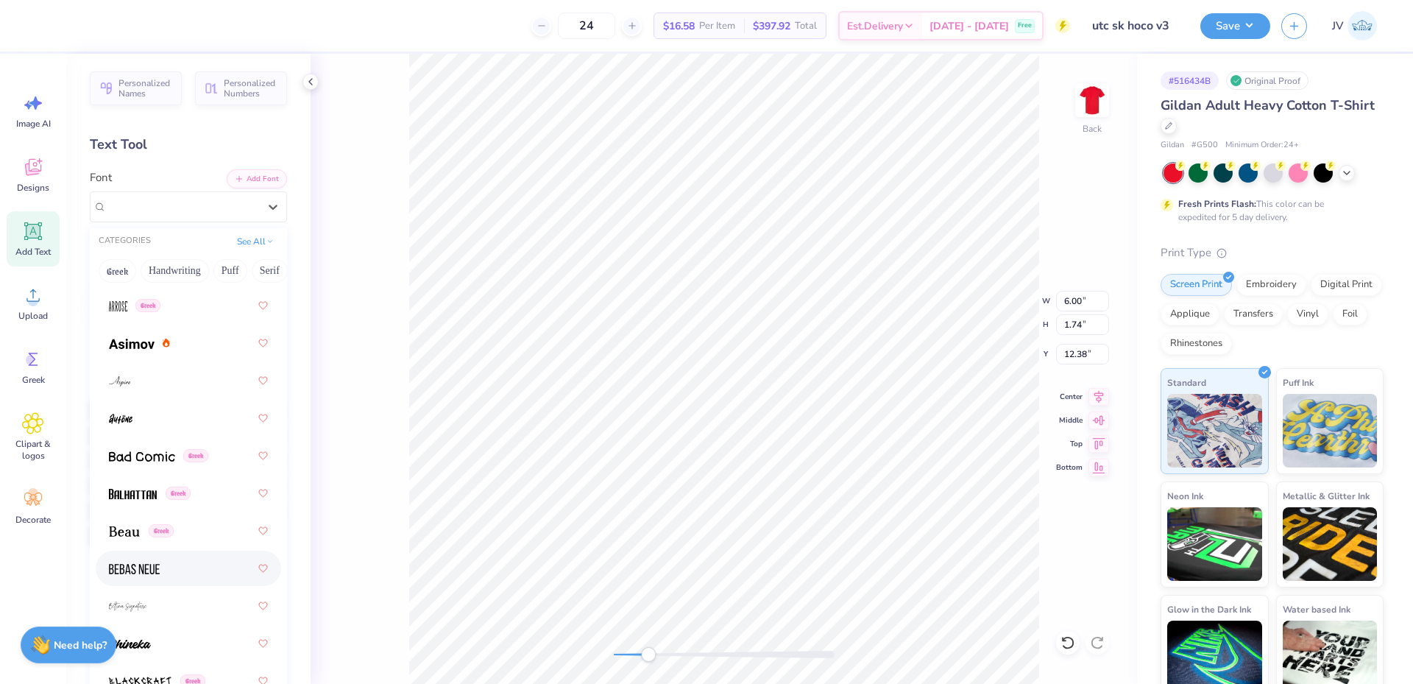
click at [169, 566] on div at bounding box center [188, 568] width 159 height 26
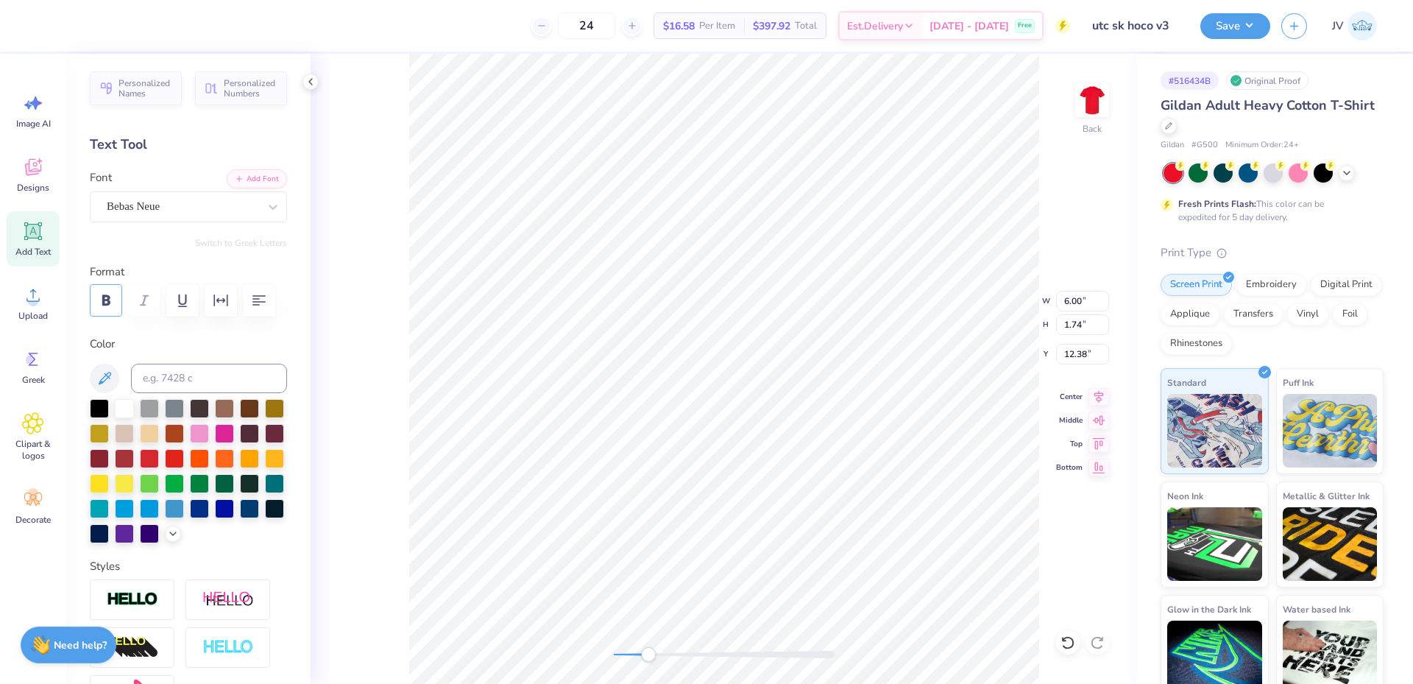
click at [106, 296] on icon "button" at bounding box center [106, 300] width 8 height 10
drag, startPoint x: 651, startPoint y: 657, endPoint x: 671, endPoint y: 656, distance: 19.9
click at [671, 656] on div "Accessibility label" at bounding box center [671, 654] width 15 height 15
type input "12.00"
type input "10.83"
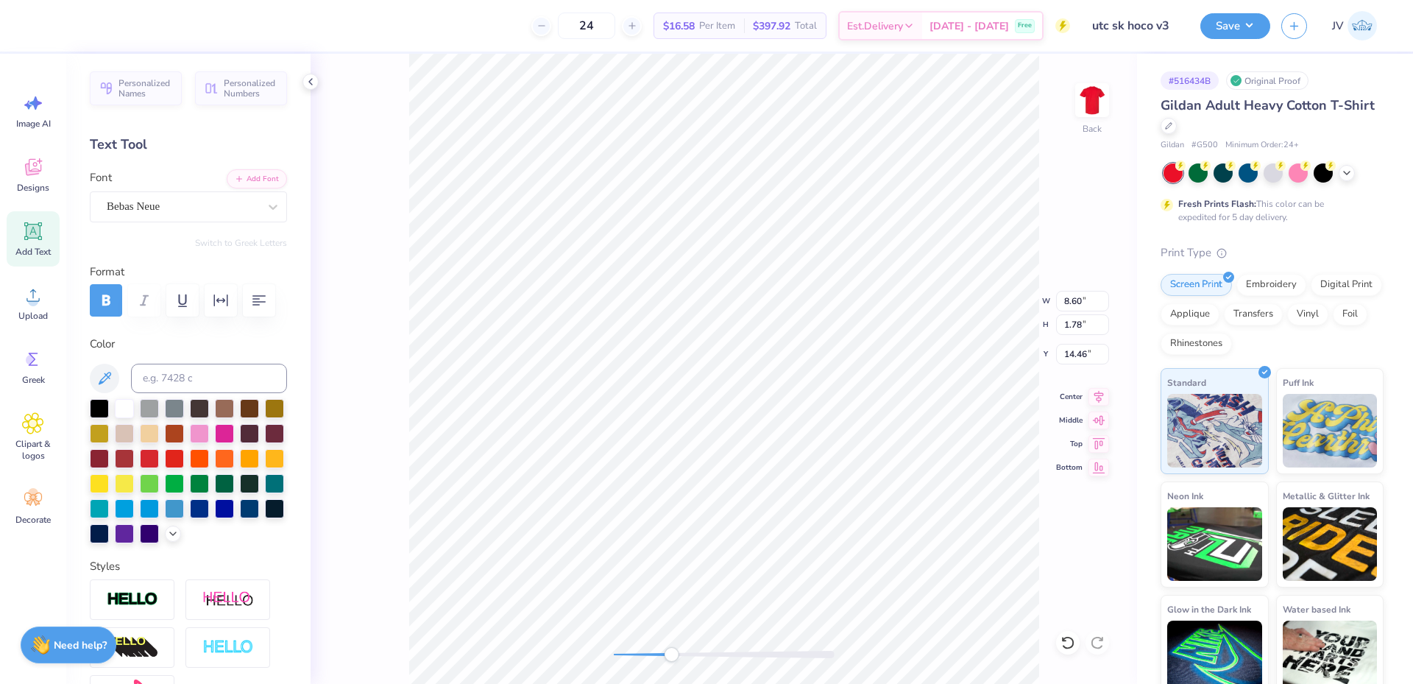
type input "3.00"
type input "1.04"
type input "0.21"
click at [529, 403] on li "Duplicate" at bounding box center [544, 407] width 116 height 29
type input "8.17"
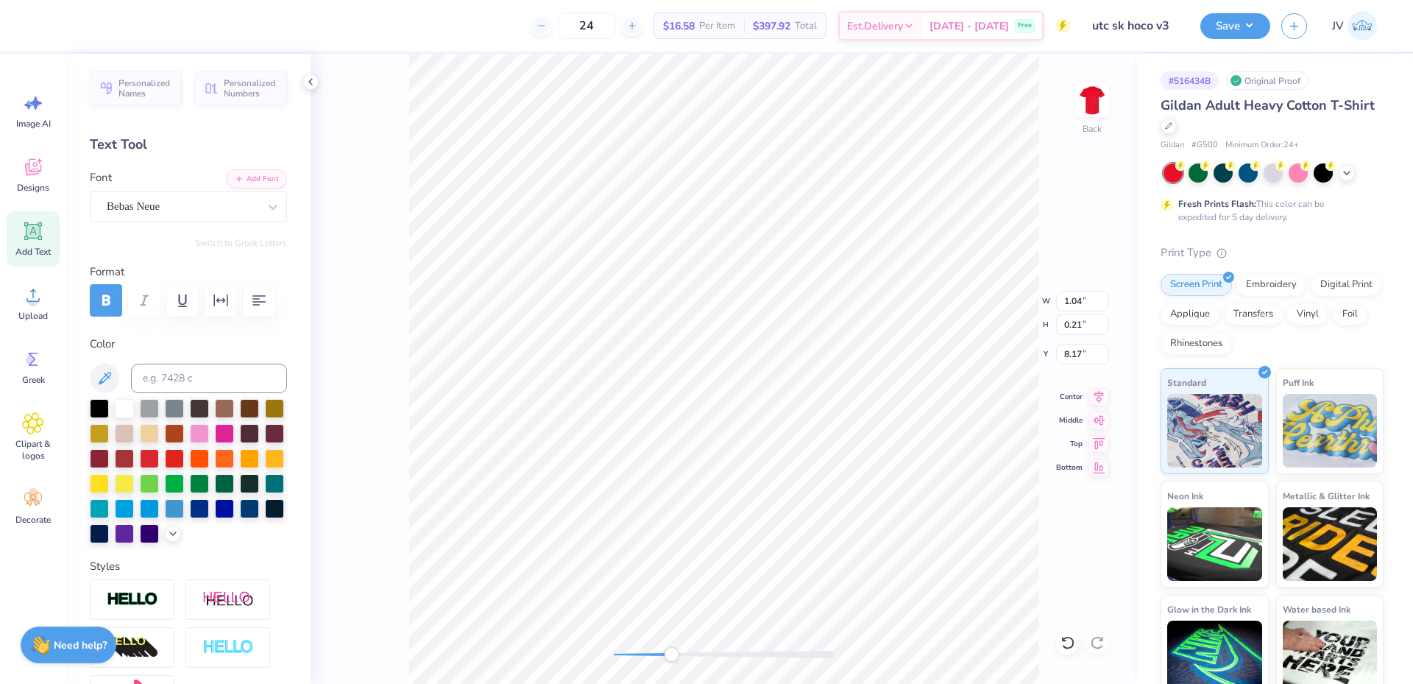
scroll to position [13, 4]
type textarea "STADIUM"
type input "12.00"
type input "10.83"
type input "3.00"
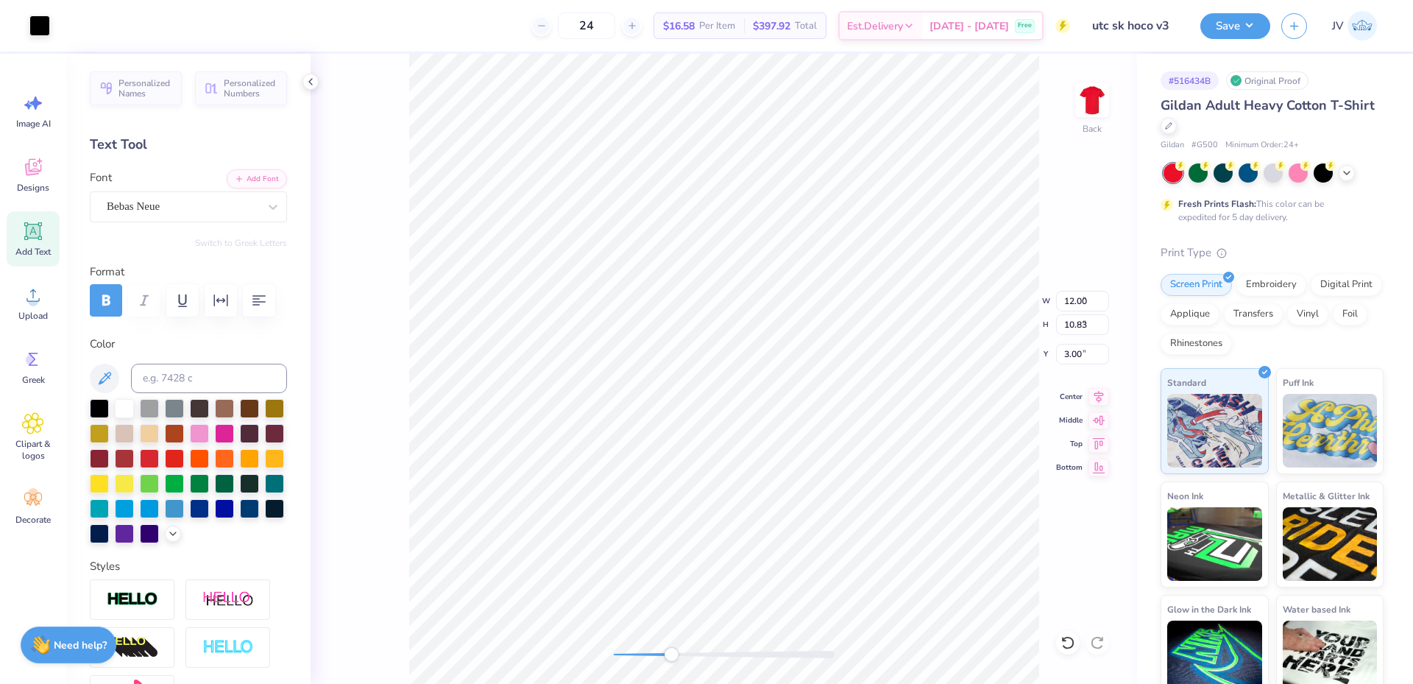
type input "0.78"
type input "0.21"
type input "8.31"
type input "12.00"
type input "10.83"
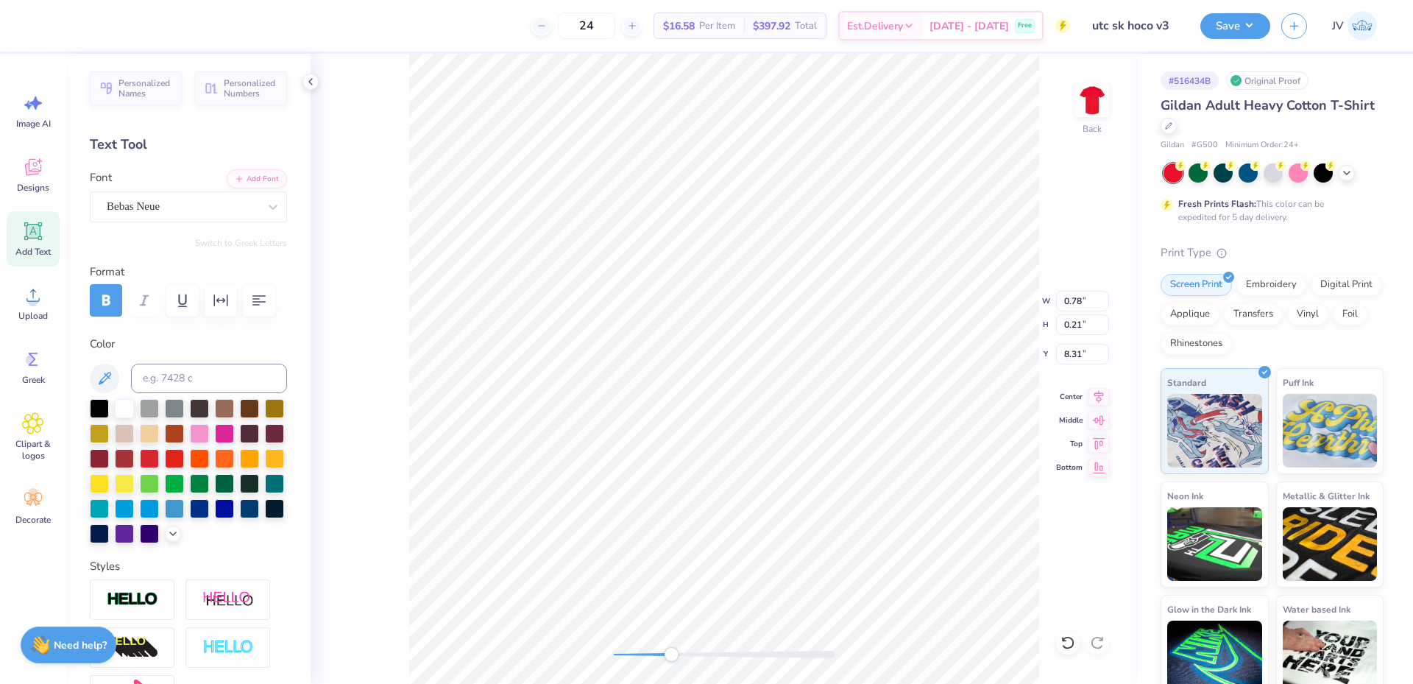
type input "3.00"
type input "0.78"
type input "0.21"
click at [531, 408] on li "Duplicate" at bounding box center [555, 407] width 116 height 29
type input "8.45"
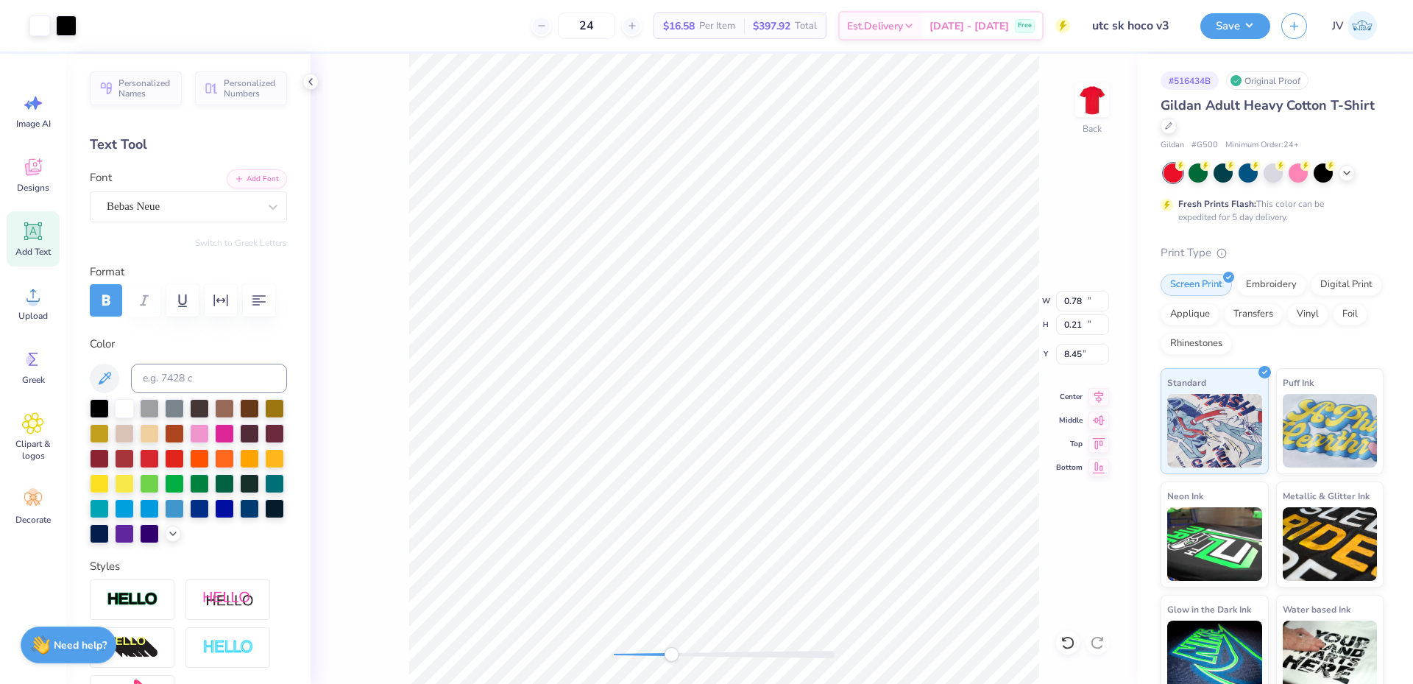
type input "12.00"
type input "10.83"
type input "3.00"
type textarea "A Family Tradition..."
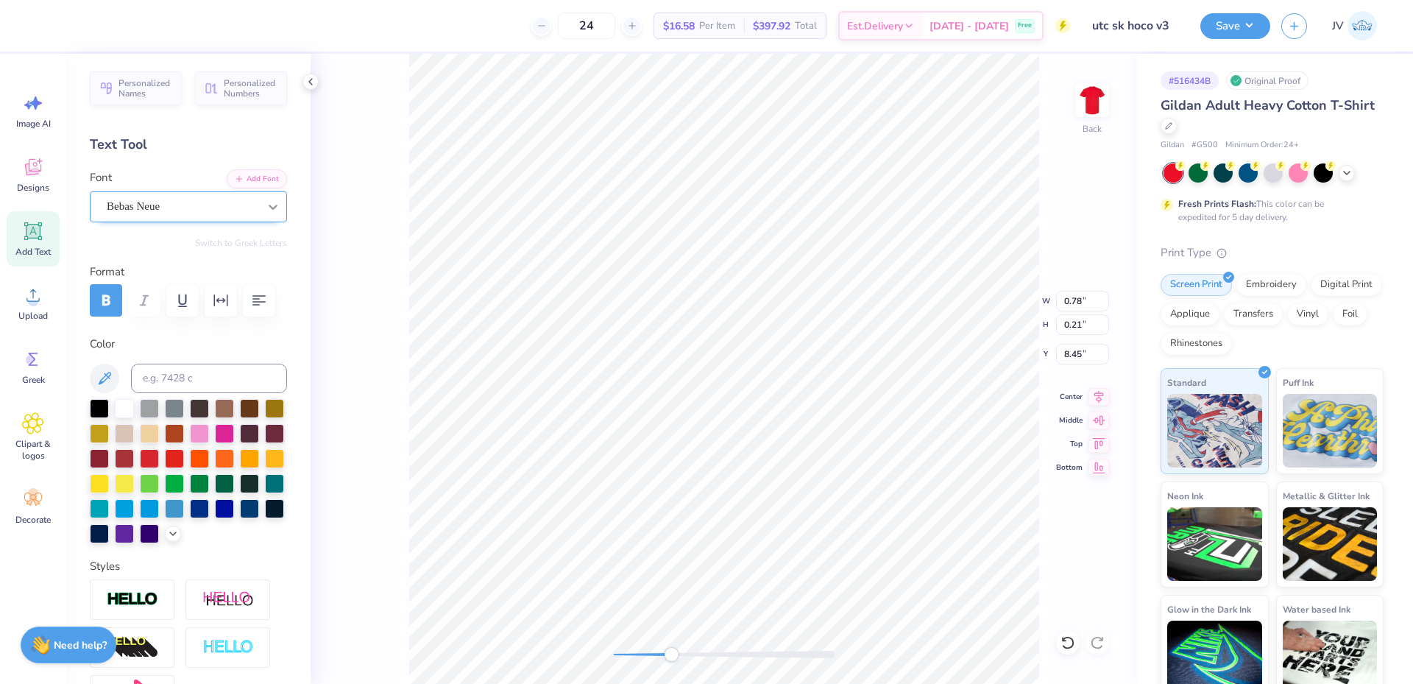
click at [266, 205] on icon at bounding box center [273, 206] width 15 height 15
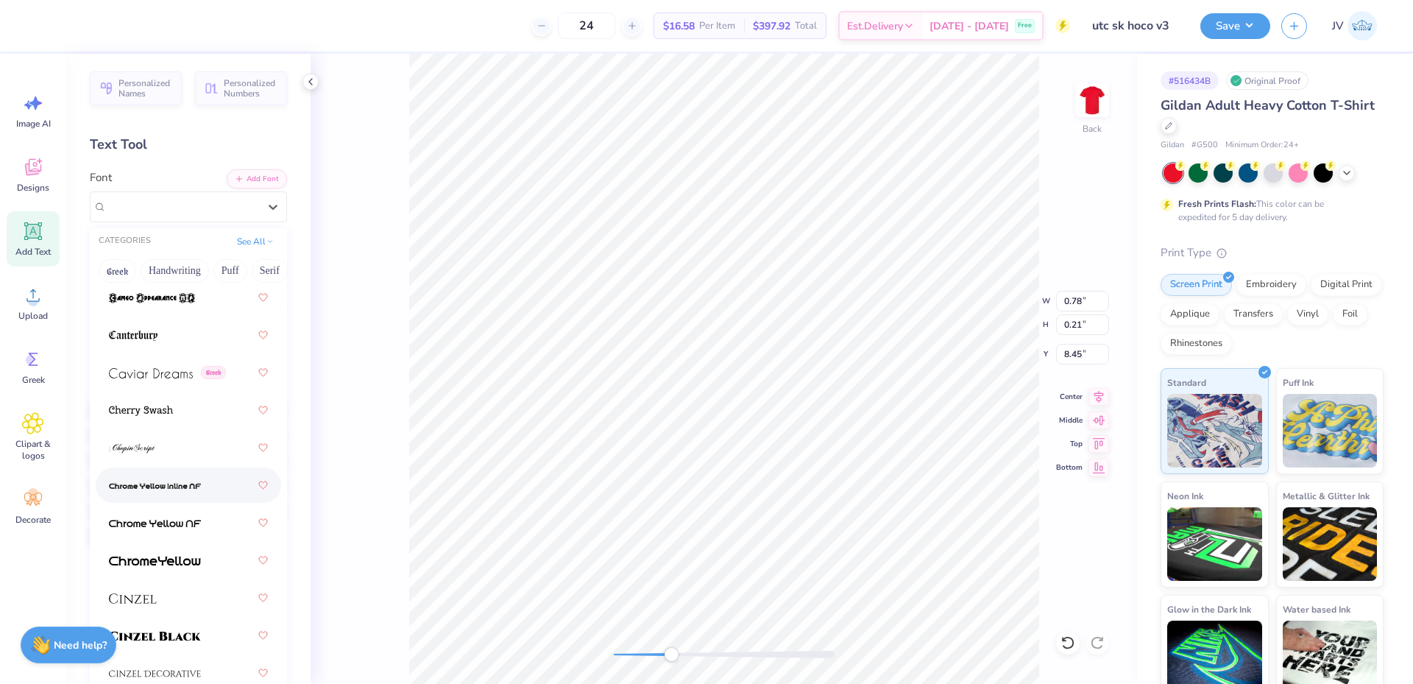
scroll to position [1963, 0]
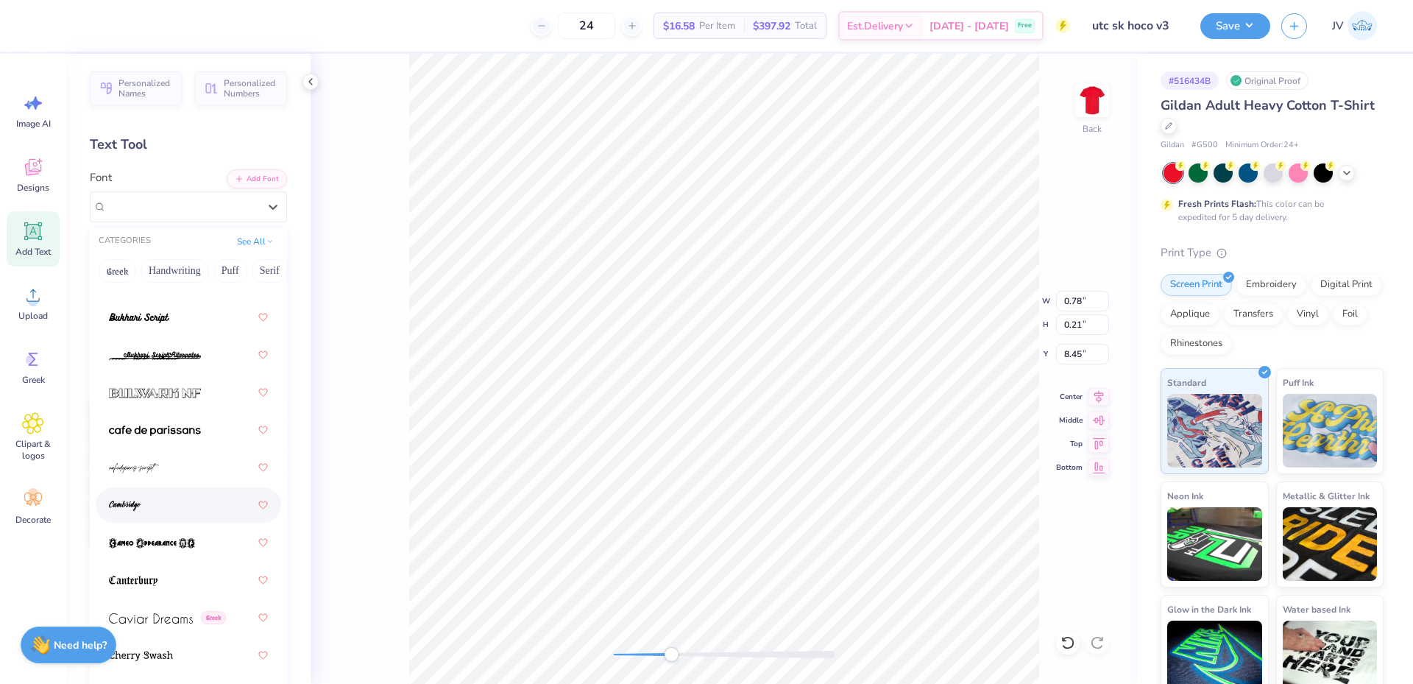
click at [187, 498] on div at bounding box center [188, 505] width 159 height 26
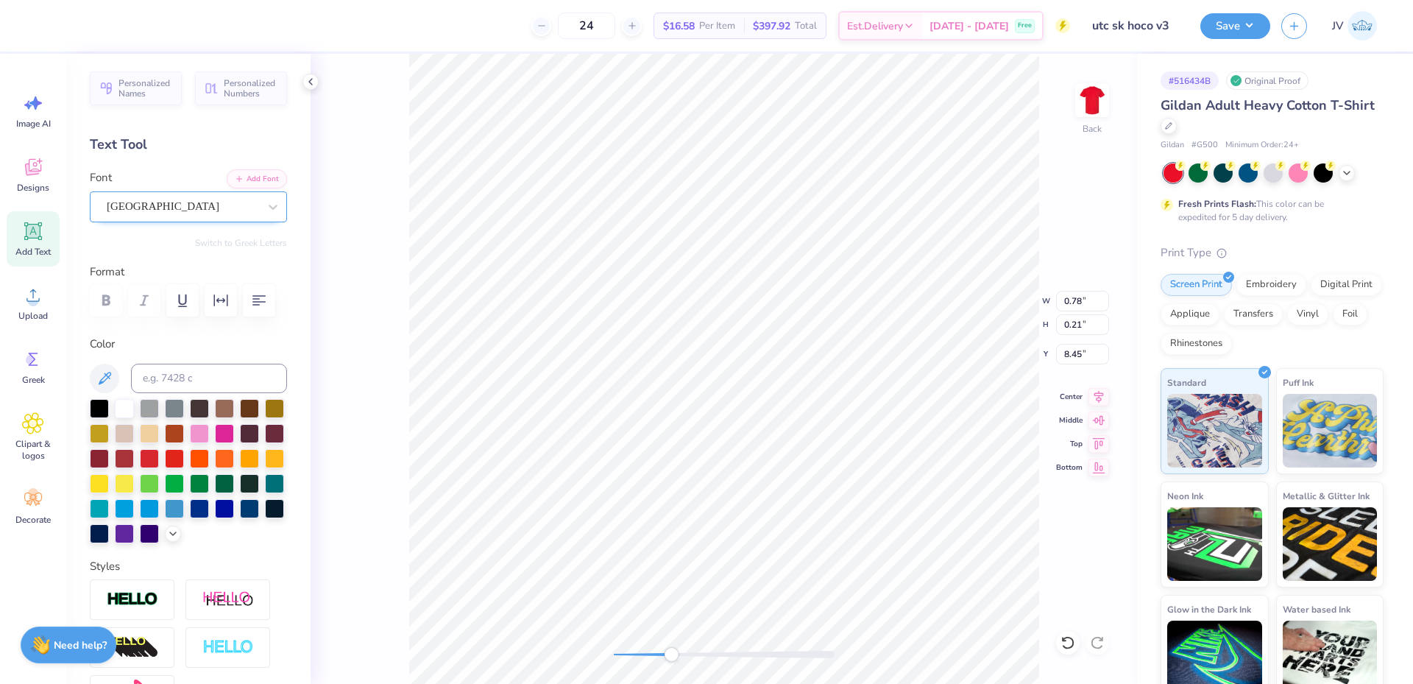
click at [218, 208] on div "[GEOGRAPHIC_DATA]" at bounding box center [182, 206] width 155 height 23
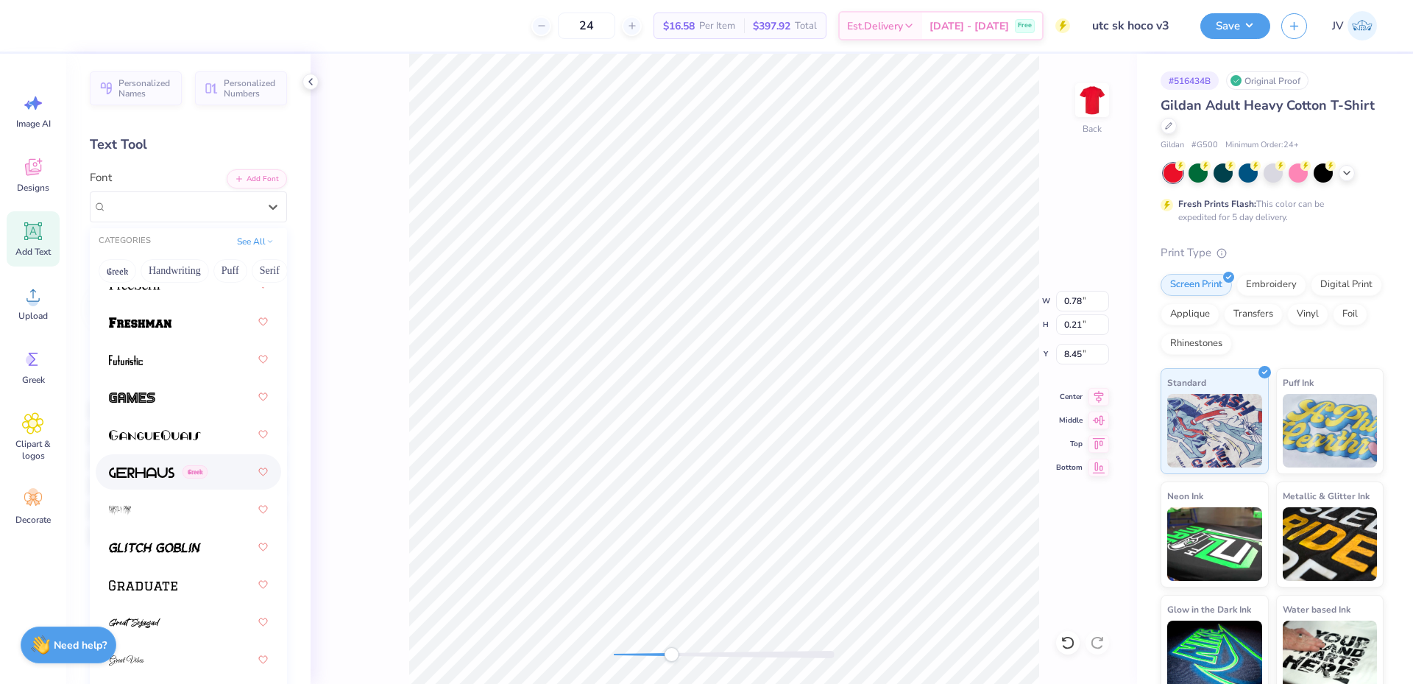
scroll to position [4907, 0]
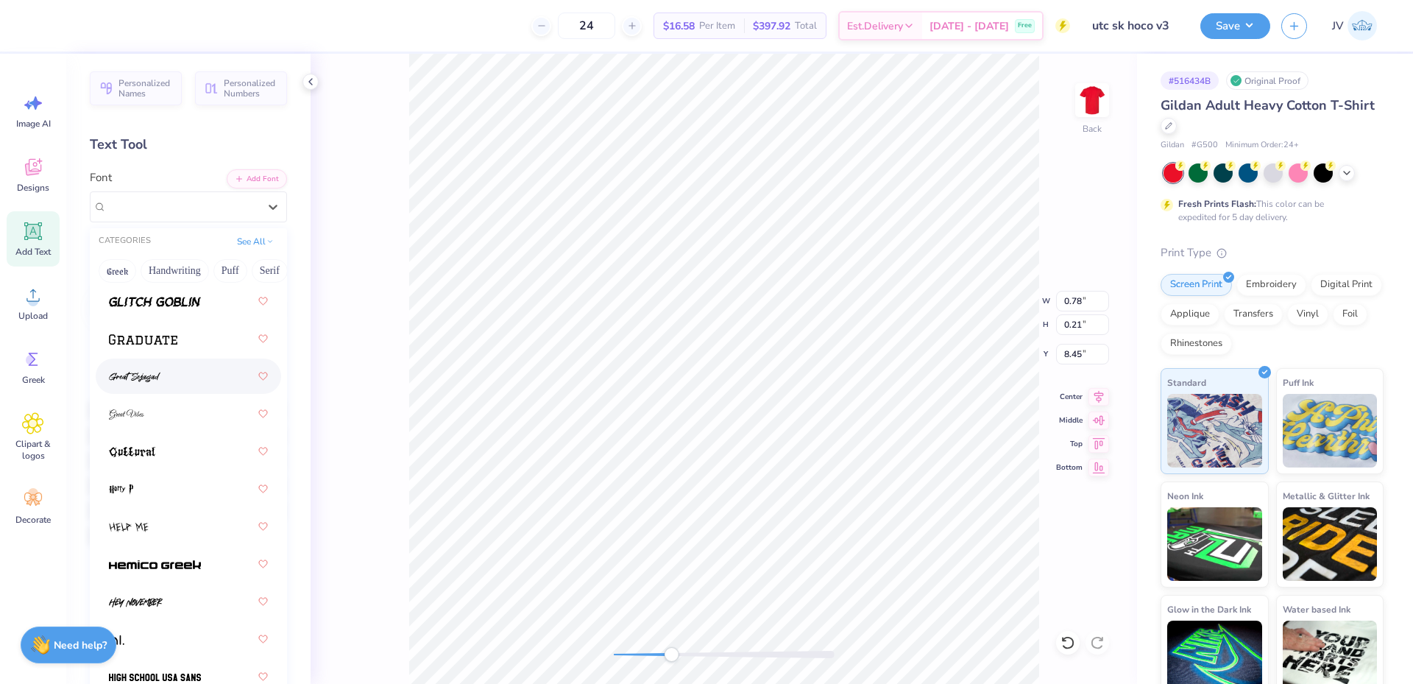
click at [188, 374] on div at bounding box center [188, 376] width 159 height 26
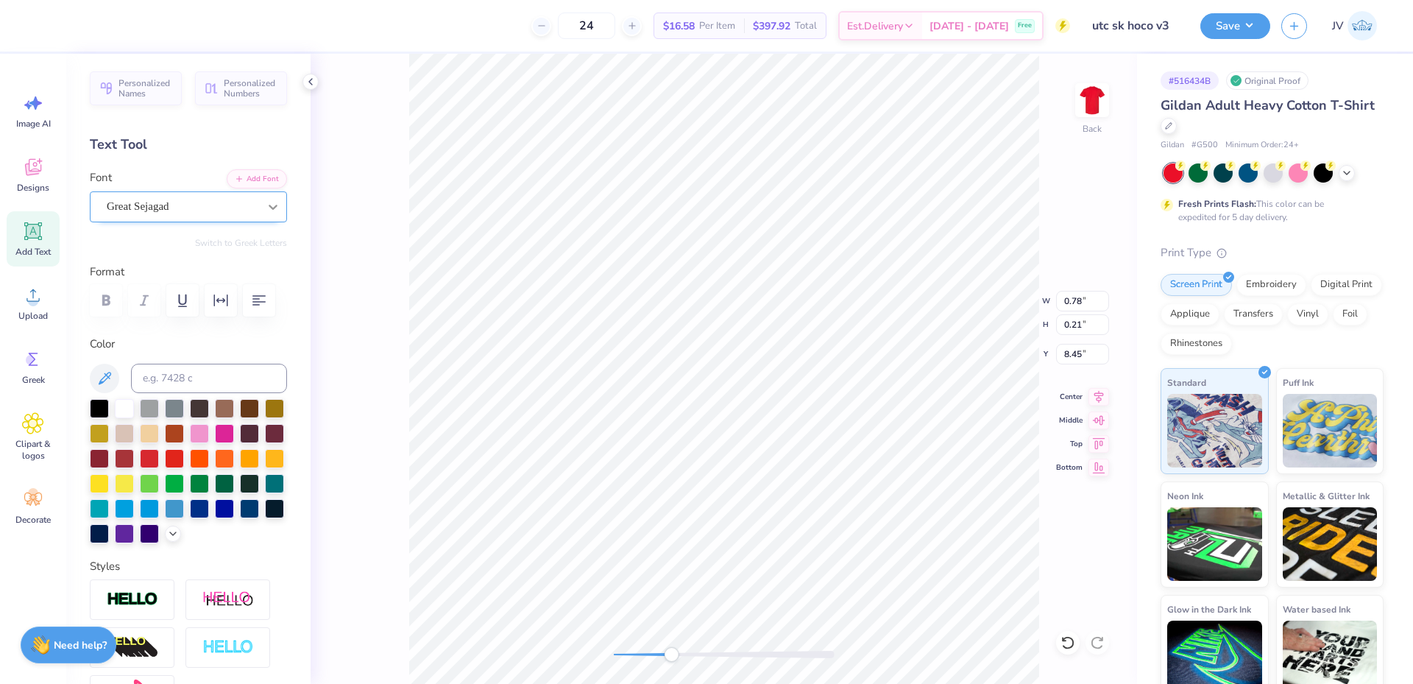
click at [266, 200] on icon at bounding box center [273, 206] width 15 height 15
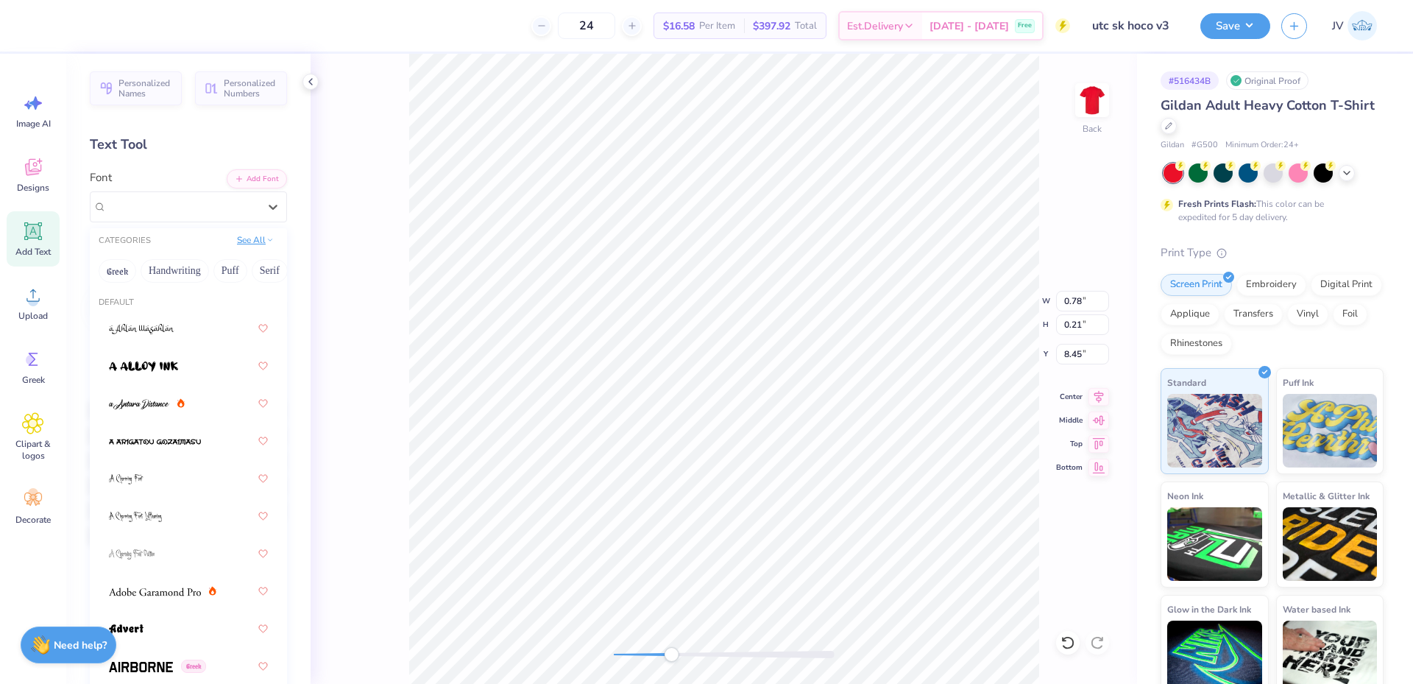
click at [266, 242] on icon at bounding box center [269, 239] width 7 height 7
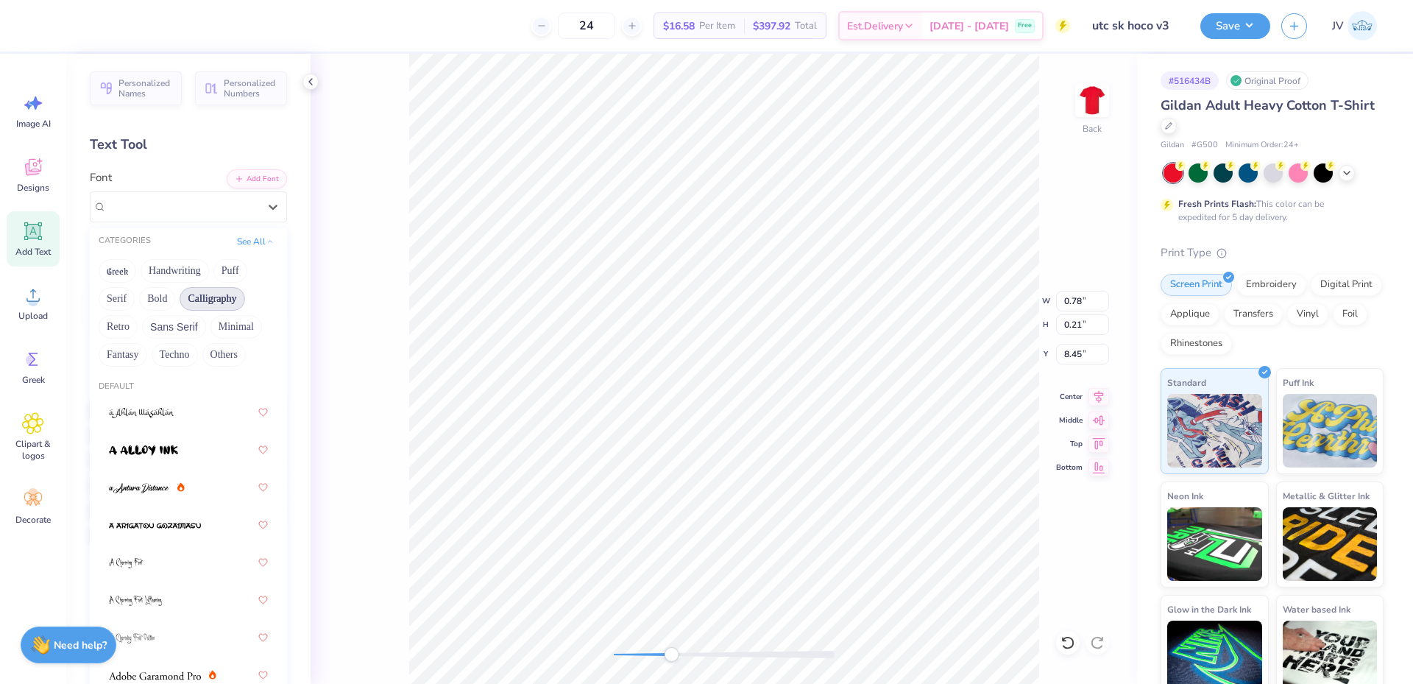
click at [219, 294] on button "Calligraphy" at bounding box center [212, 299] width 65 height 24
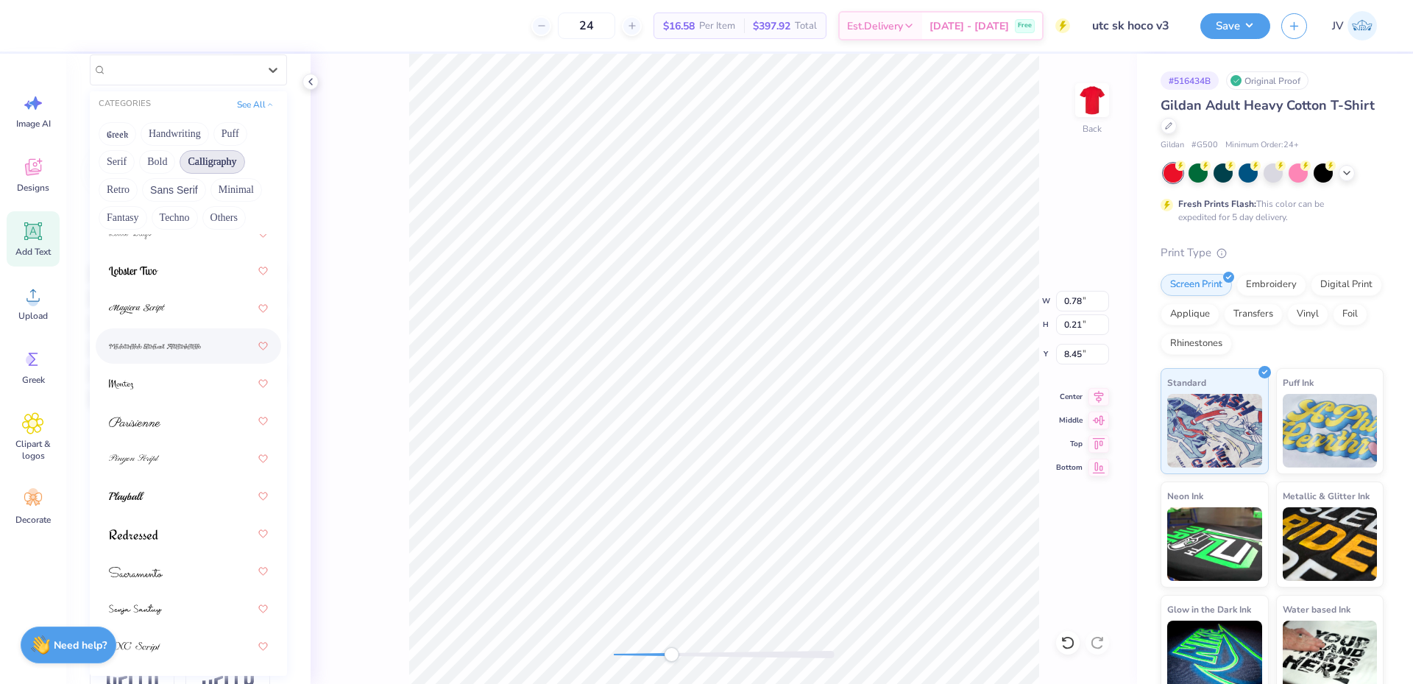
scroll to position [245, 0]
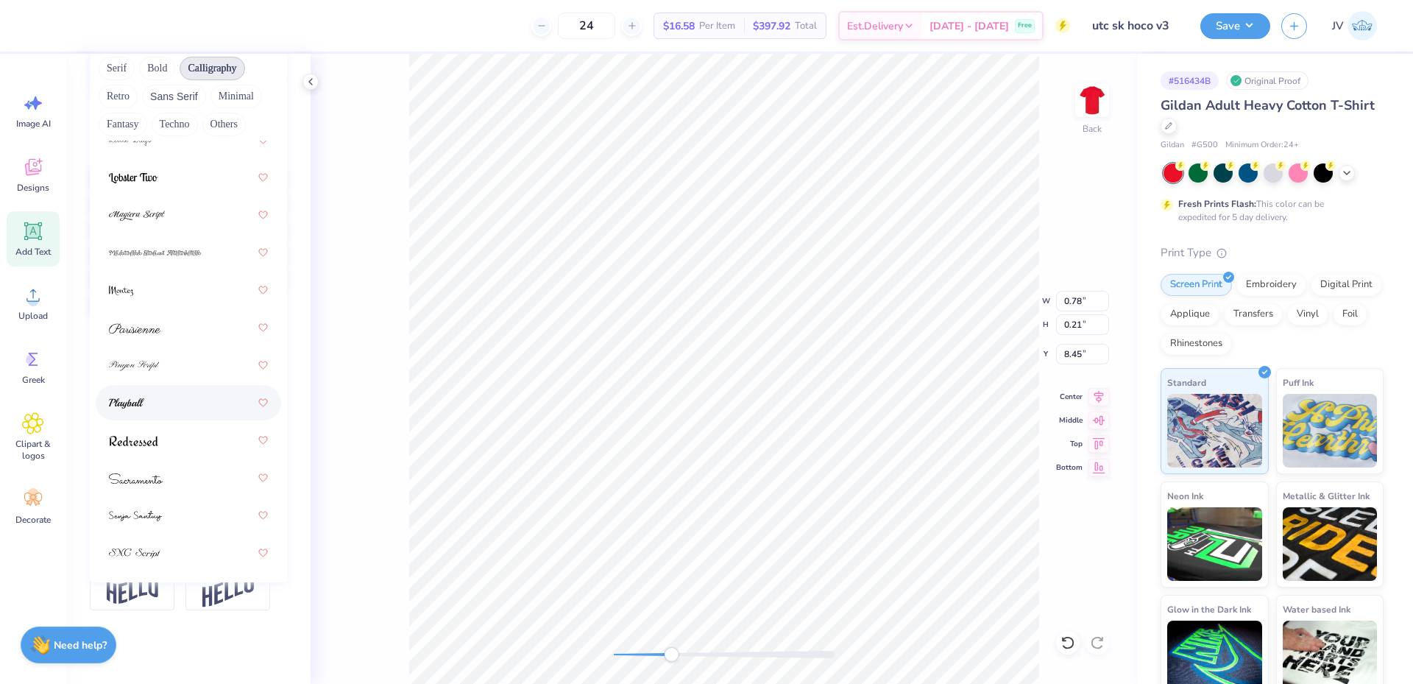
click at [195, 389] on div at bounding box center [188, 402] width 159 height 26
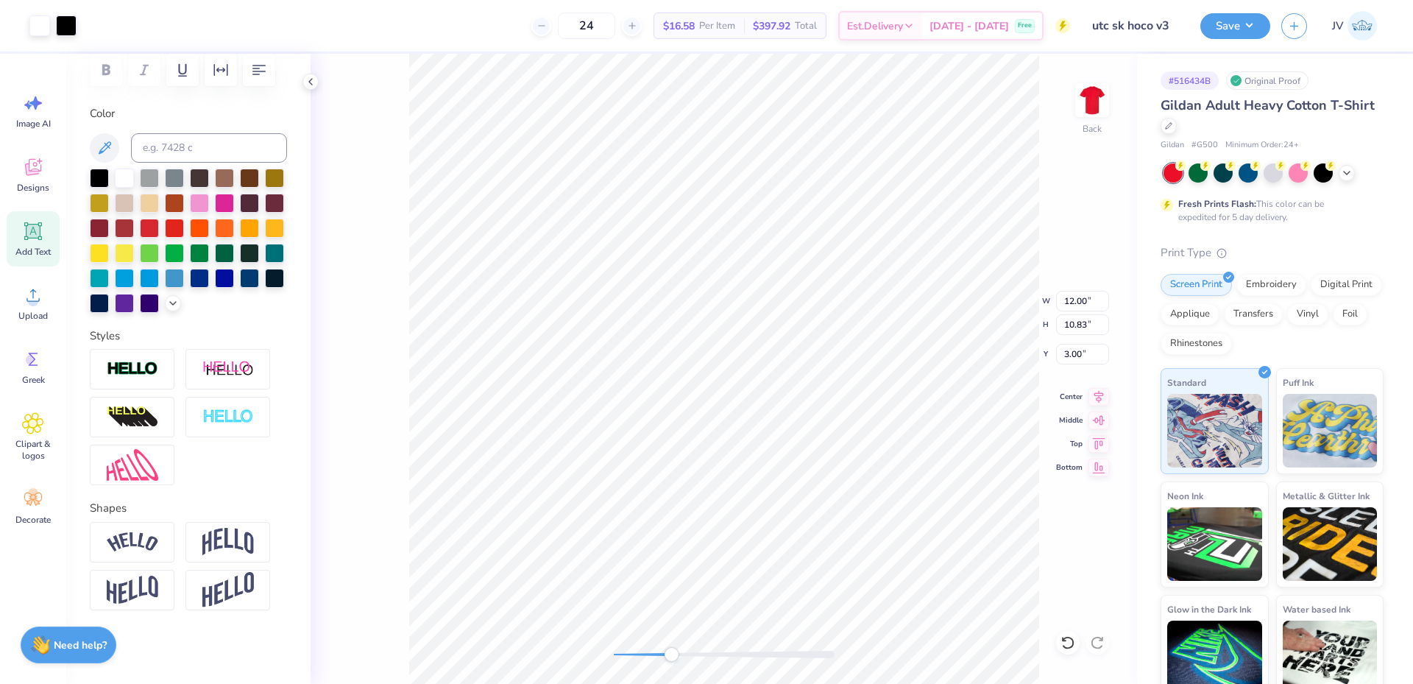
type input "12.00"
type input "10.83"
type input "3.00"
type input "2.31"
type input "0.28"
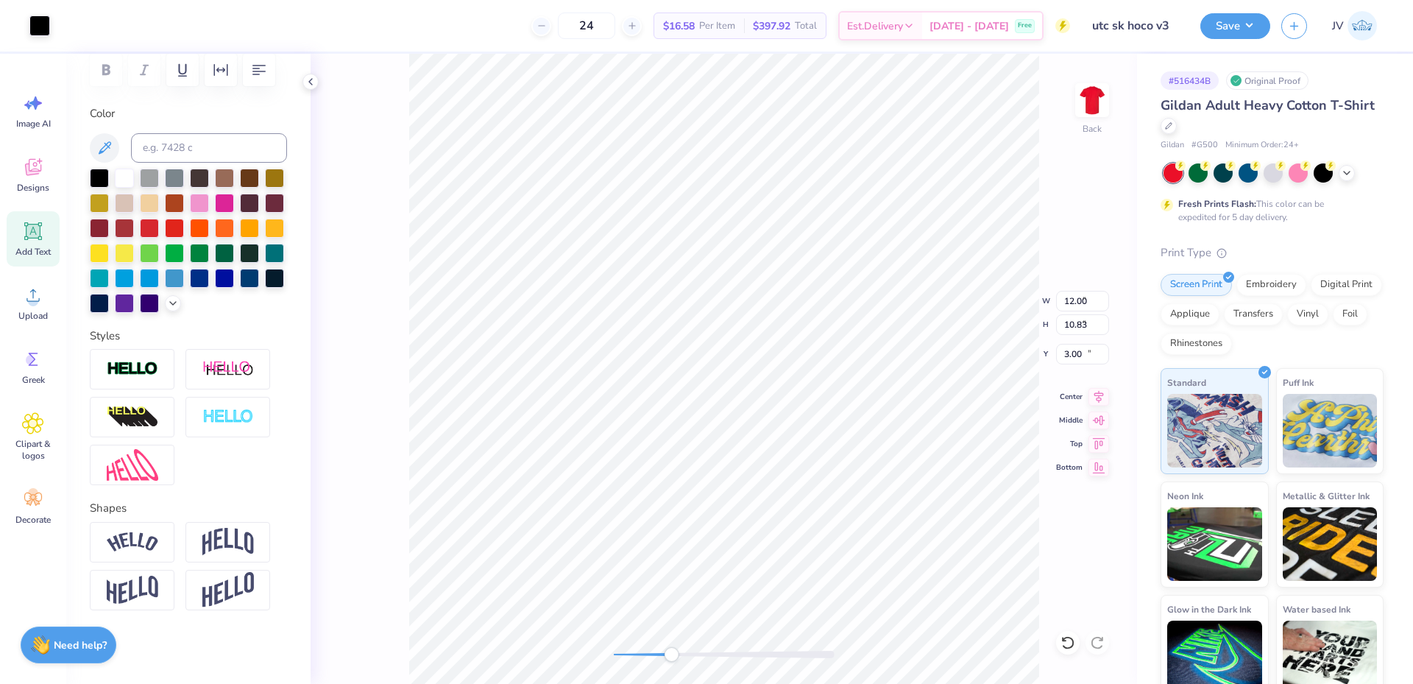
type input "11.07"
click at [1099, 398] on icon at bounding box center [1099, 394] width 10 height 13
type input "12.00"
type input "10.83"
type input "3.00"
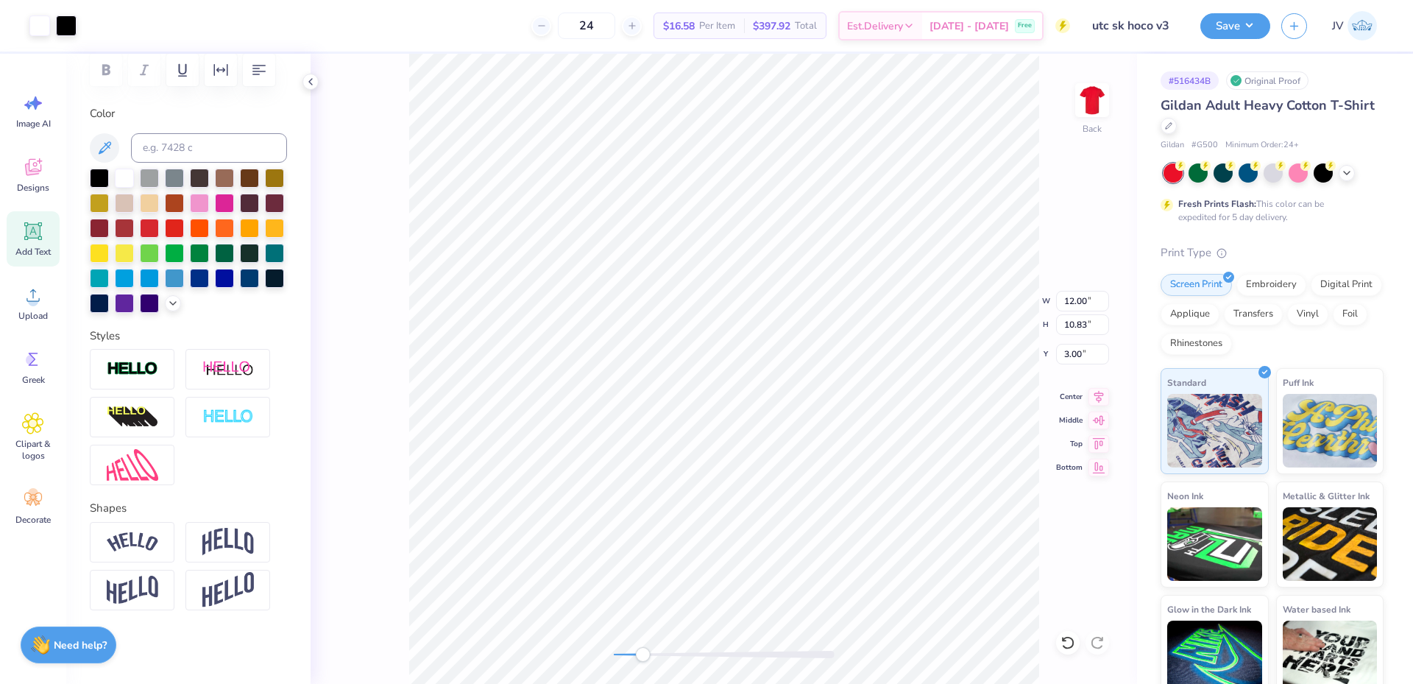
drag, startPoint x: 673, startPoint y: 656, endPoint x: 643, endPoint y: 655, distance: 30.9
click at [643, 655] on div "Accessibility label" at bounding box center [642, 654] width 15 height 15
click at [35, 233] on icon at bounding box center [33, 231] width 14 height 14
paste textarea "SATURDAY, NOVEMBER 1st 2025 UNIVERSITY OF TENNESSEE AT CHATTANOOGA"
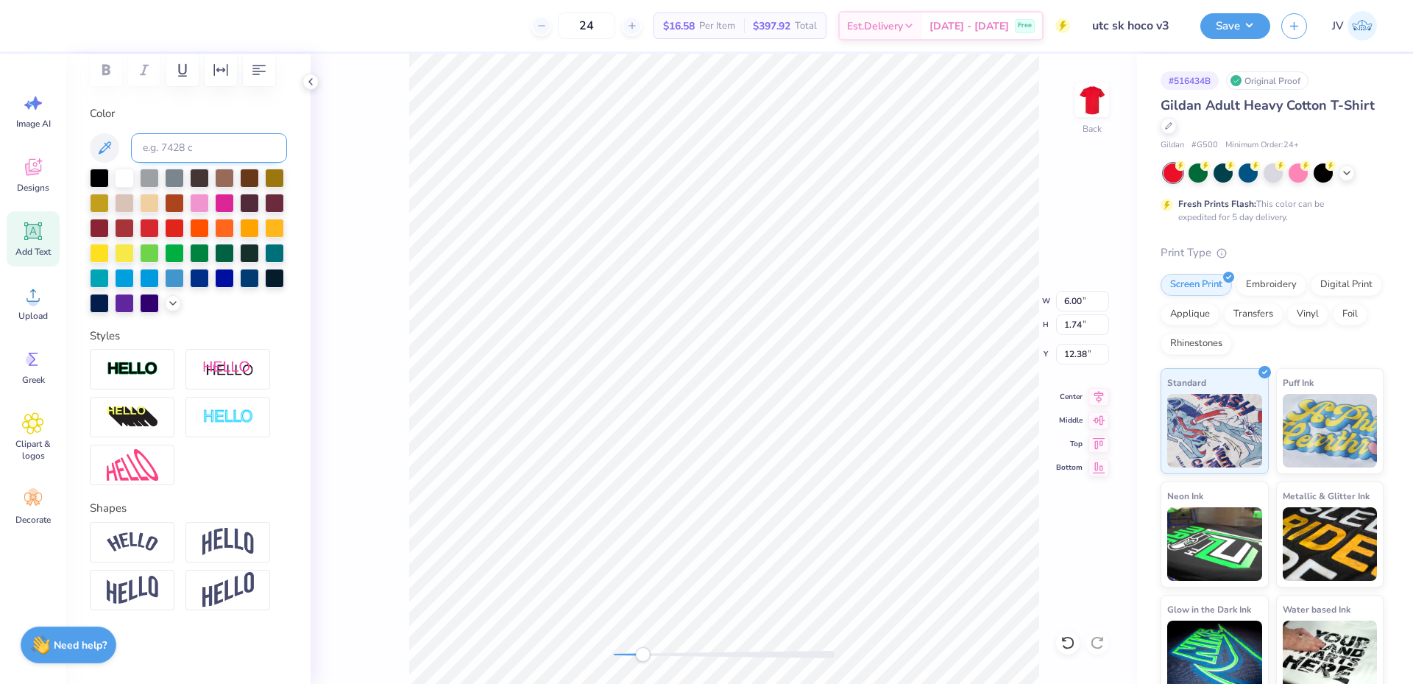
scroll to position [0, 0]
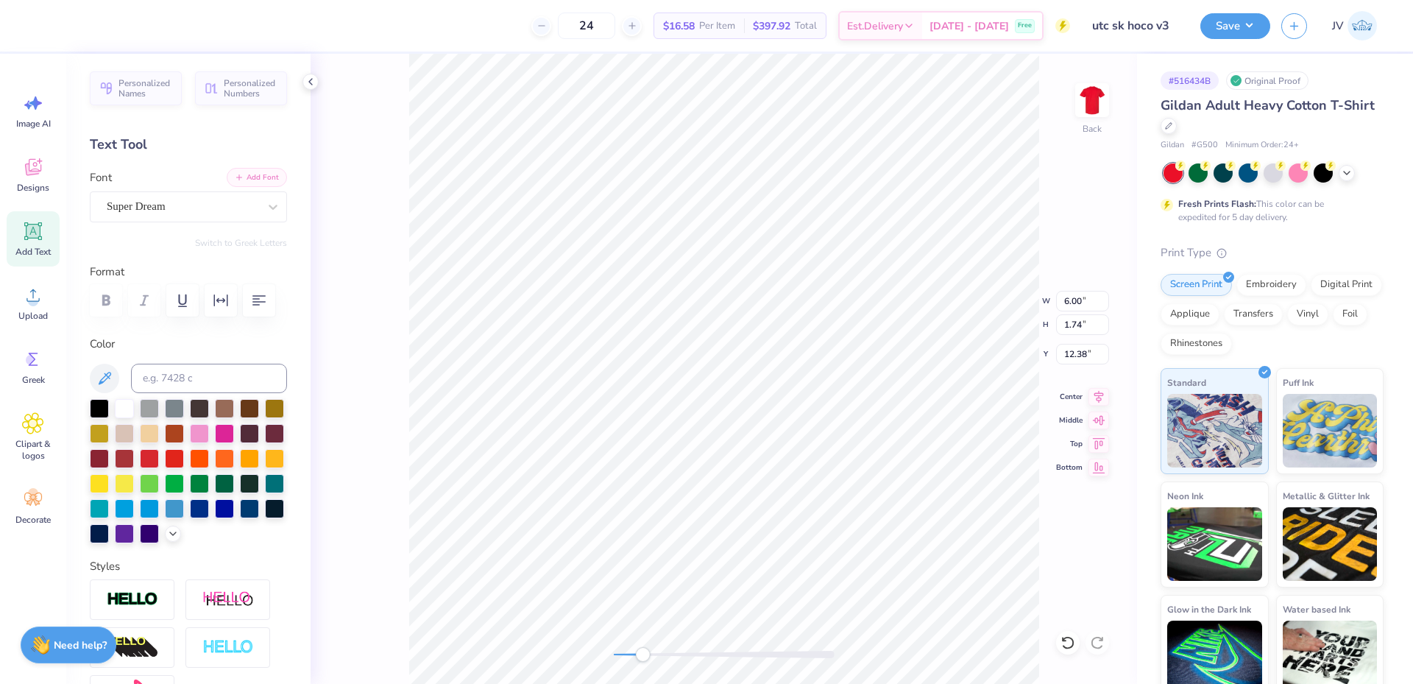
type textarea "SATURDAY, NOVEMBER 1st 2025 UNIVERSITY OF TENNESSEE AT CHATTANOOGA"
click at [261, 180] on button "Add Font" at bounding box center [257, 177] width 60 height 19
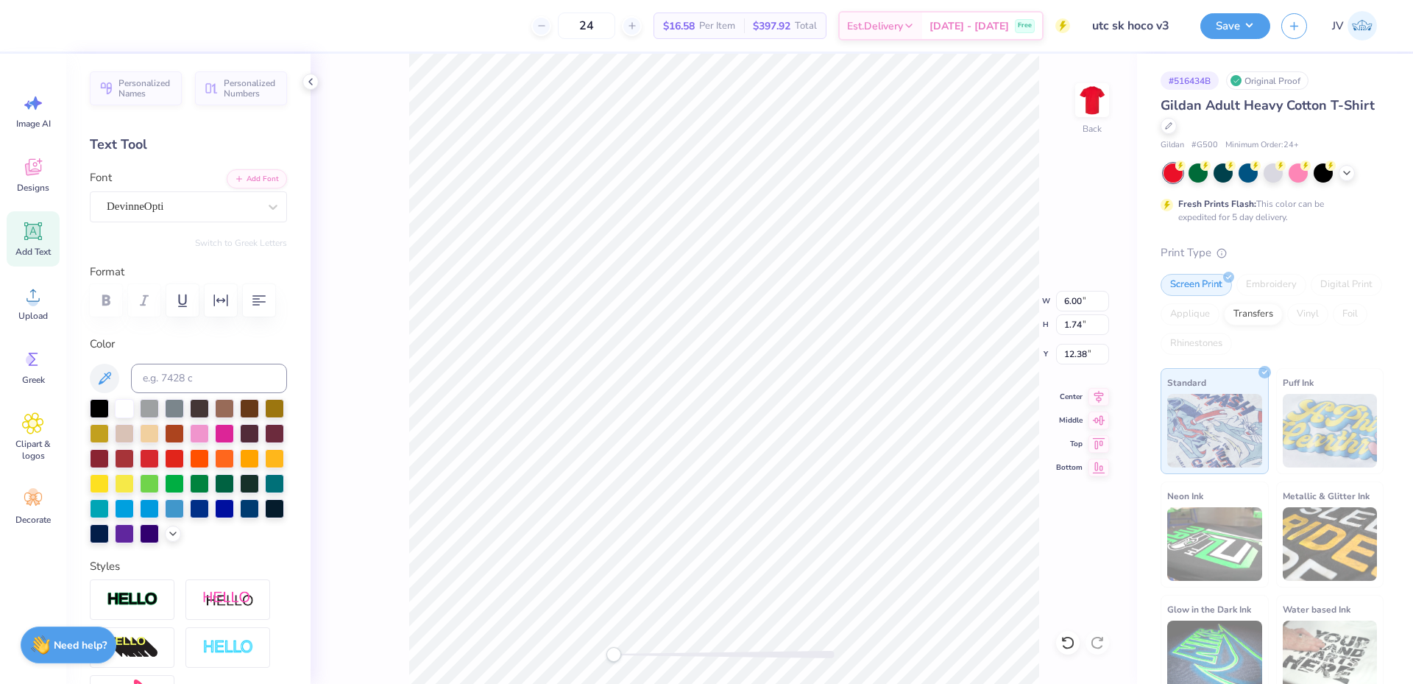
click at [590, 668] on div "Back W 6.00 6.00 " H 1.74 1.74 " Y 12.38 12.38 " Center Middle Top Bottom" at bounding box center [724, 369] width 827 height 630
click at [261, 300] on icon "button" at bounding box center [259, 300] width 18 height 18
click at [1060, 302] on input "15.01" at bounding box center [1082, 301] width 53 height 21
type input "12"
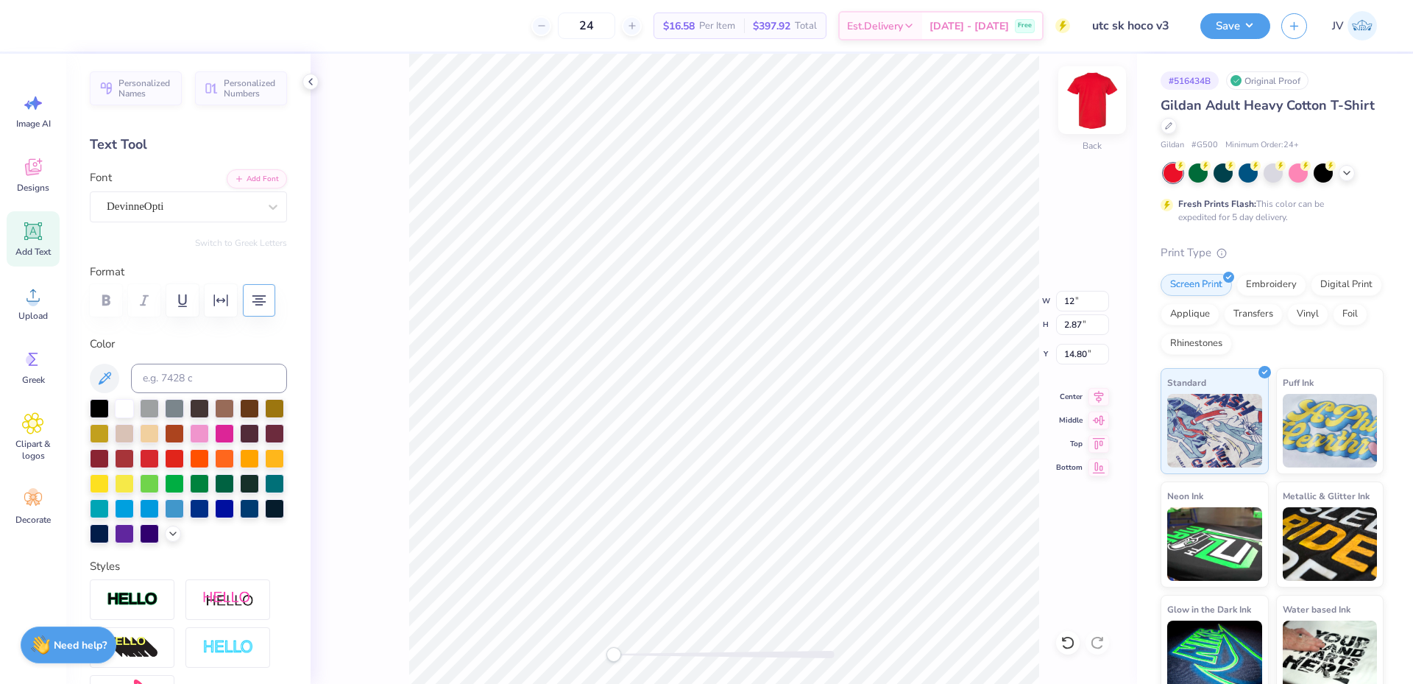
click at [1097, 107] on img at bounding box center [1092, 100] width 59 height 59
click at [1097, 107] on img at bounding box center [1091, 99] width 29 height 29
click at [39, 247] on span "Add Text" at bounding box center [32, 252] width 35 height 12
paste textarea "®"
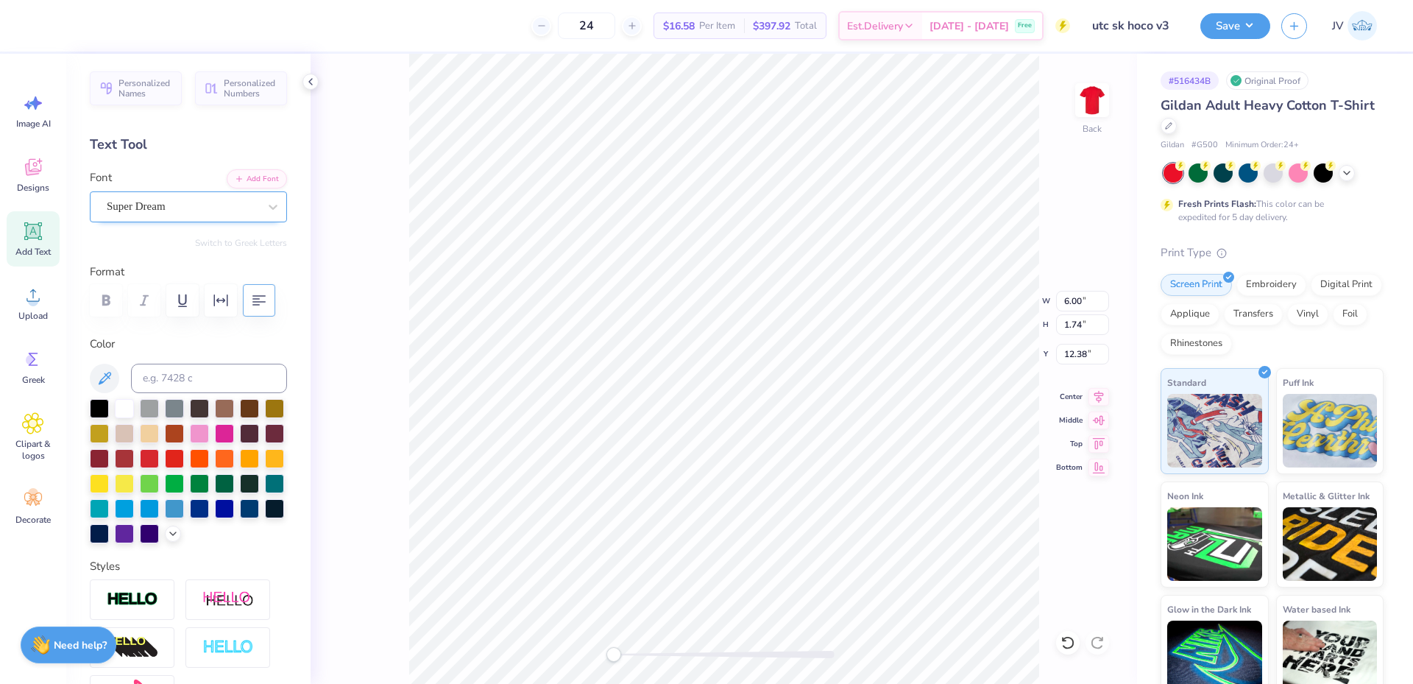
type textarea "®"
click at [227, 202] on div "Super Dream" at bounding box center [182, 206] width 155 height 23
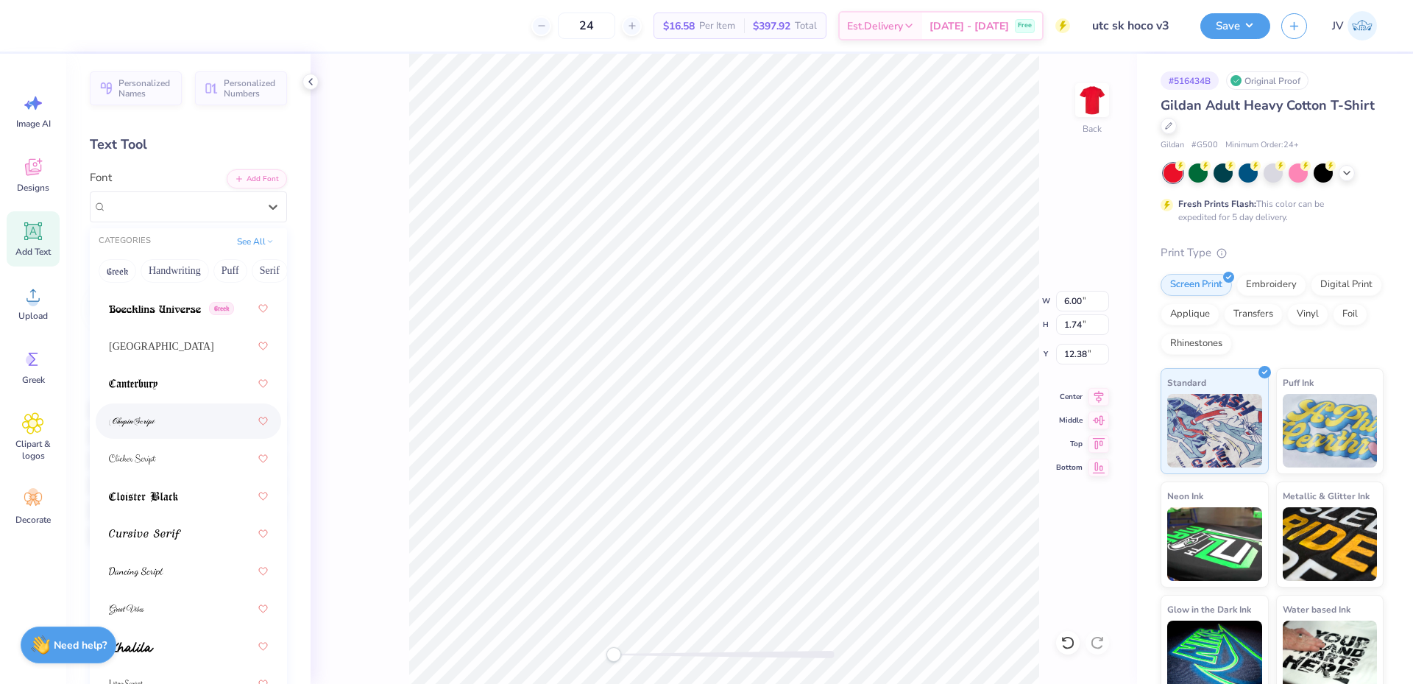
scroll to position [491, 0]
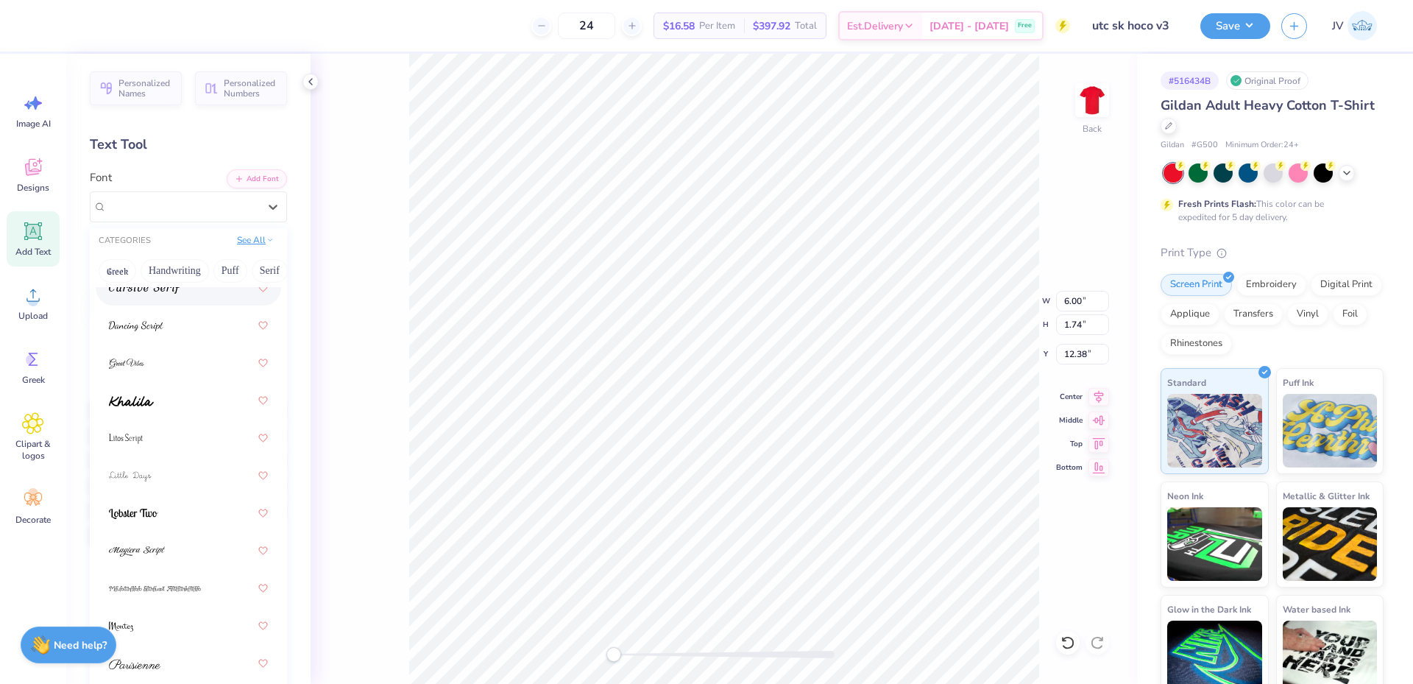
click at [241, 243] on button "See All" at bounding box center [256, 240] width 46 height 15
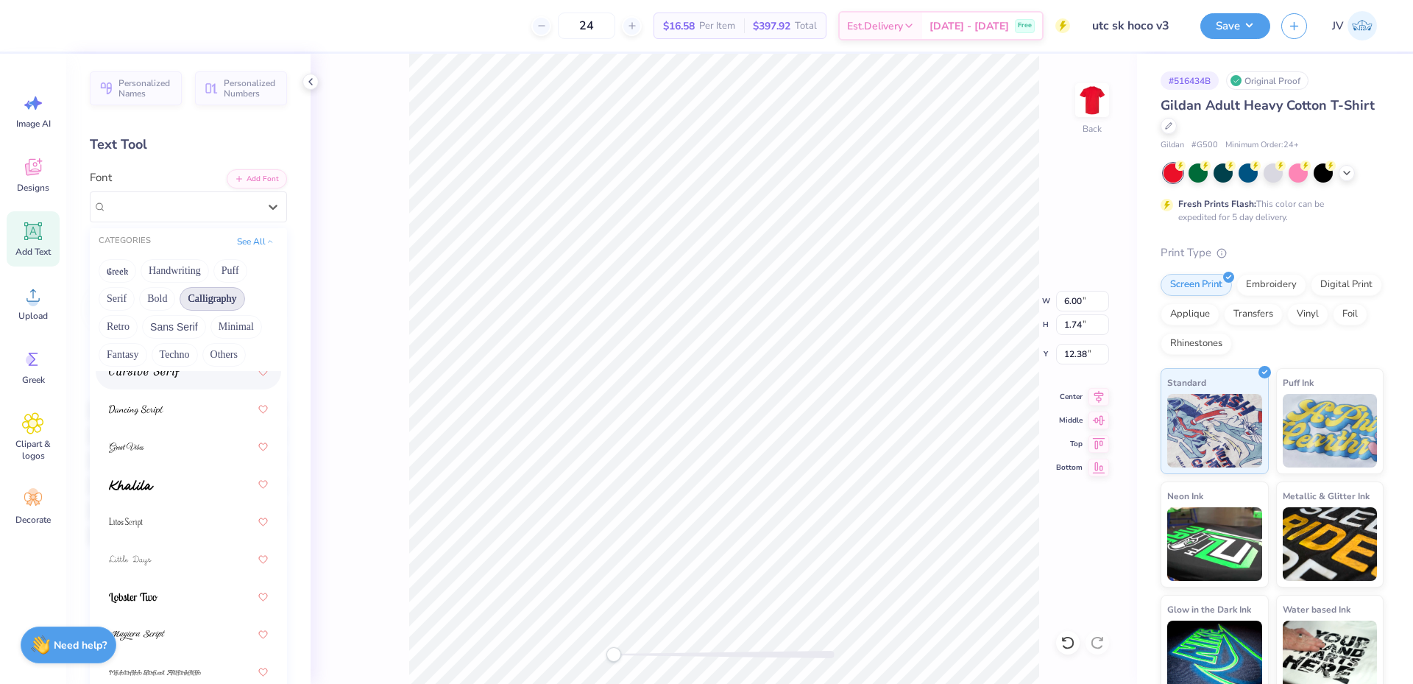
click at [214, 305] on button "Calligraphy" at bounding box center [212, 299] width 65 height 24
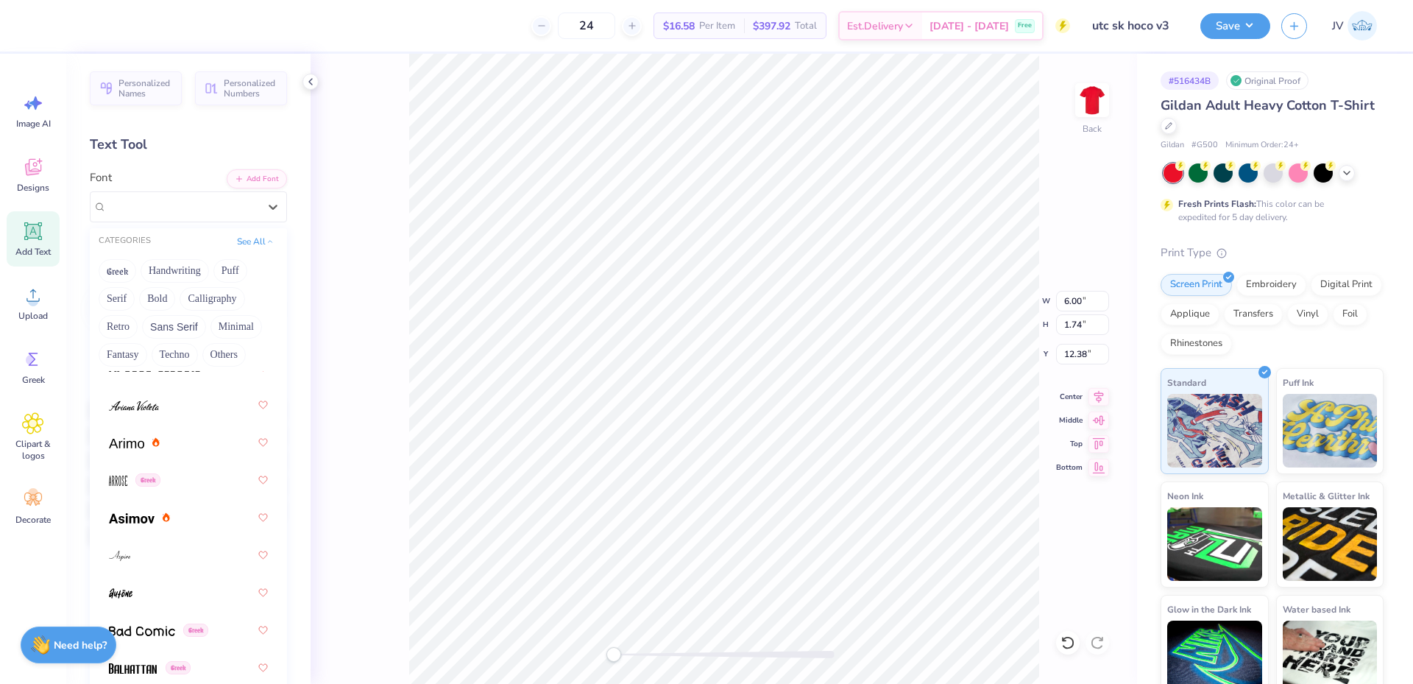
scroll to position [736, 0]
click at [168, 478] on icon at bounding box center [166, 479] width 7 height 9
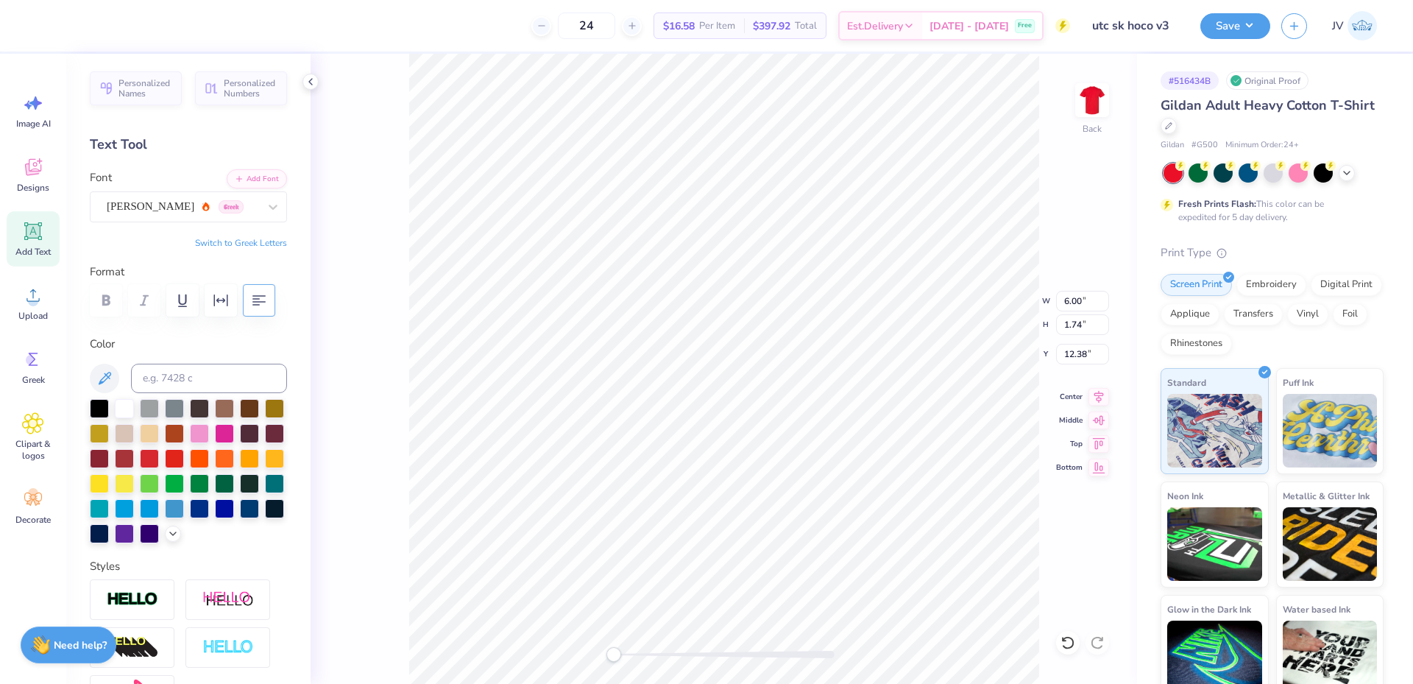
scroll to position [13, 1]
click at [1071, 327] on input "1.74" at bounding box center [1082, 324] width 53 height 21
click at [1089, 325] on input "1.74" at bounding box center [1082, 324] width 53 height 21
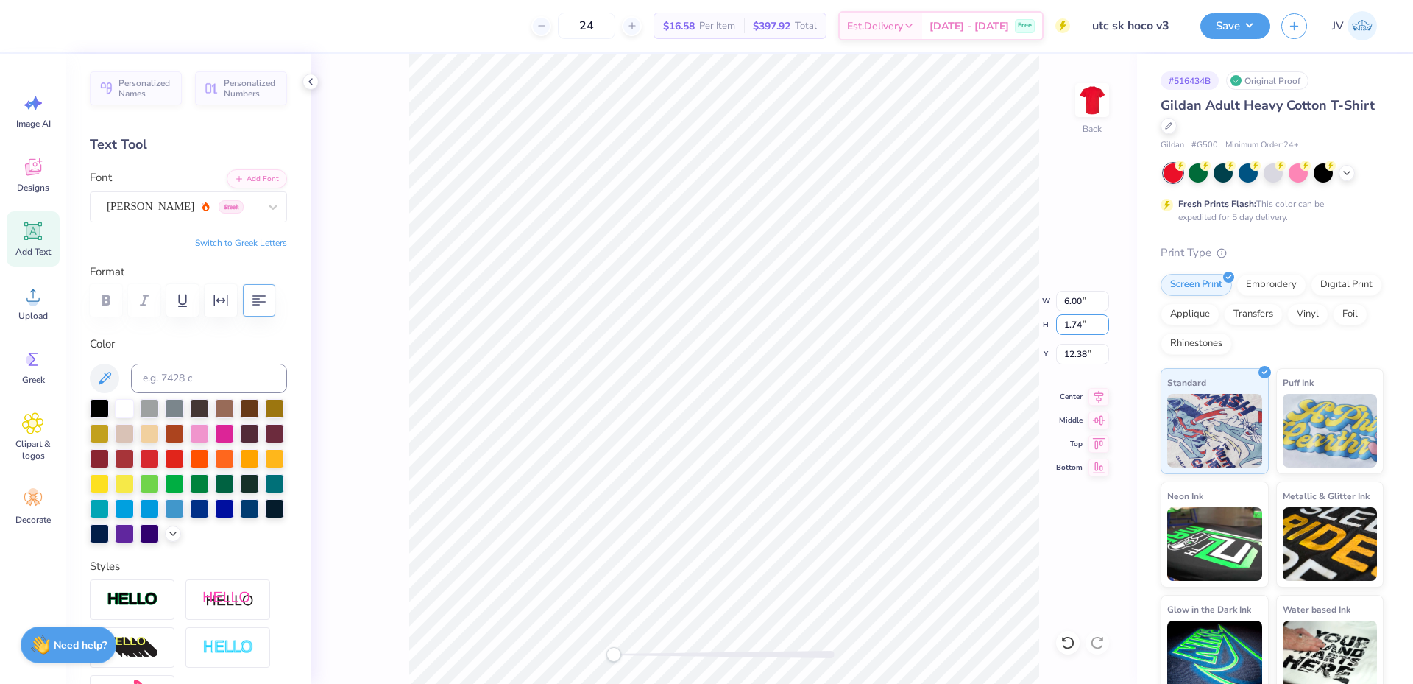
click at [926, 339] on div "Back W 6.00 6.00 " H 1.74 1.74 " Y 12.38 12.38 " Center Middle Top Bottom" at bounding box center [724, 369] width 827 height 630
click at [1094, 105] on img at bounding box center [1092, 100] width 59 height 59
click at [1077, 330] on input "1.81" at bounding box center [1082, 324] width 53 height 21
type input ".35"
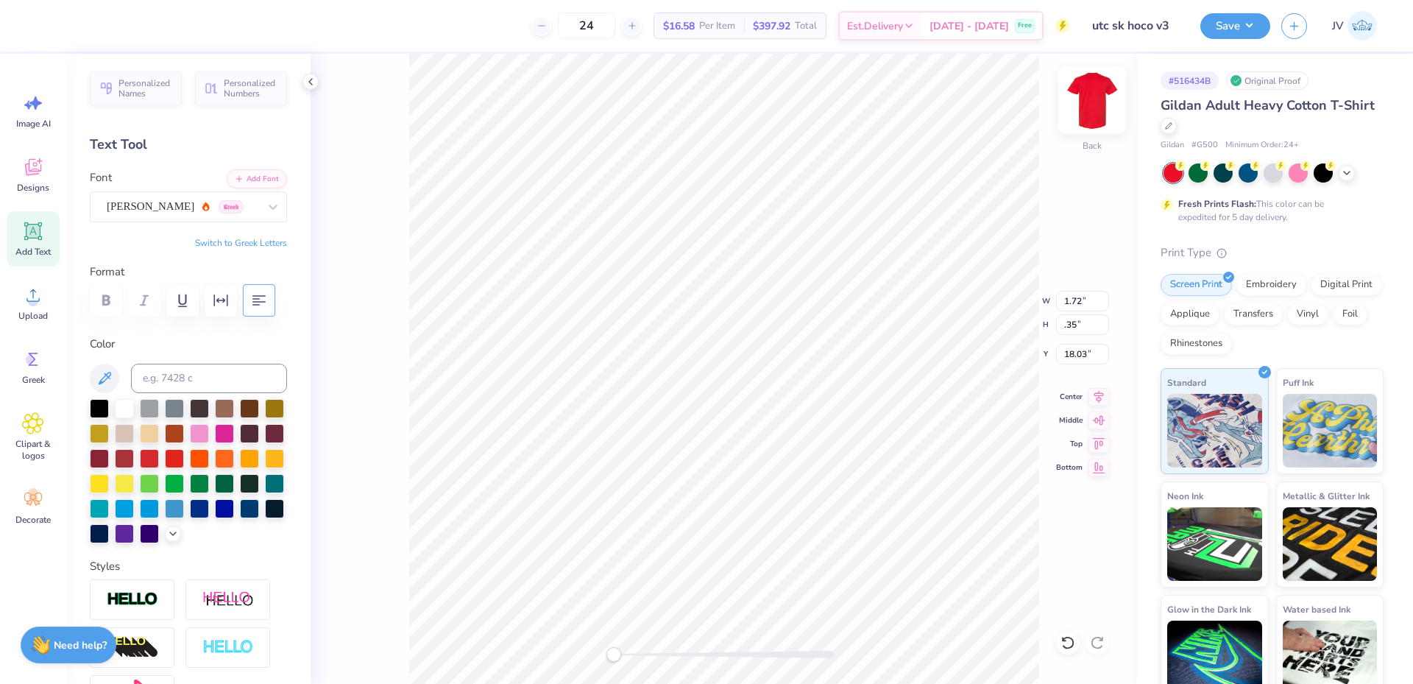
click at [1089, 99] on img at bounding box center [1092, 100] width 59 height 59
click at [1097, 117] on img at bounding box center [1092, 100] width 59 height 59
click at [1088, 113] on img at bounding box center [1092, 100] width 59 height 59
click at [634, 656] on div "Accessibility label" at bounding box center [633, 654] width 15 height 15
drag, startPoint x: 637, startPoint y: 658, endPoint x: 612, endPoint y: 658, distance: 25.8
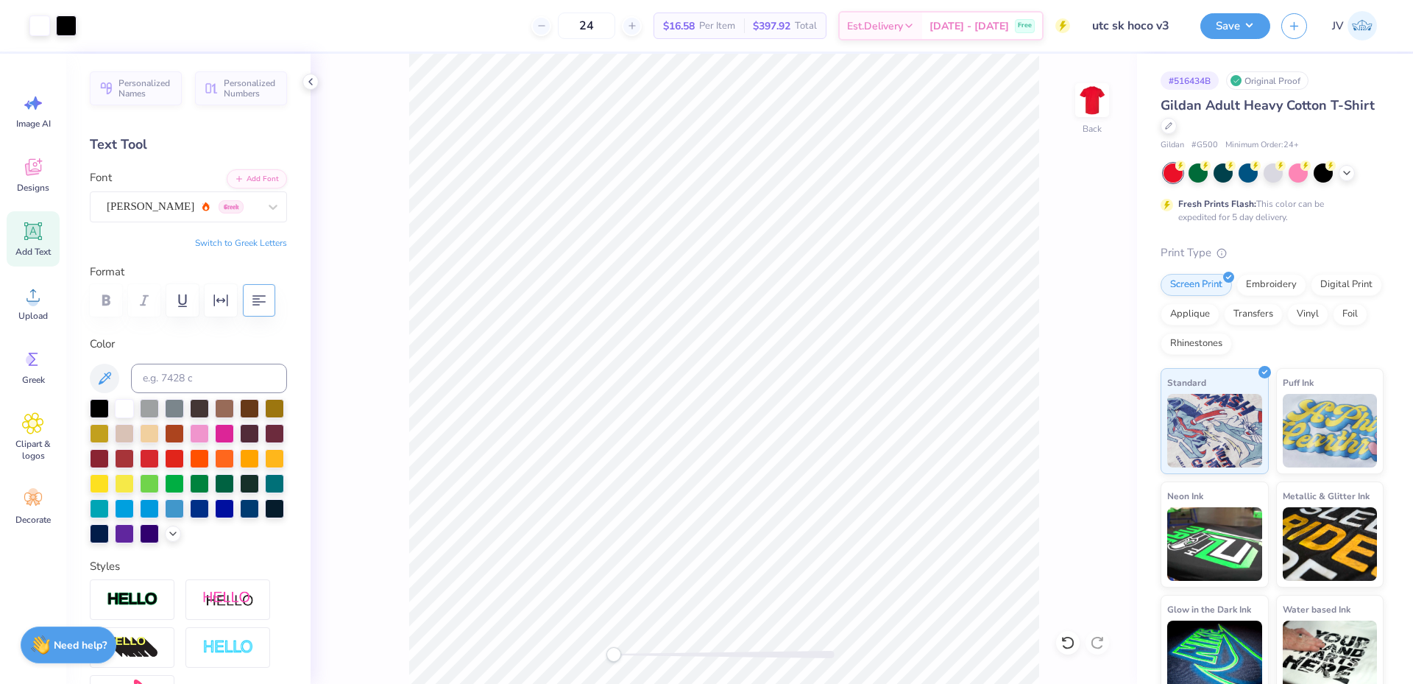
click at [612, 658] on div "Accessibility label" at bounding box center [613, 654] width 15 height 15
click at [801, 526] on li "Group" at bounding box center [812, 522] width 116 height 29
click at [1225, 30] on button "Save" at bounding box center [1235, 24] width 70 height 26
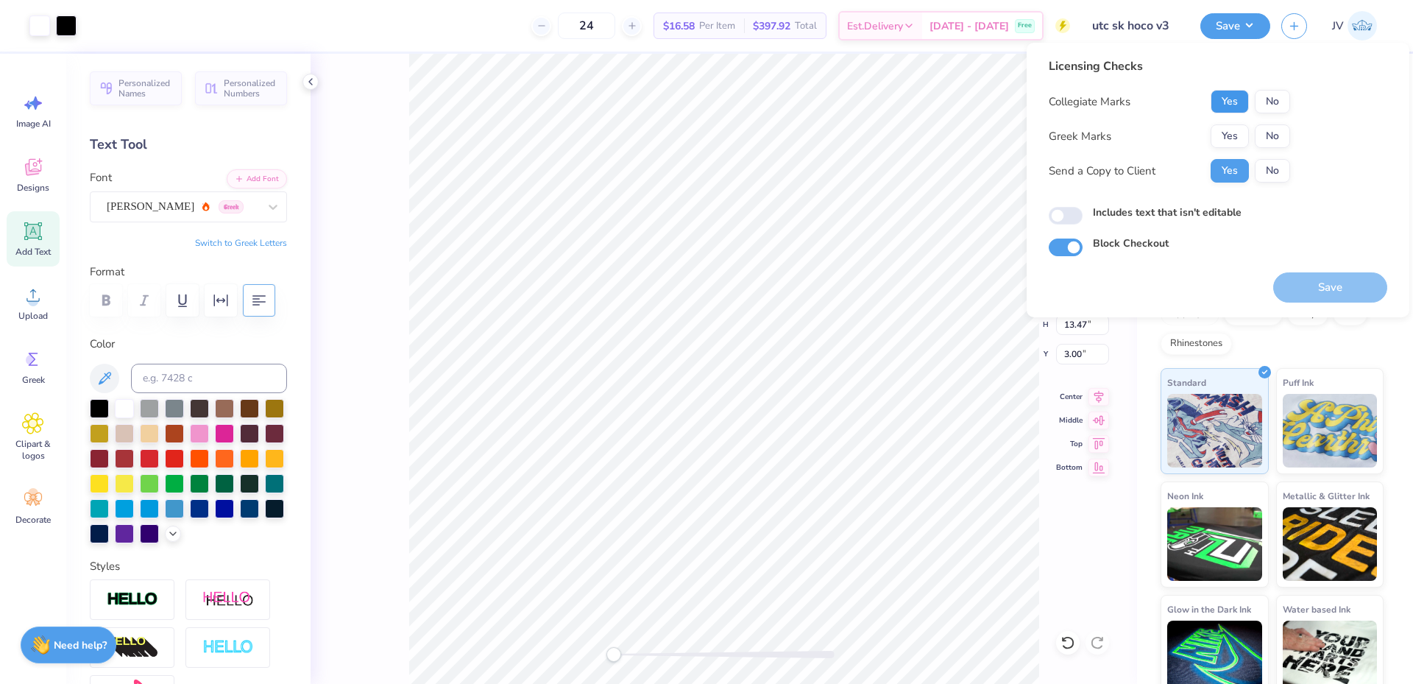
click at [1232, 96] on button "Yes" at bounding box center [1230, 102] width 38 height 24
click at [1233, 131] on button "Yes" at bounding box center [1230, 136] width 38 height 24
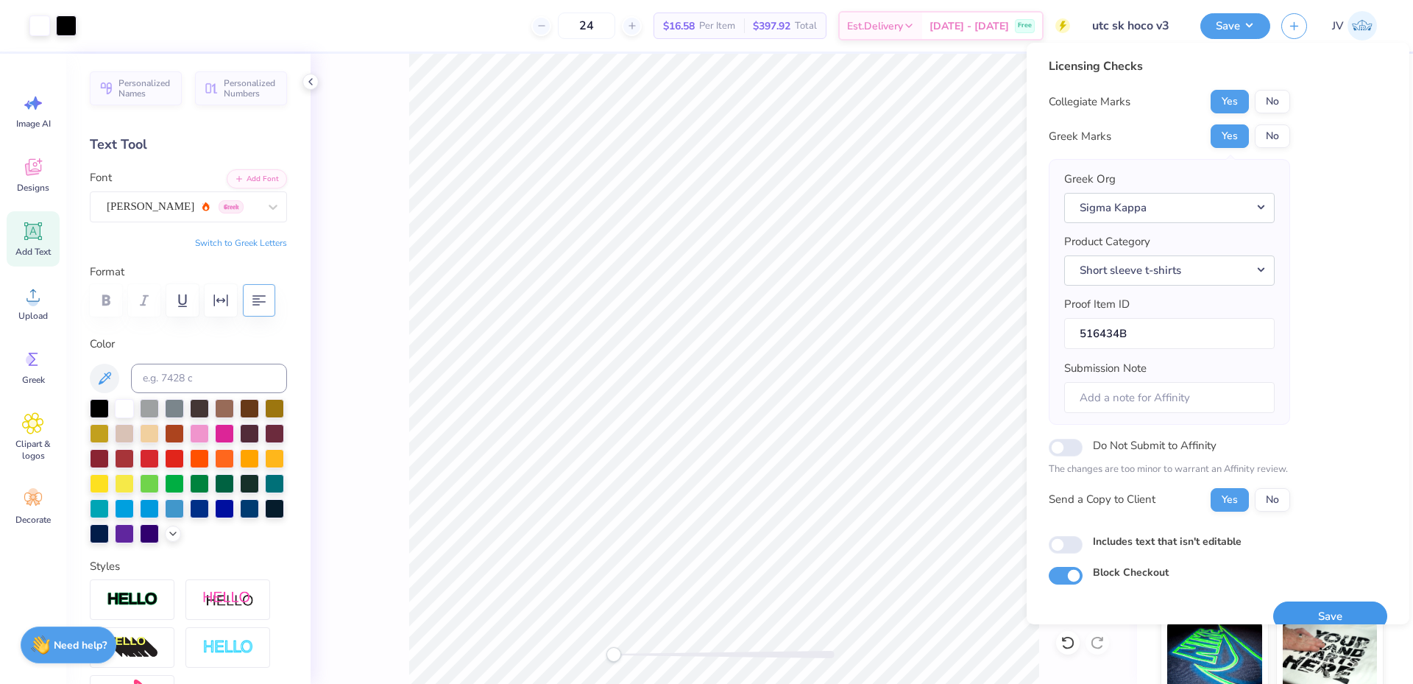
click at [1309, 610] on button "Save" at bounding box center [1330, 616] width 114 height 30
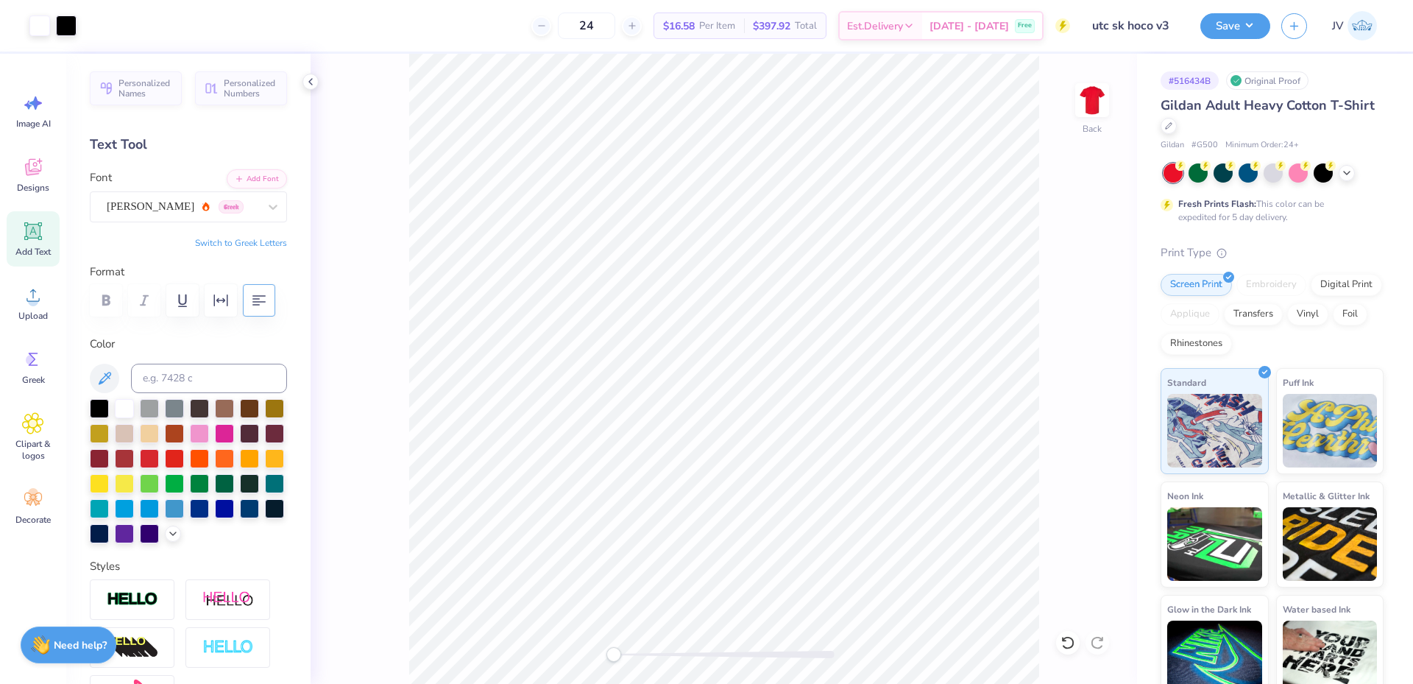
click at [600, 664] on div "Back" at bounding box center [724, 369] width 827 height 630
